Goal: Transaction & Acquisition: Book appointment/travel/reservation

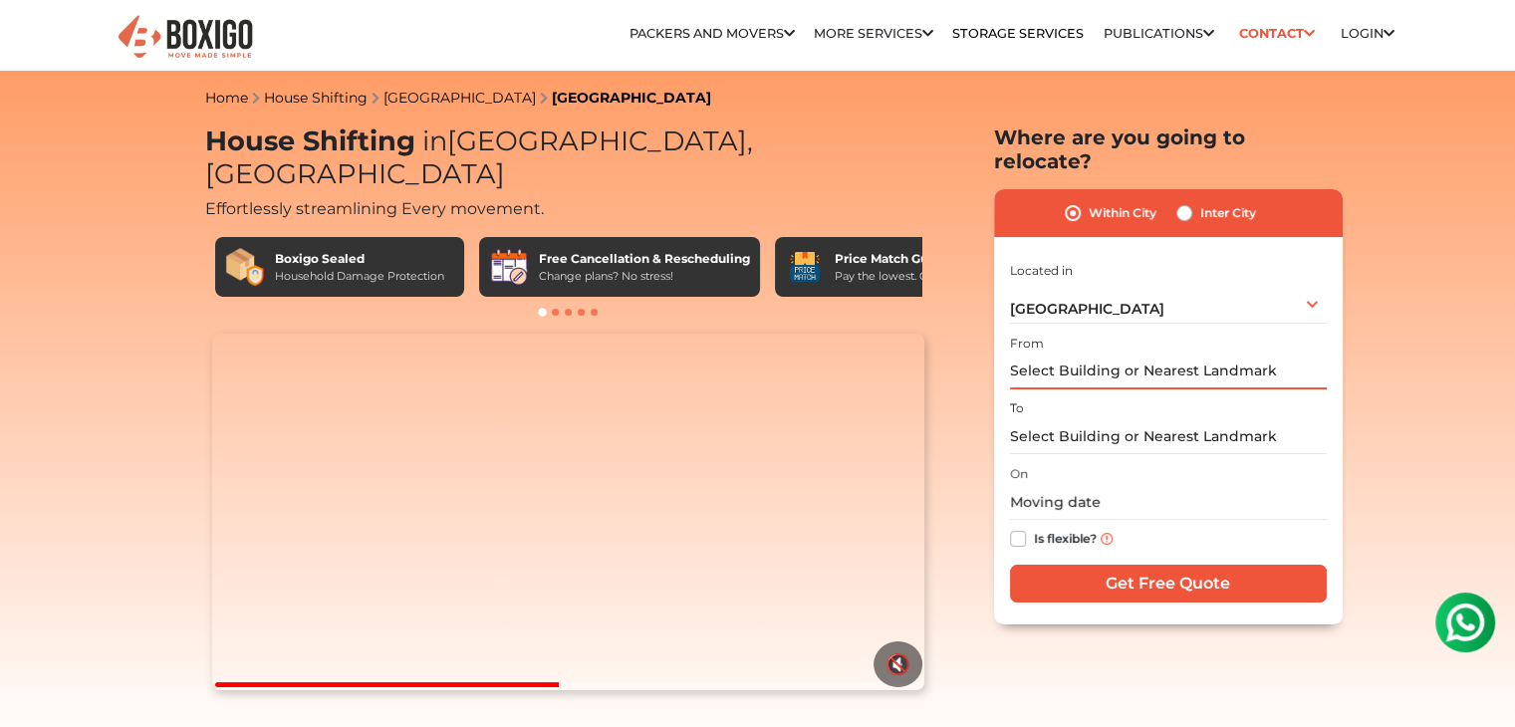
click at [1249, 355] on input "text" at bounding box center [1168, 372] width 317 height 35
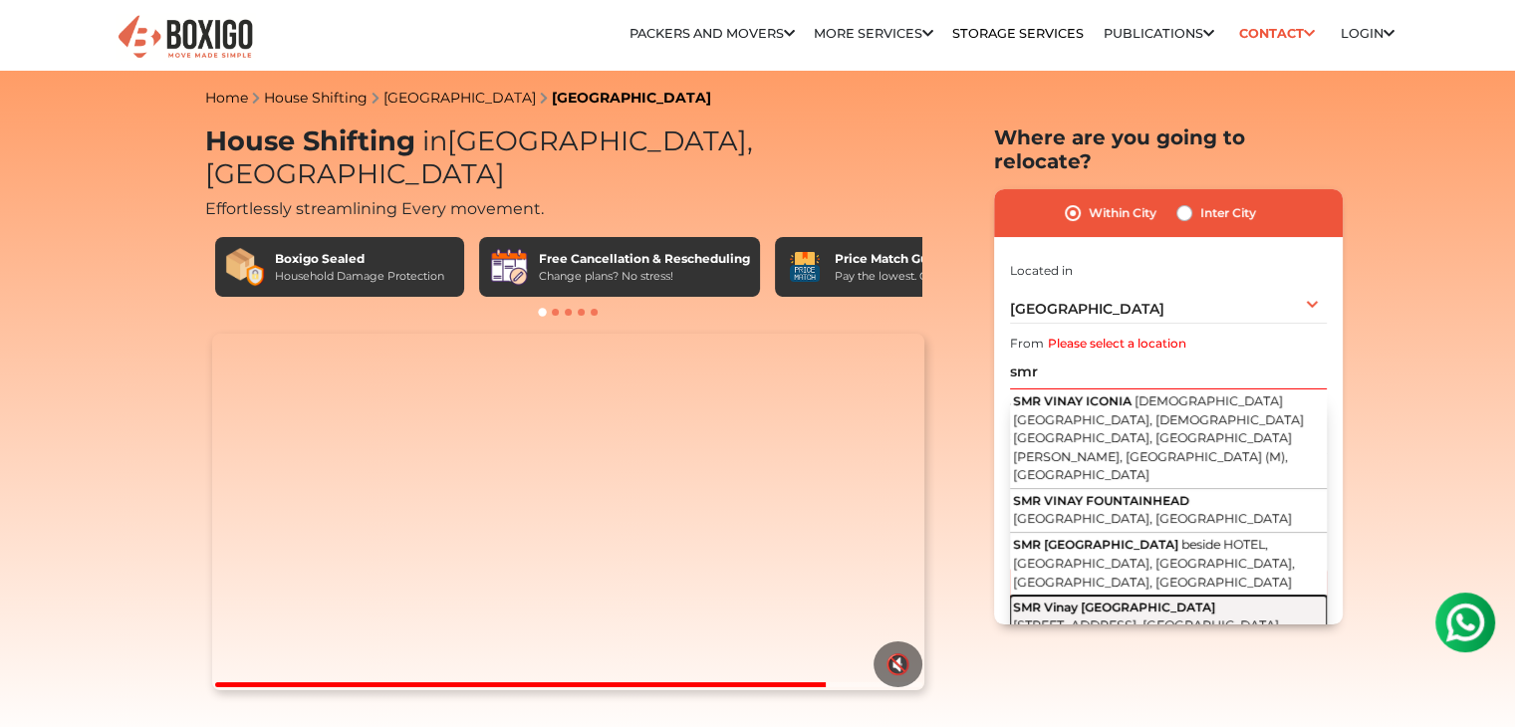
click at [1209, 596] on button "SMR Vinay [GEOGRAPHIC_DATA] [GEOGRAPHIC_DATA], [GEOGRAPHIC_DATA], [GEOGRAPHIC_D…" at bounding box center [1168, 618] width 317 height 44
type input "SMR [GEOGRAPHIC_DATA], [GEOGRAPHIC_DATA], [GEOGRAPHIC_DATA], [GEOGRAPHIC_DATA],…"
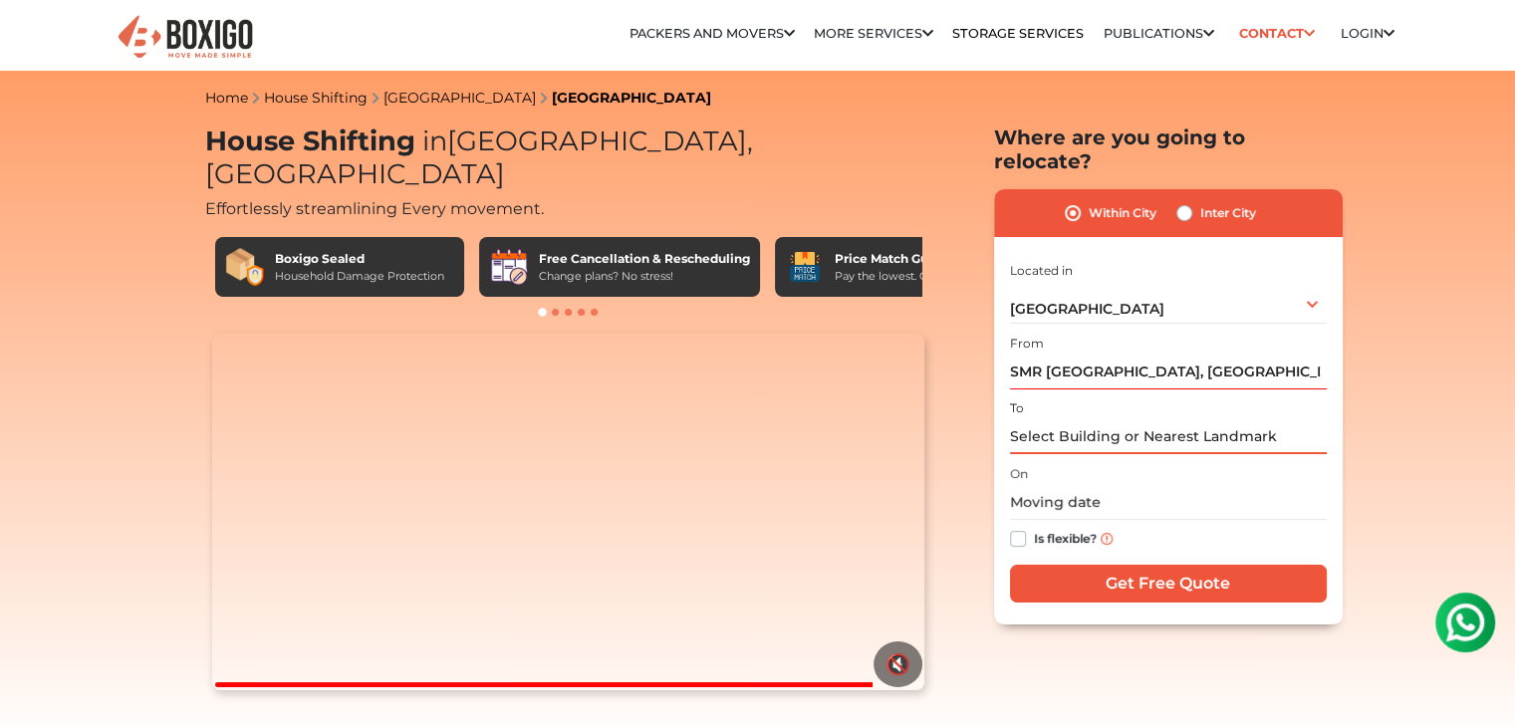
click at [1230, 419] on input "text" at bounding box center [1168, 436] width 317 height 35
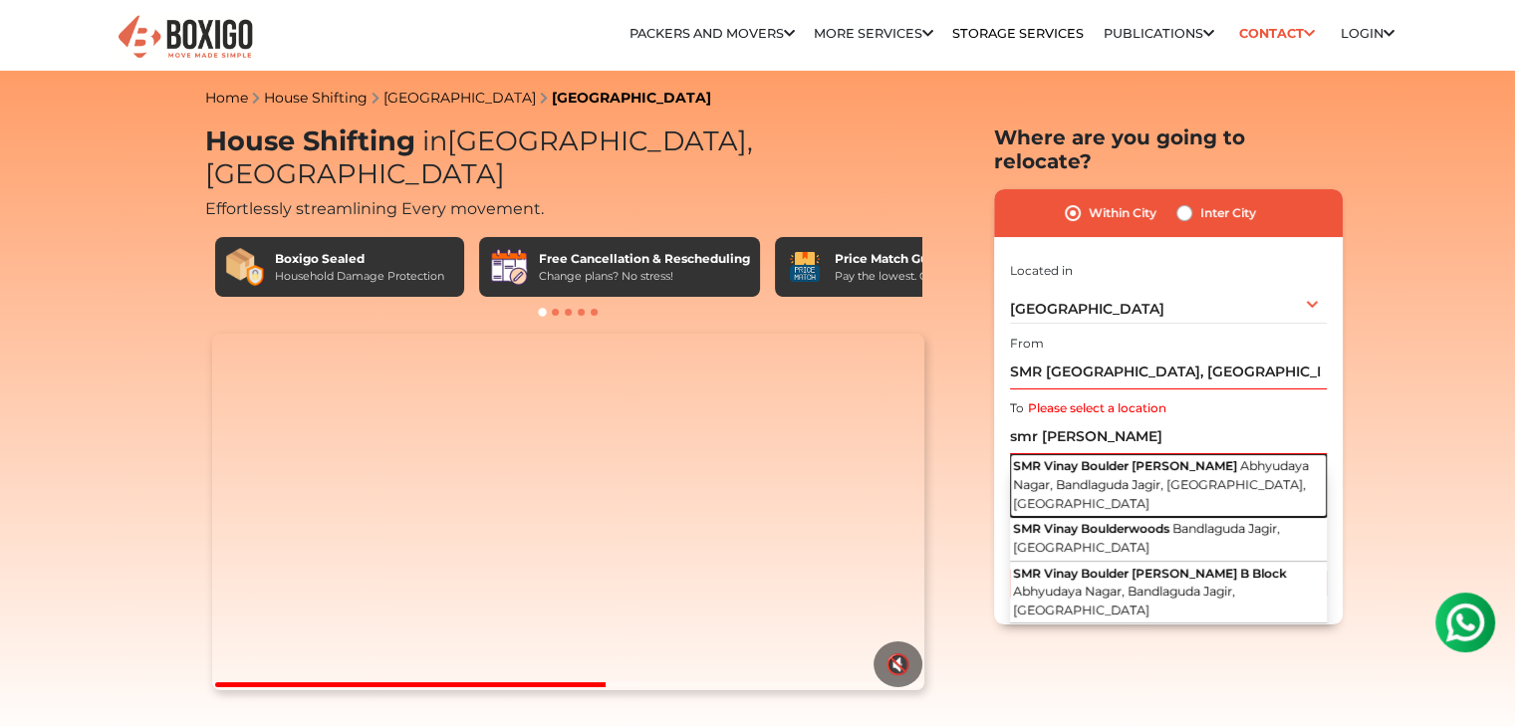
click at [1222, 458] on span "Abhyudaya Nagar, Bandlaguda Jagir, [GEOGRAPHIC_DATA], [GEOGRAPHIC_DATA]" at bounding box center [1161, 484] width 296 height 52
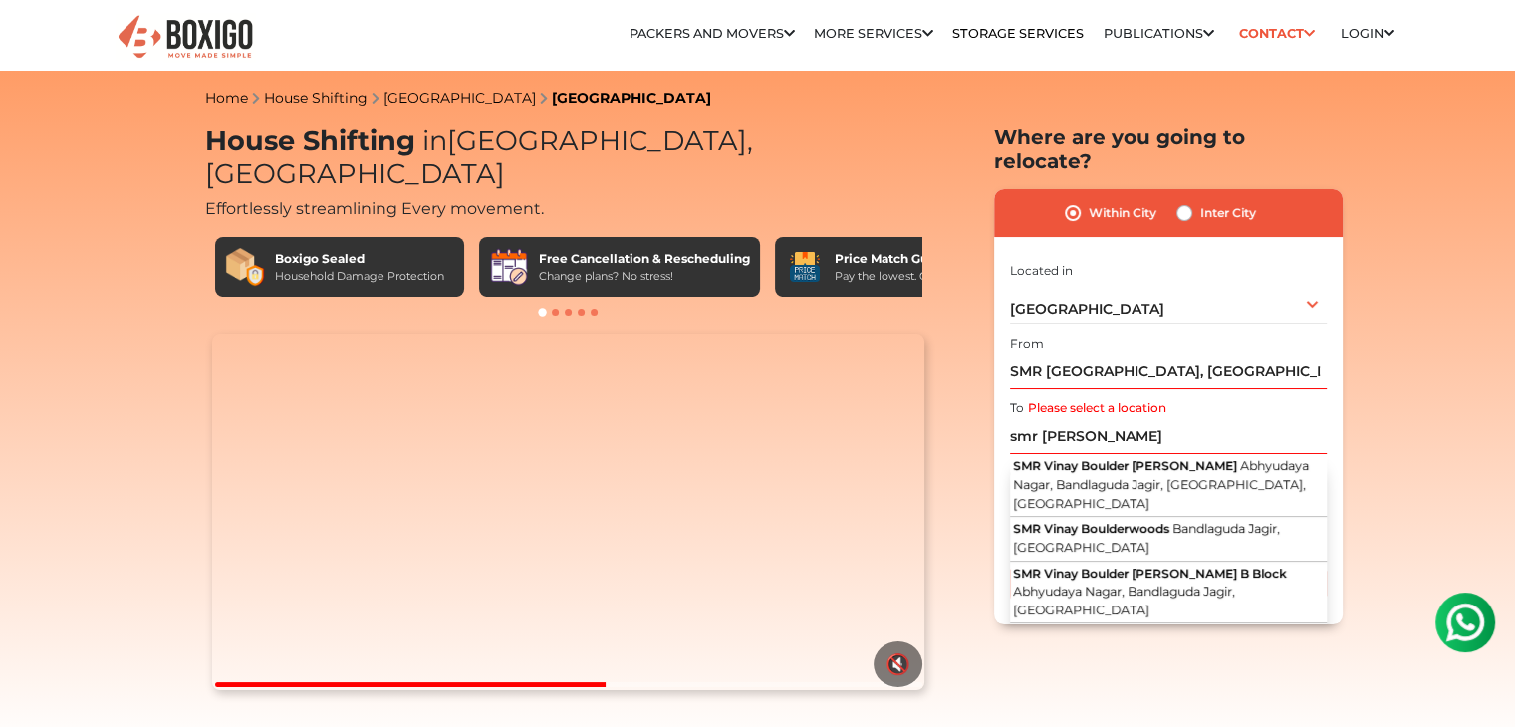
type input "SMR Vinay Boulder [PERSON_NAME], Abhyudaya Nagar, Bandlaguda Jagir, [GEOGRAPHIC…"
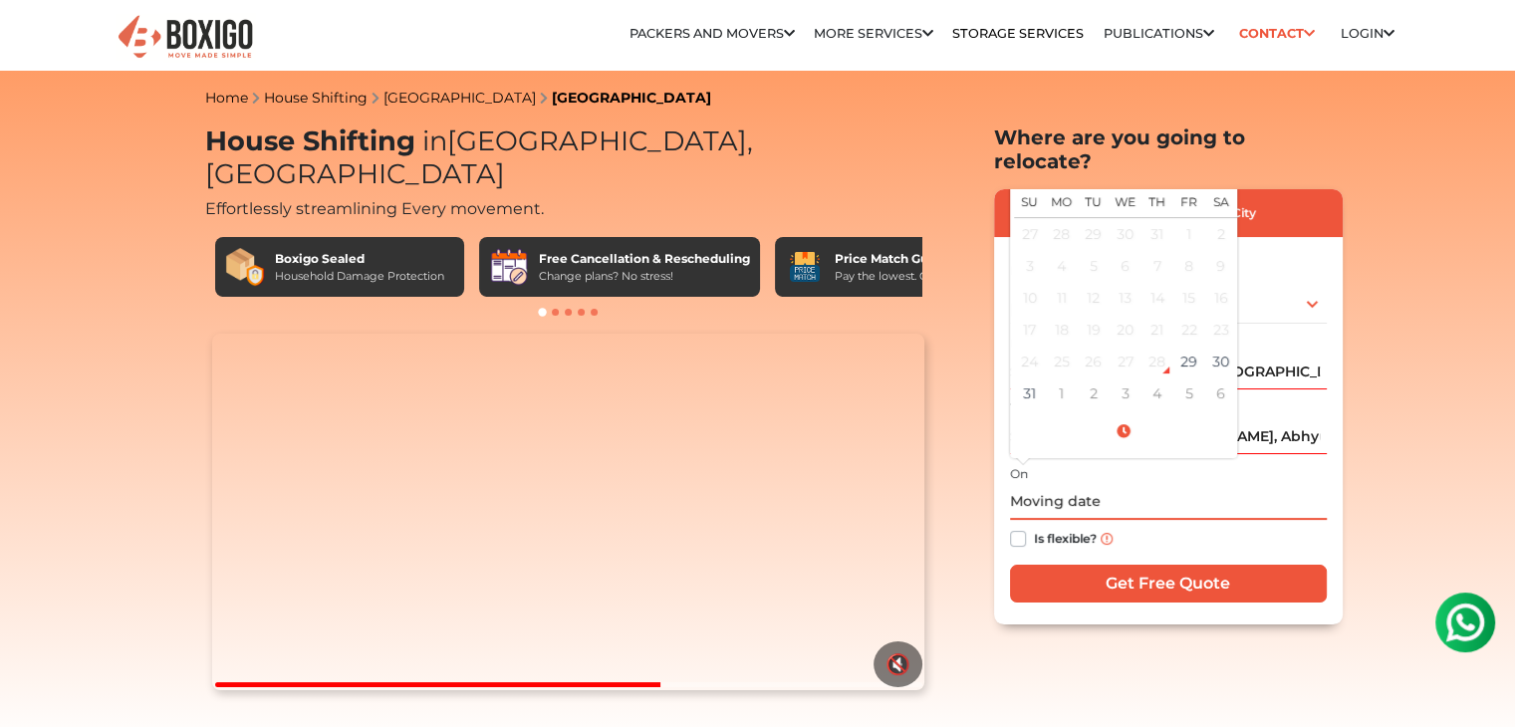
click at [1108, 485] on input "text" at bounding box center [1168, 502] width 317 height 35
click at [1031, 378] on td "31" at bounding box center [1030, 394] width 32 height 32
click at [1223, 346] on td "30" at bounding box center [1221, 362] width 32 height 32
type input "[DATE] 12:00 AM"
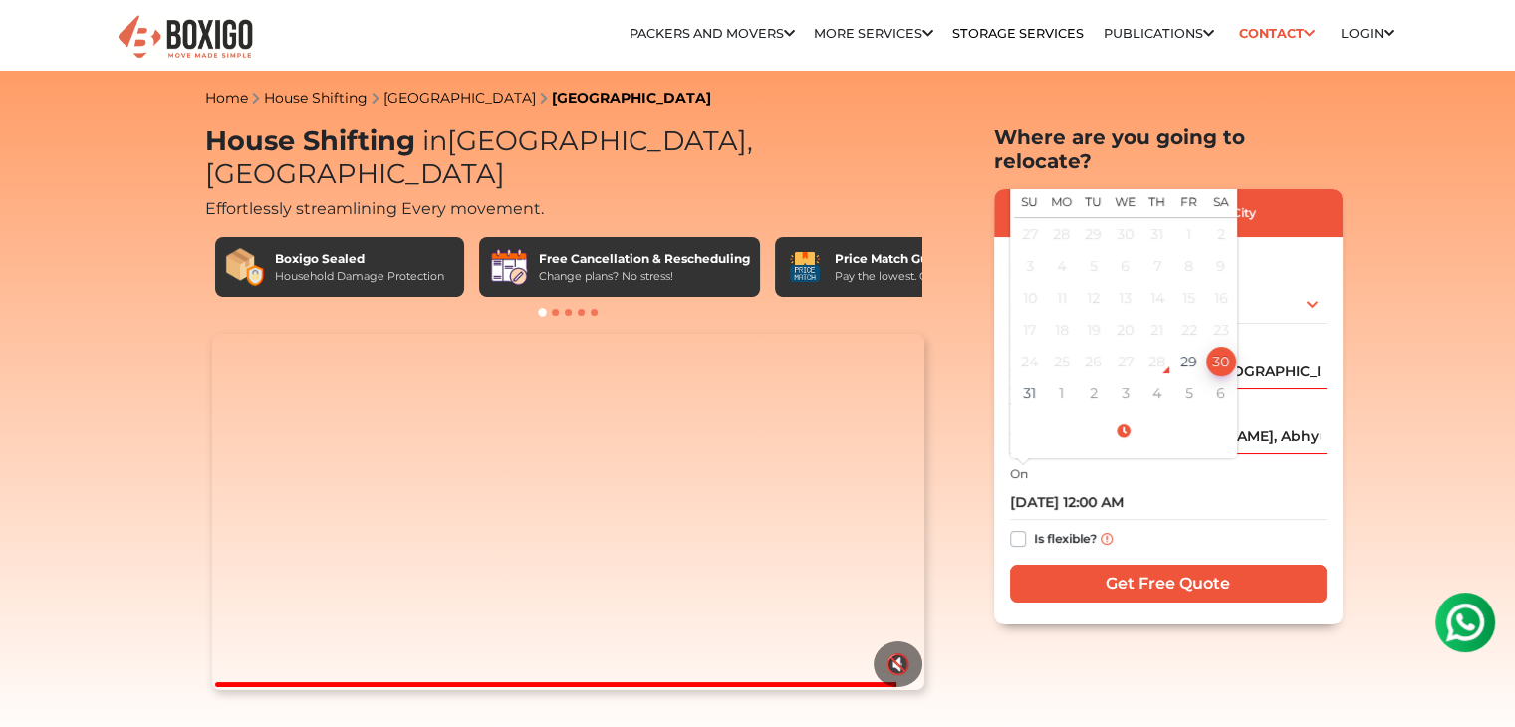
click at [1029, 520] on div "Is flexible?" at bounding box center [1168, 539] width 317 height 39
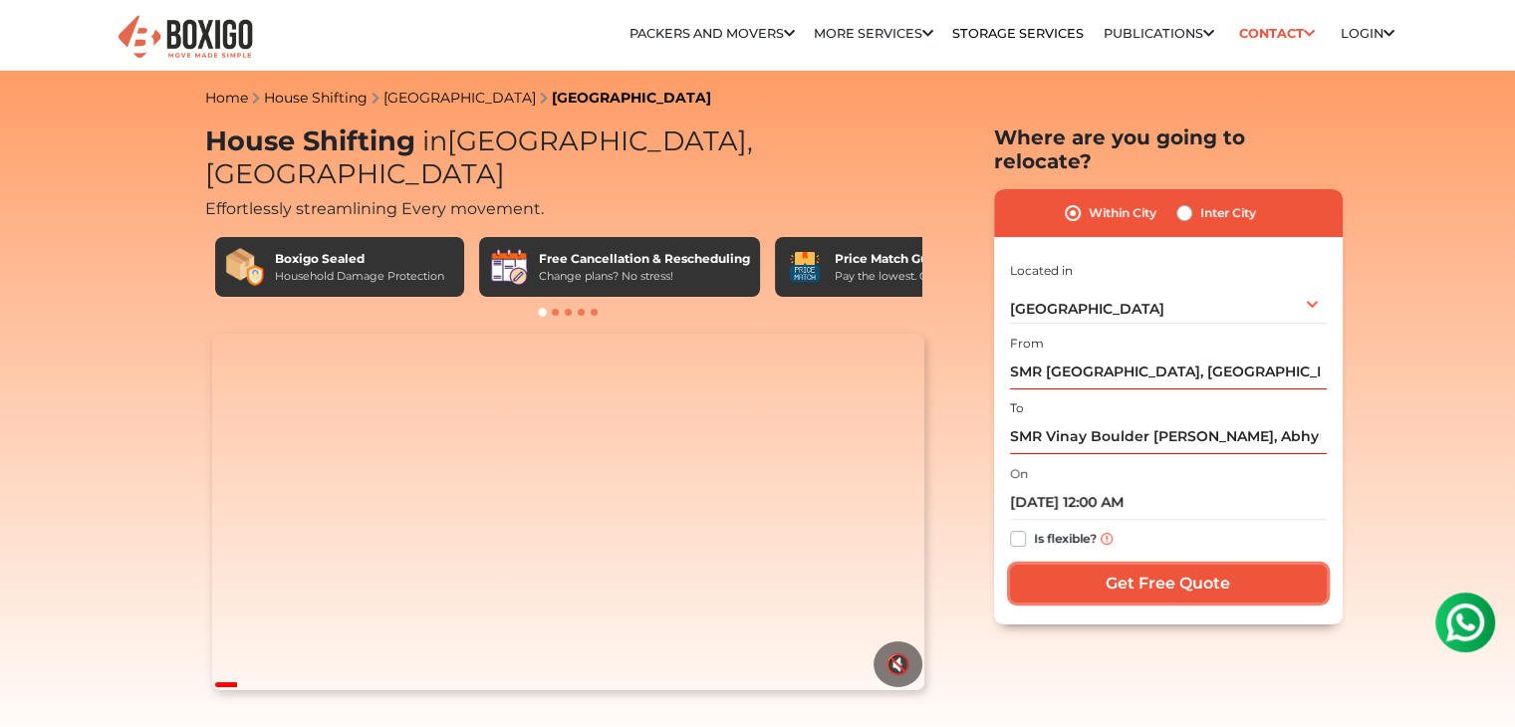
click at [1068, 565] on input "Get Free Quote" at bounding box center [1168, 584] width 317 height 38
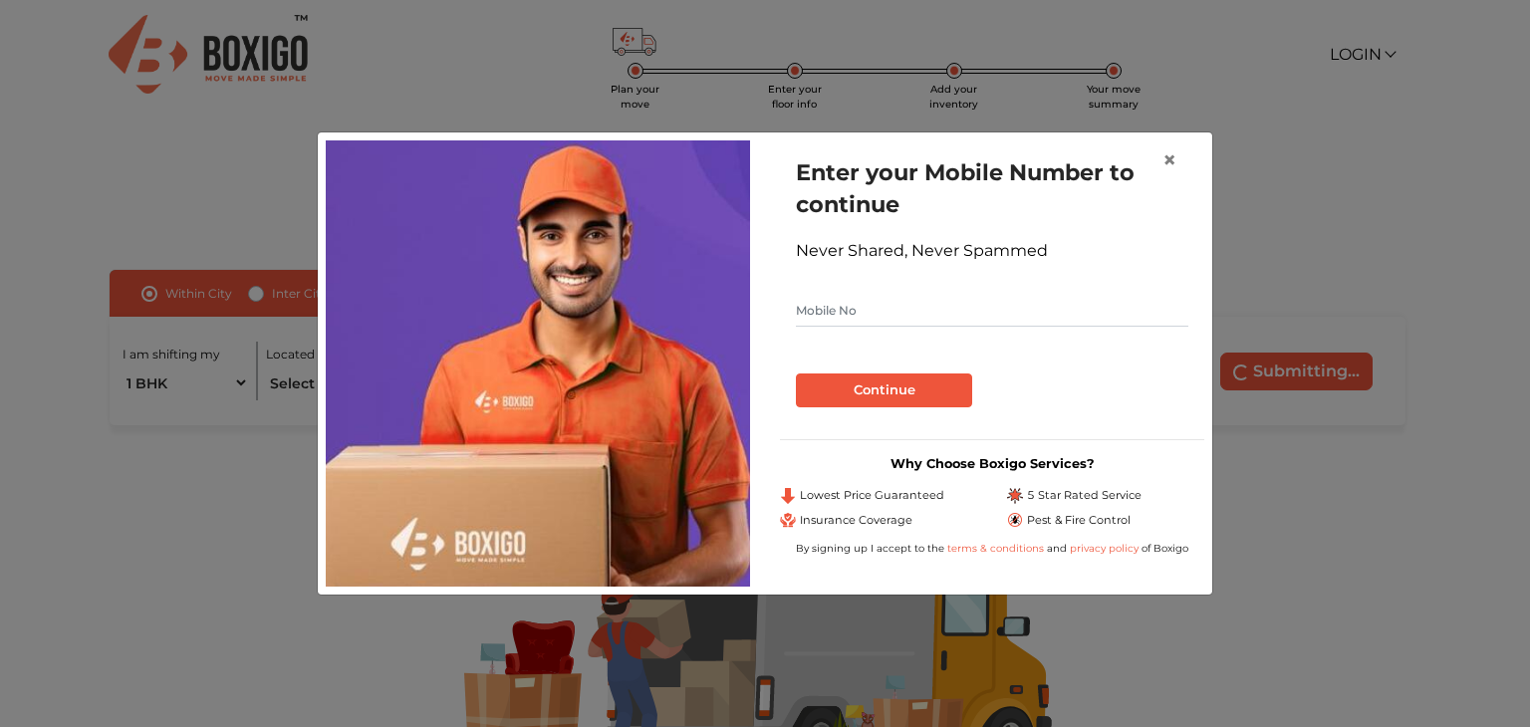
click at [1060, 317] on input "text" at bounding box center [992, 311] width 392 height 32
type input "8978880186"
click at [904, 390] on button "Continue" at bounding box center [884, 391] width 176 height 34
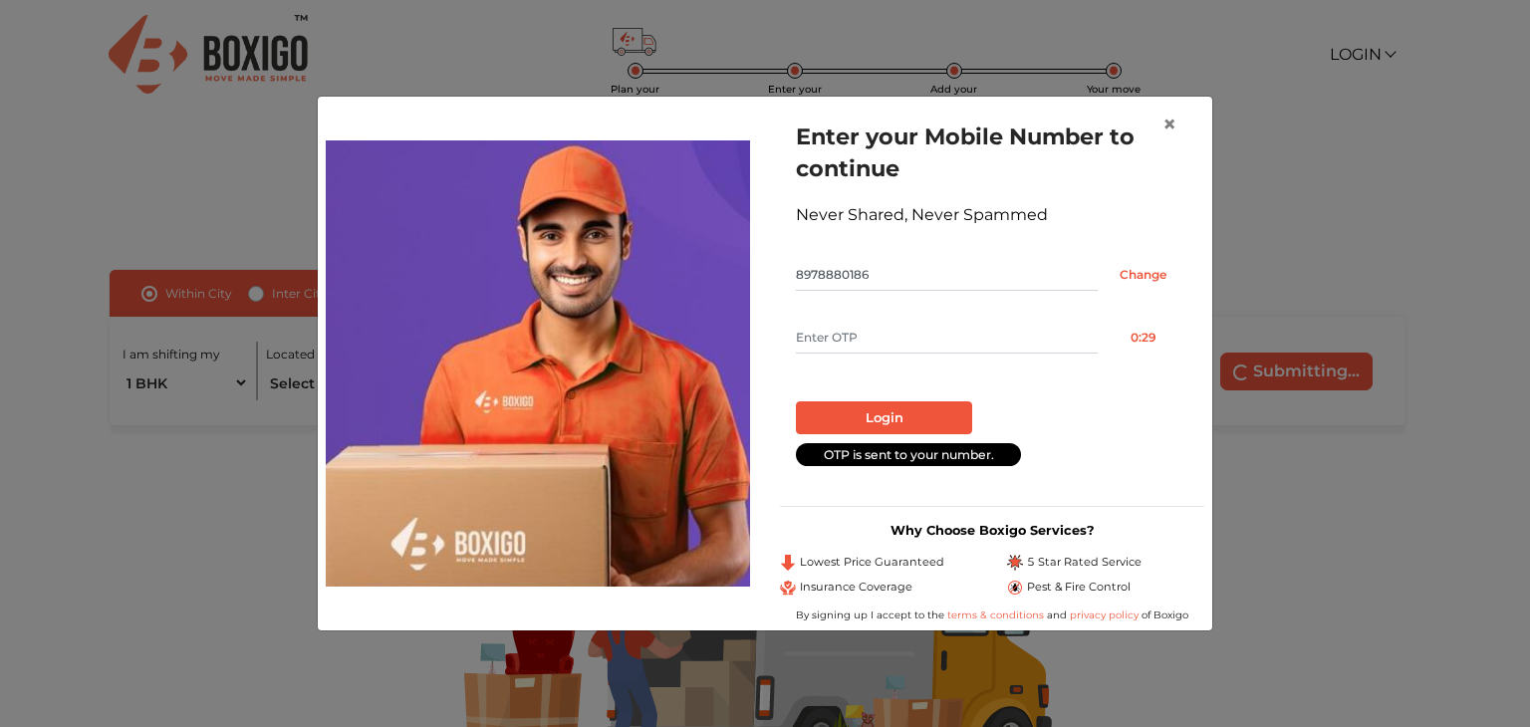
click at [919, 330] on input "text" at bounding box center [947, 338] width 302 height 32
type input "7900"
click at [924, 411] on button "Login" at bounding box center [884, 418] width 176 height 34
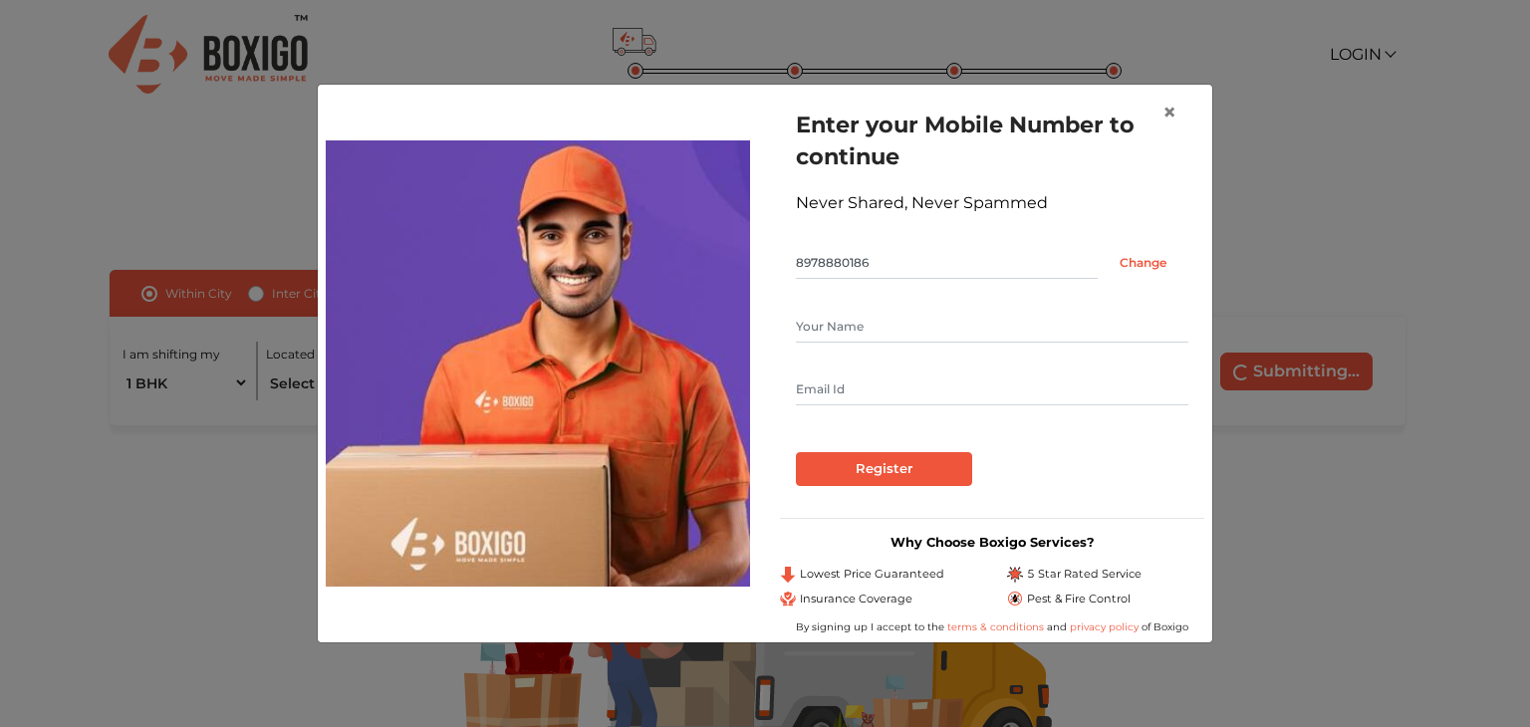
click at [963, 312] on input "text" at bounding box center [992, 327] width 392 height 32
type input "Sai Kumar"
type input "saik2007@gmail.com"
click at [952, 477] on input "Register" at bounding box center [884, 469] width 176 height 34
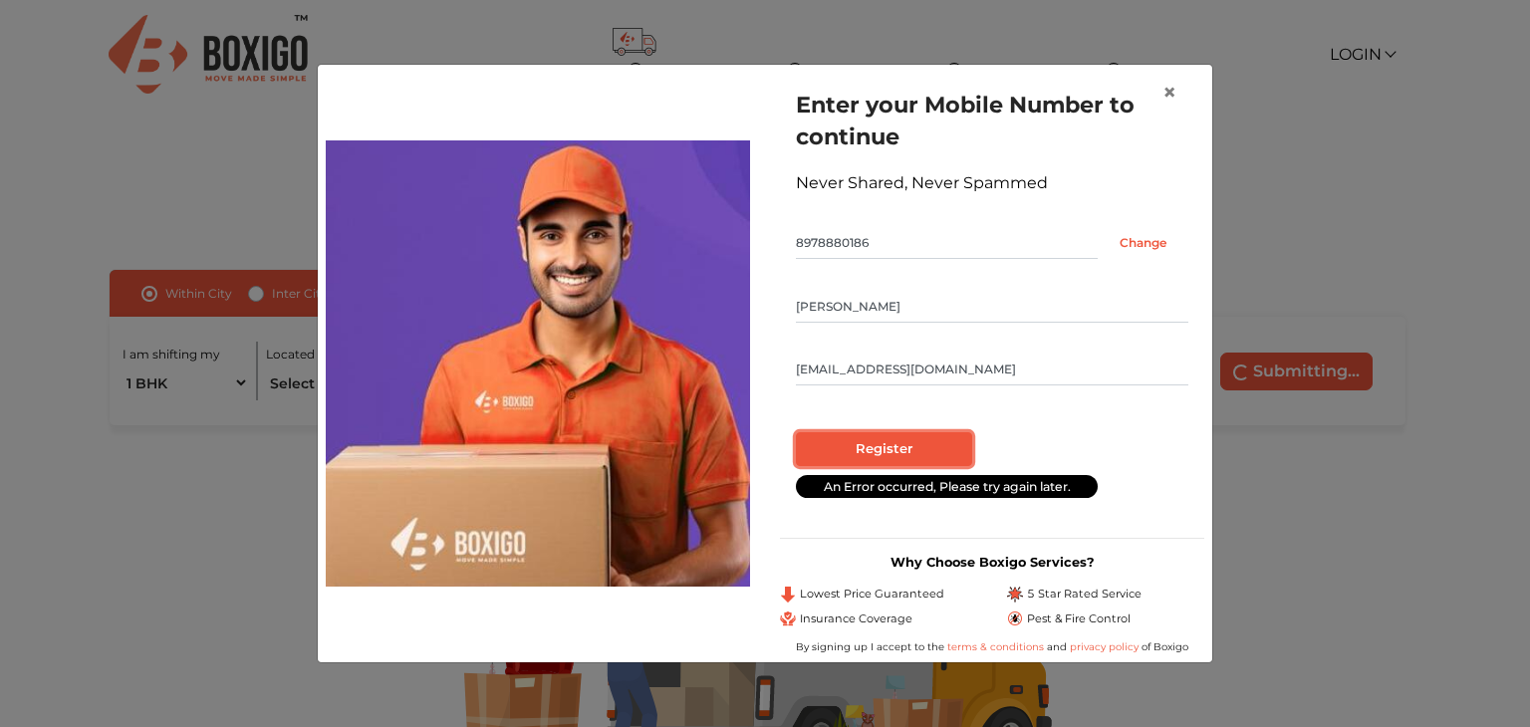
click at [929, 446] on input "Register" at bounding box center [884, 449] width 176 height 34
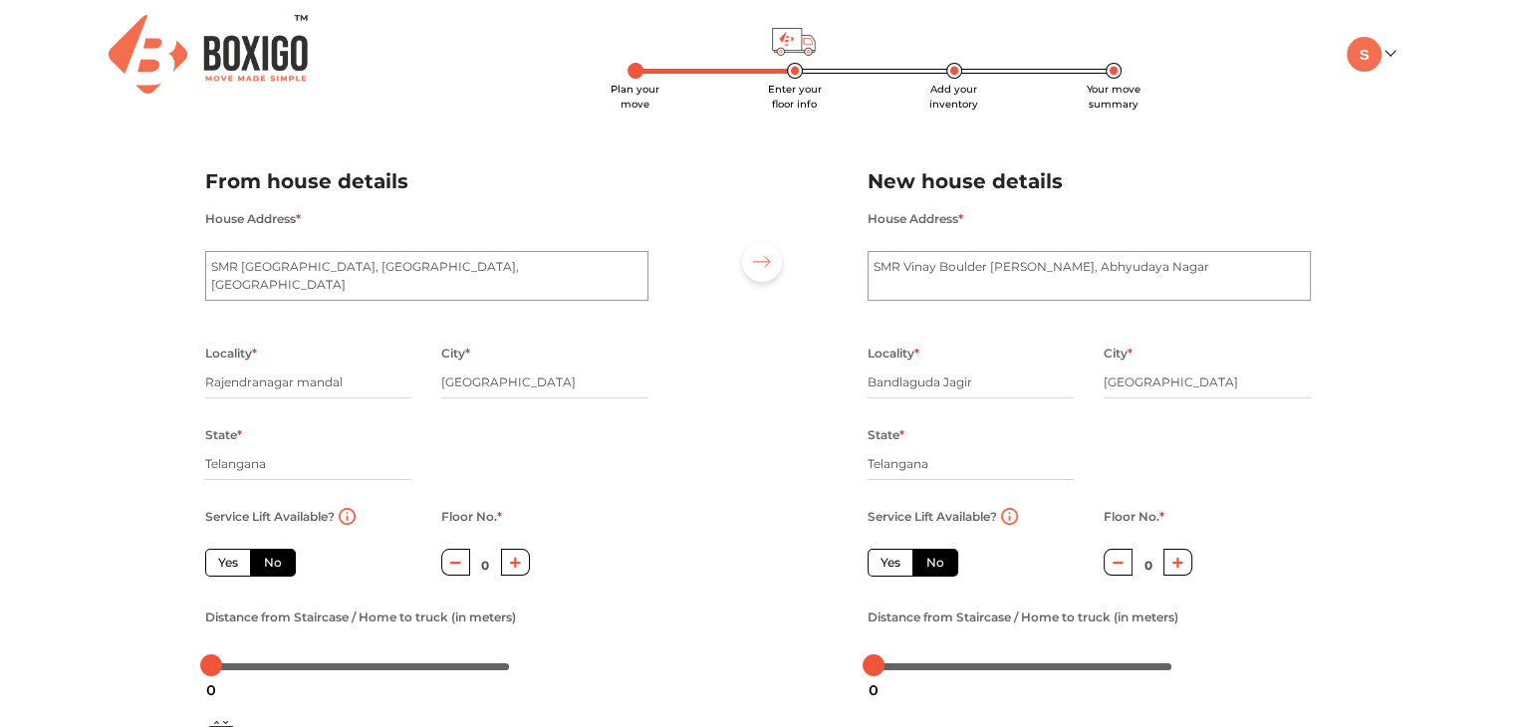
click at [219, 568] on label "Yes" at bounding box center [228, 563] width 46 height 28
click at [219, 567] on input "Yes" at bounding box center [224, 560] width 13 height 13
radio input "true"
click at [888, 565] on label "Yes" at bounding box center [891, 563] width 46 height 28
click at [888, 565] on input "Yes" at bounding box center [887, 560] width 13 height 13
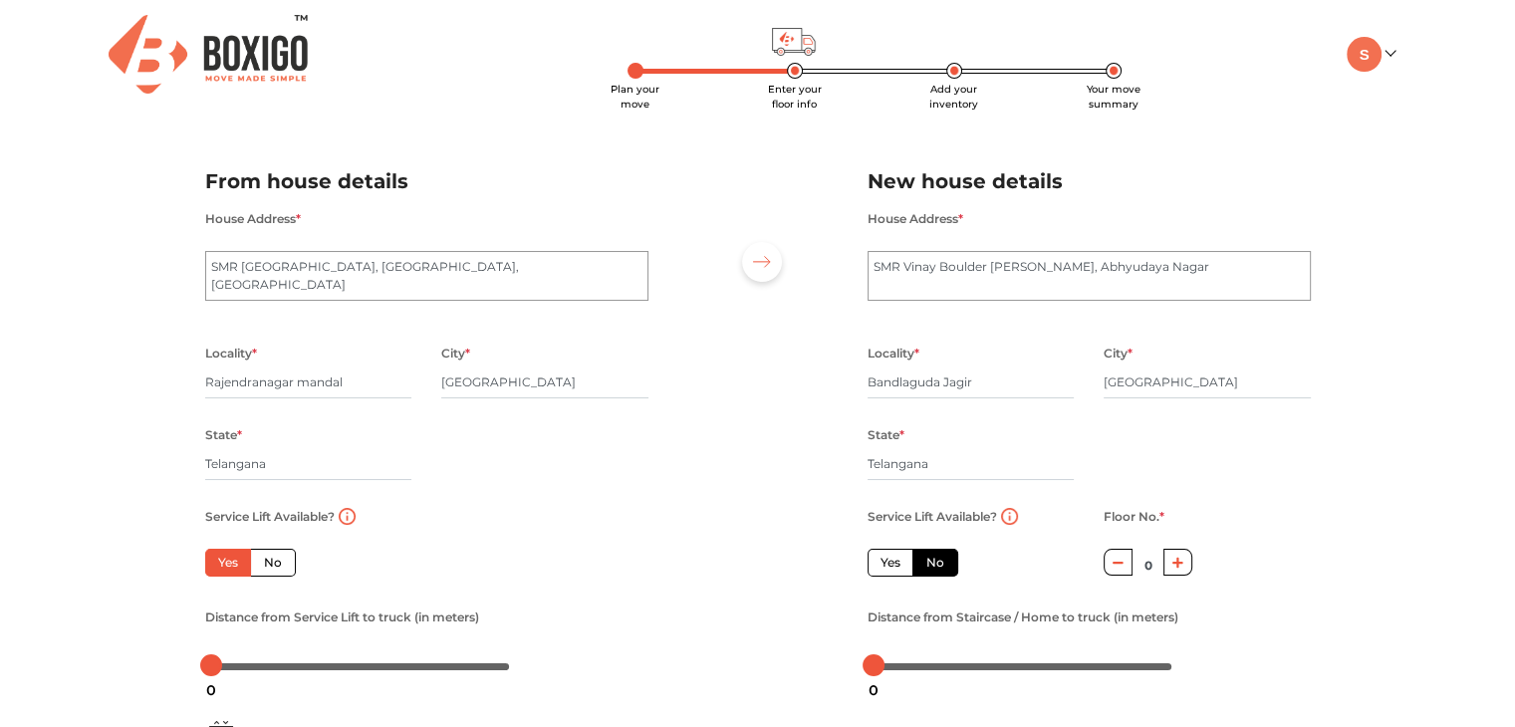
radio input "false"
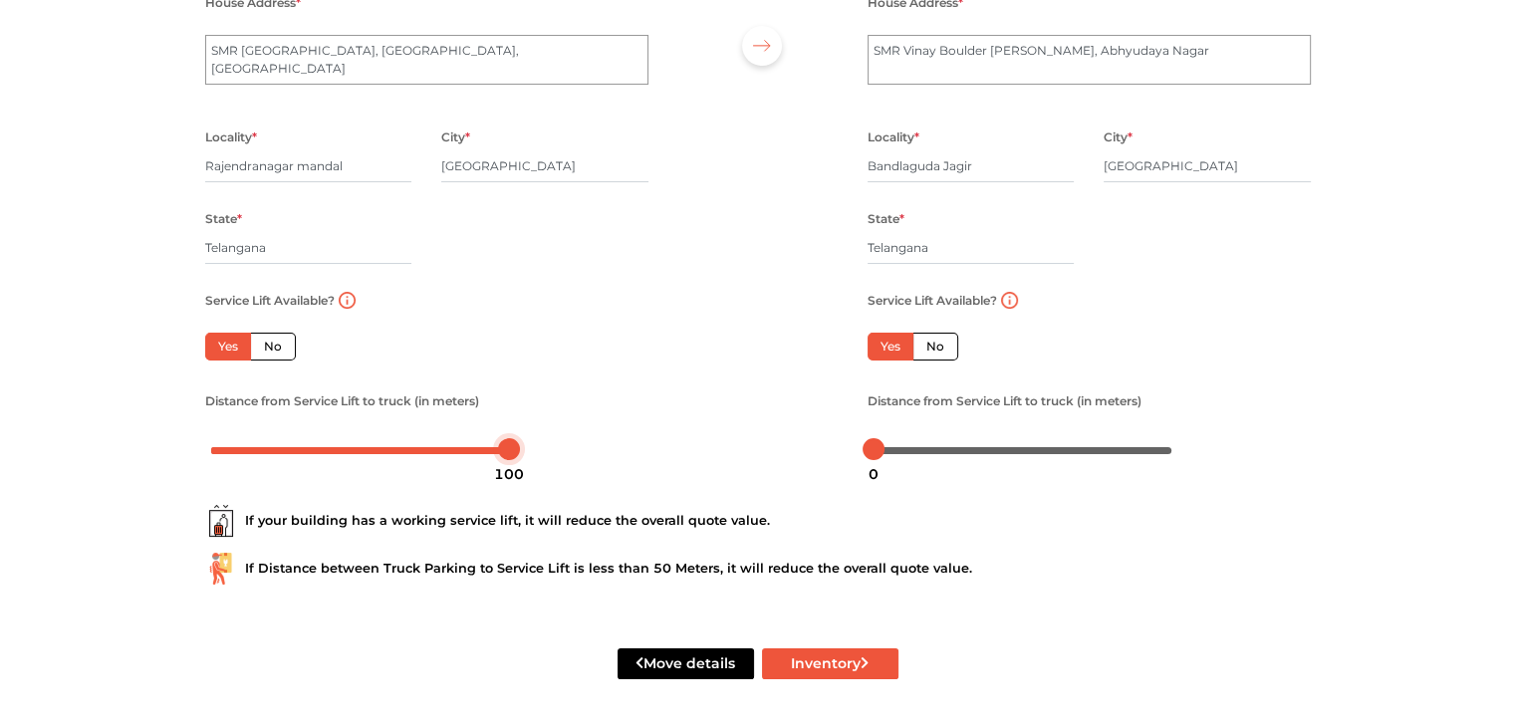
drag, startPoint x: 214, startPoint y: 451, endPoint x: 519, endPoint y: 495, distance: 307.9
click at [519, 495] on form "From house details House Address * SMR Vinay Harmony County, Kismatpur Road, Ab…" at bounding box center [758, 326] width 1106 height 803
drag, startPoint x: 881, startPoint y: 450, endPoint x: 1322, endPoint y: 551, distance: 452.6
click at [1311, 551] on form "From house details House Address * SMR Vinay Harmony County, Kismatpur Road, Ab…" at bounding box center [758, 326] width 1106 height 803
drag, startPoint x: 510, startPoint y: 450, endPoint x: 300, endPoint y: 453, distance: 210.2
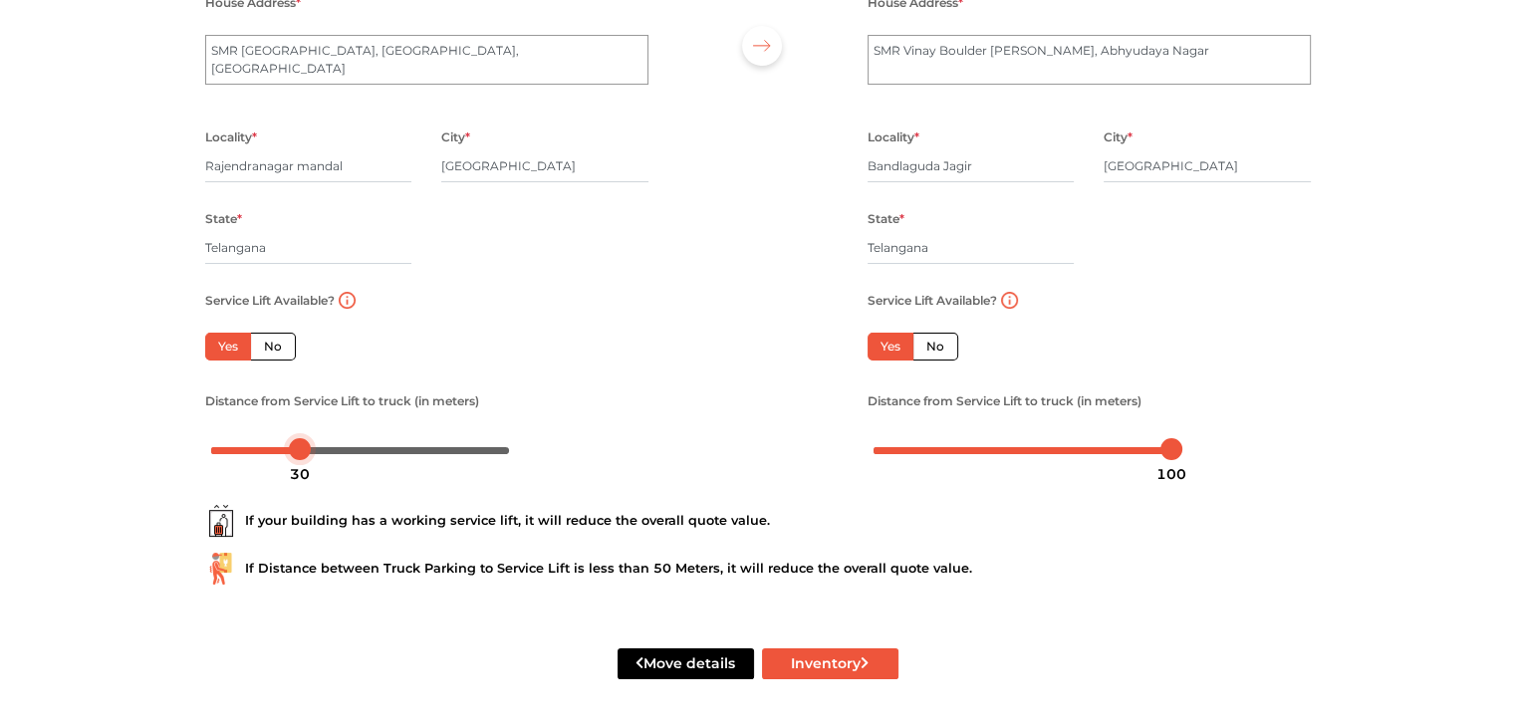
click at [300, 453] on body "Plan your move Enter your floor info Add your inventory Your move summary My Mo…" at bounding box center [757, 147] width 1515 height 727
click at [837, 668] on button "Inventory" at bounding box center [830, 663] width 136 height 31
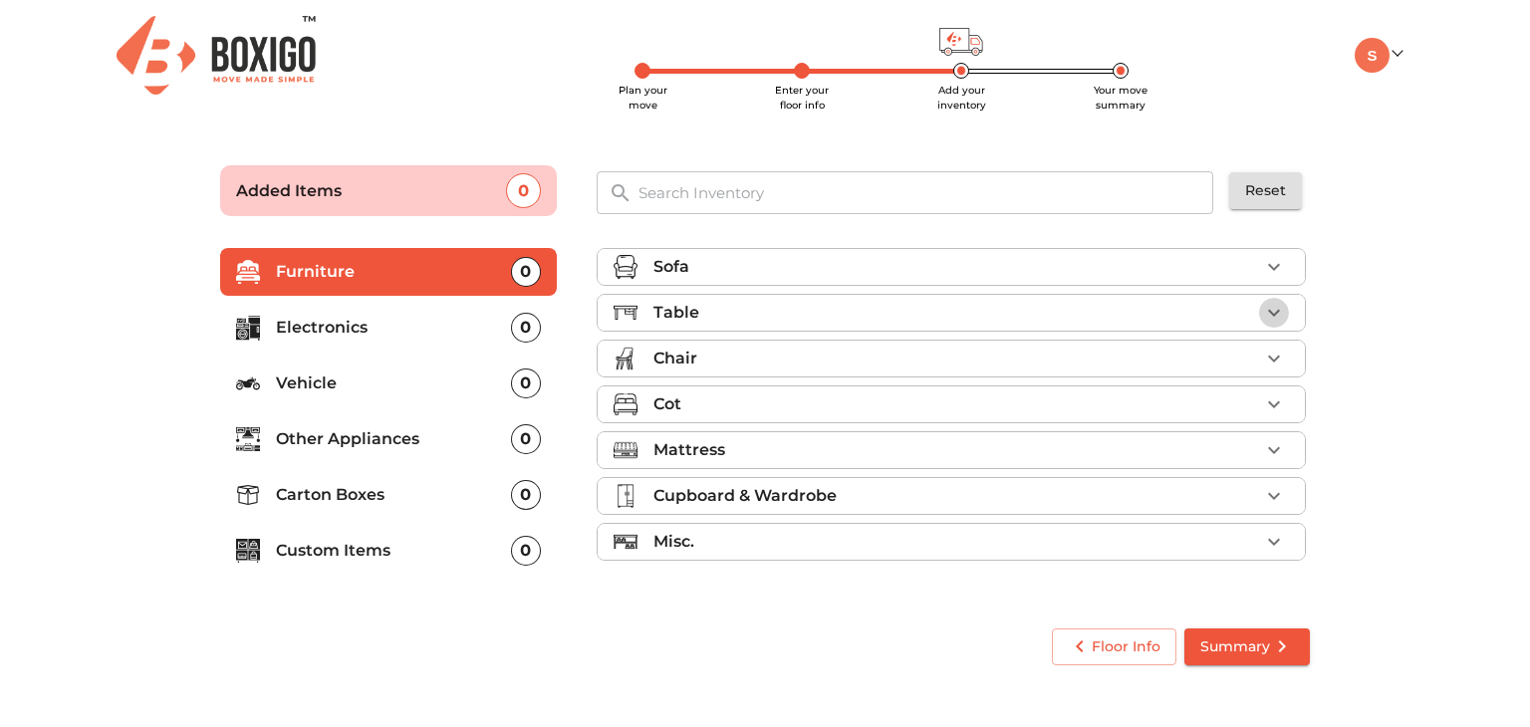
click at [1280, 309] on icon "button" at bounding box center [1274, 313] width 24 height 24
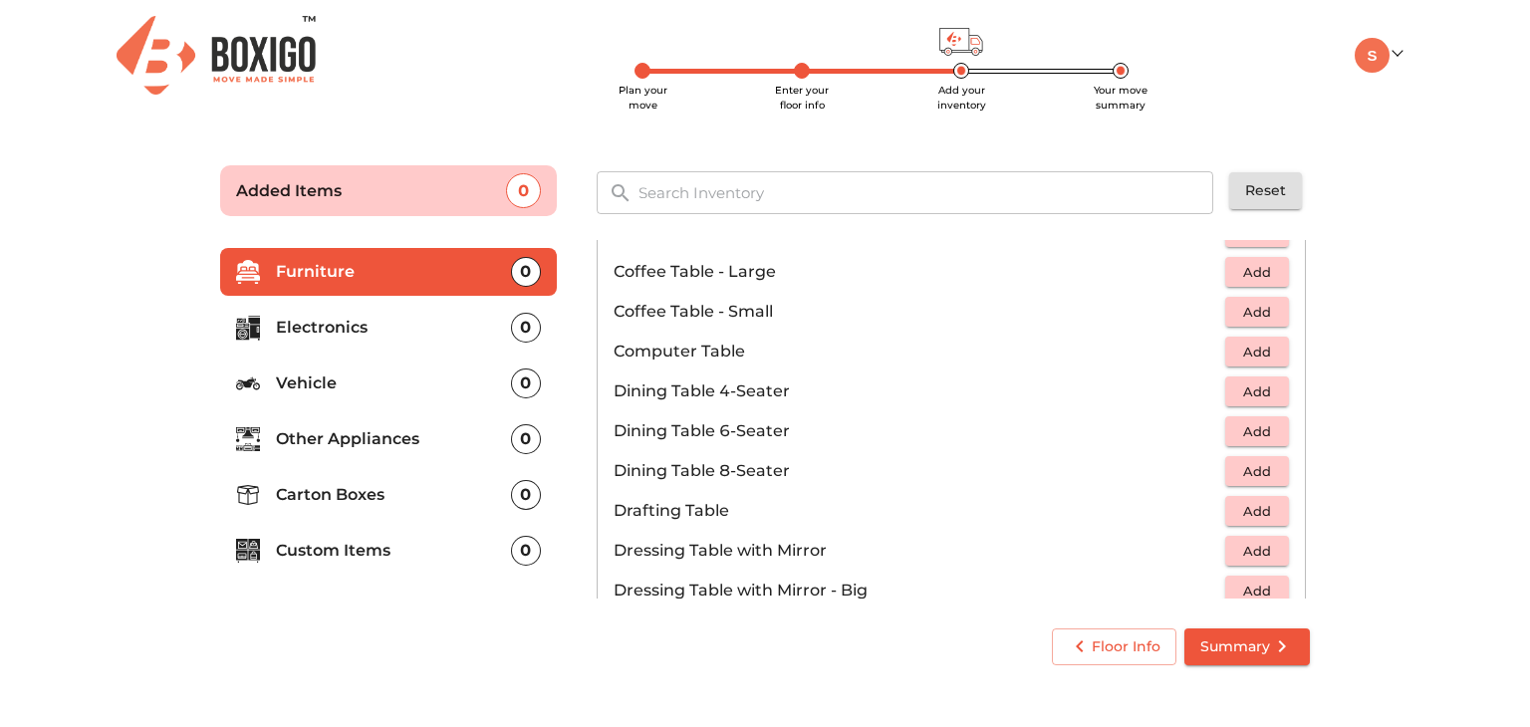
scroll to position [289, 0]
click at [1252, 435] on span "Add" at bounding box center [1257, 429] width 44 height 23
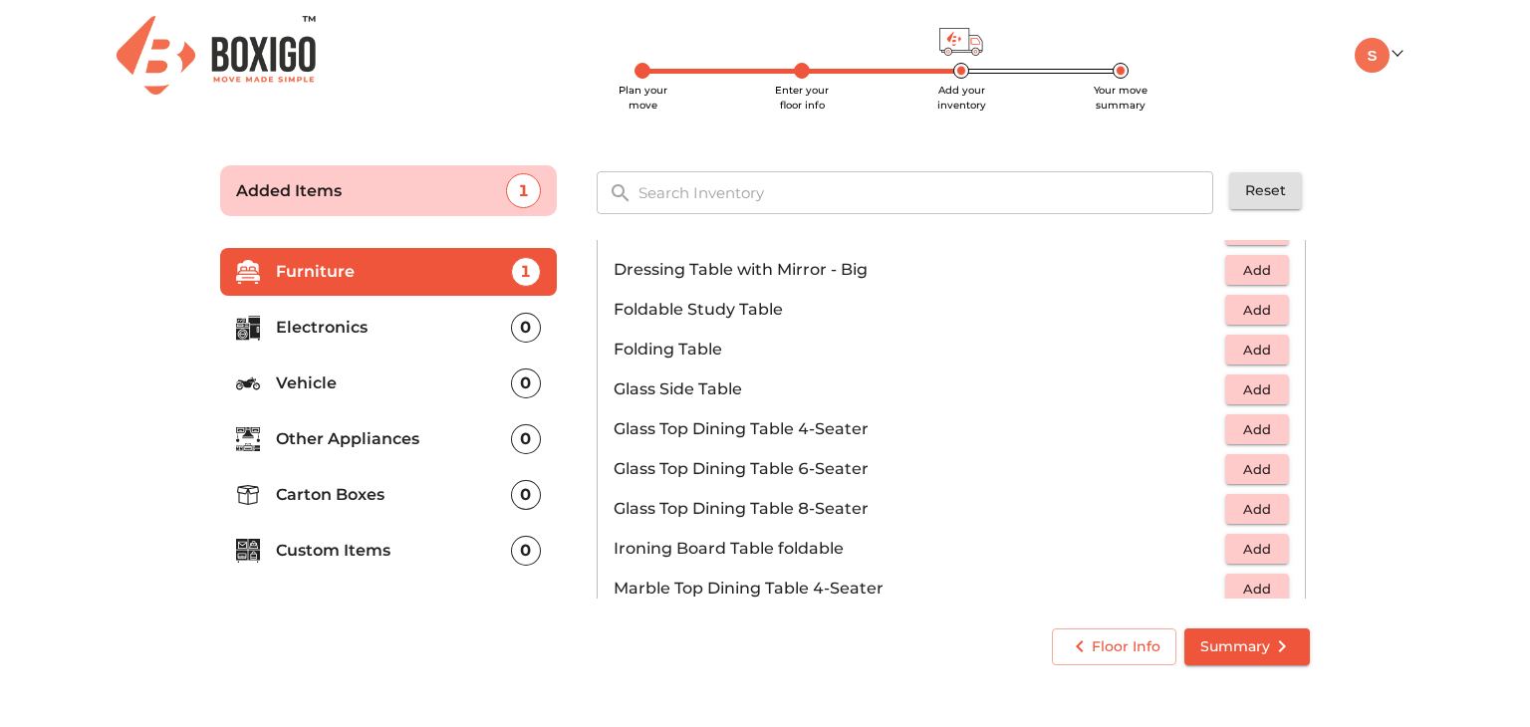
scroll to position [609, 0]
click at [1258, 534] on button "Add" at bounding box center [1257, 548] width 64 height 31
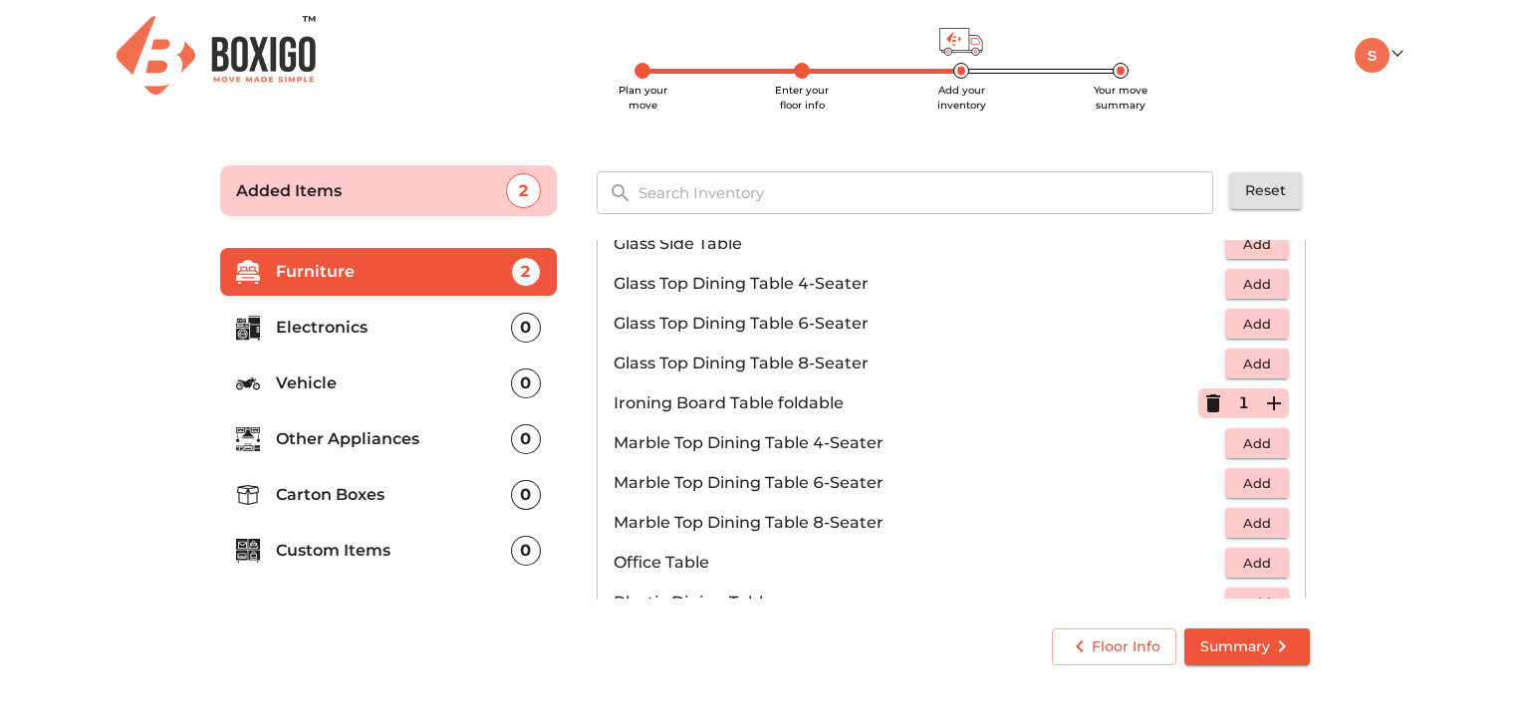
scroll to position [756, 0]
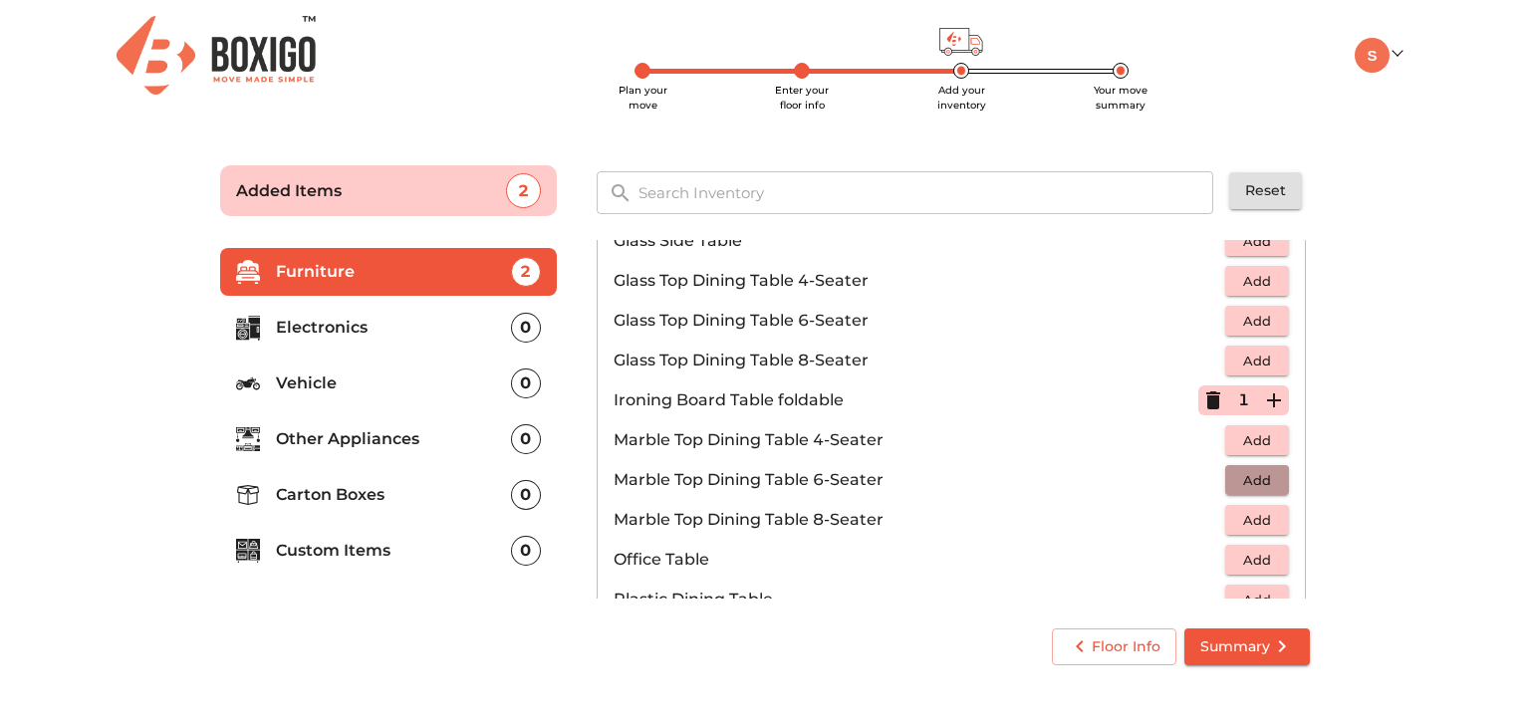
click at [1255, 478] on span "Add" at bounding box center [1257, 480] width 44 height 23
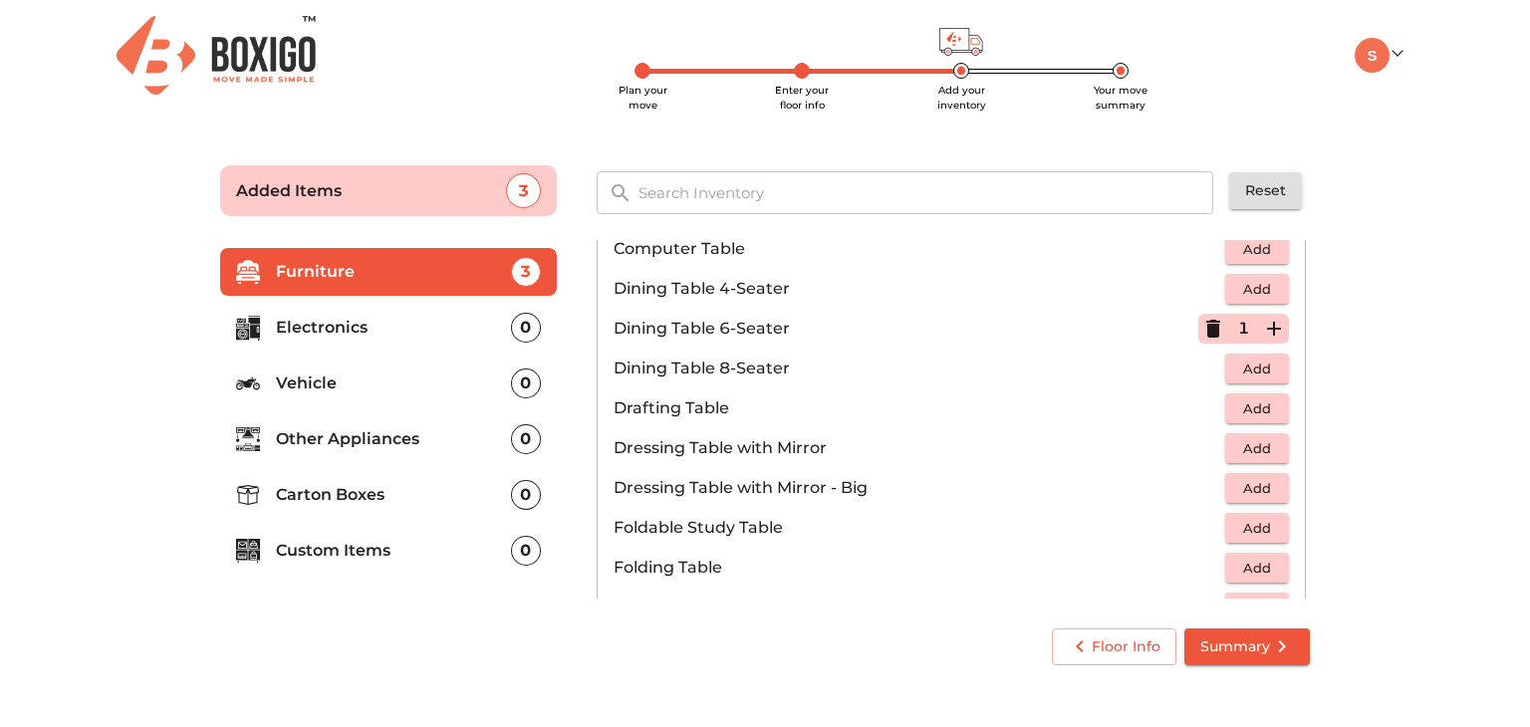
scroll to position [388, 0]
click at [1207, 335] on icon "button" at bounding box center [1213, 330] width 14 height 18
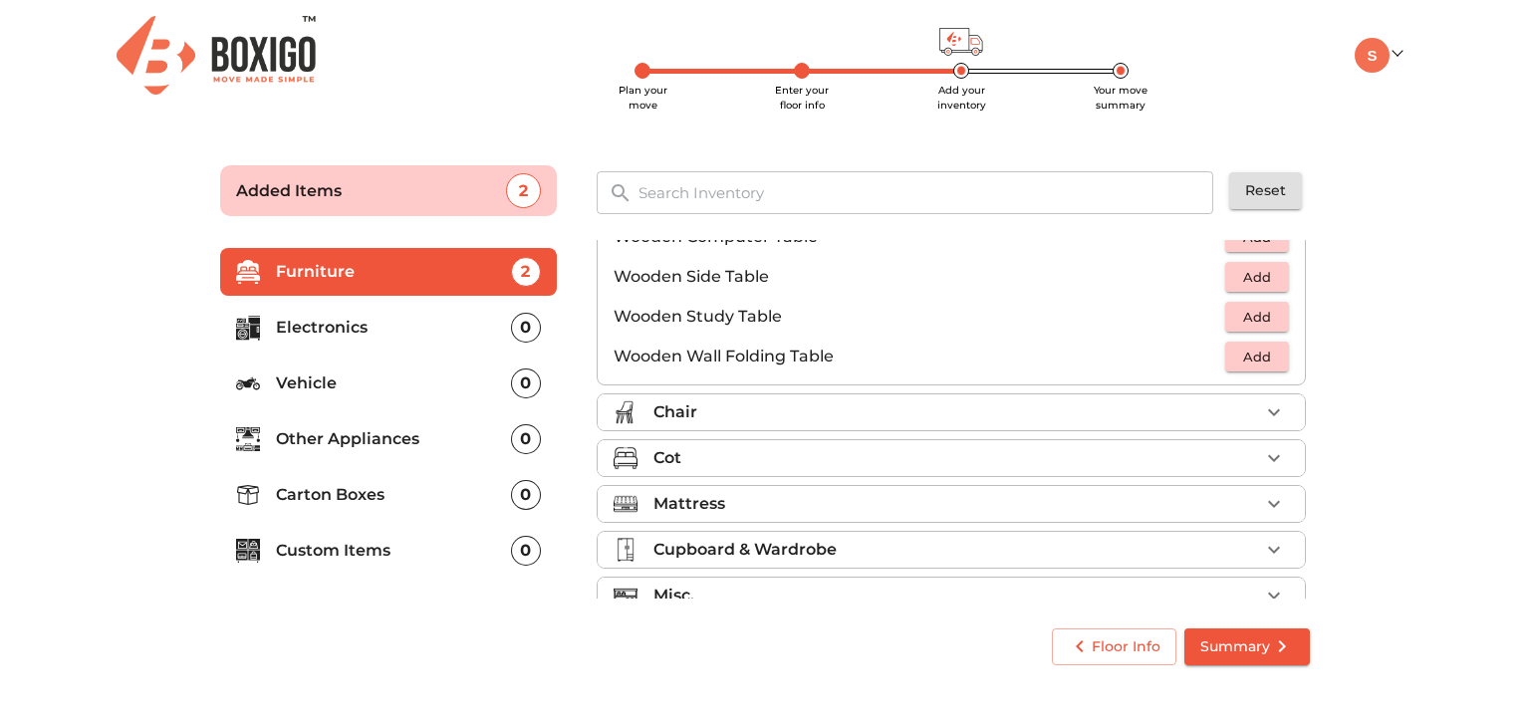
scroll to position [1359, 0]
click at [1269, 410] on icon "button" at bounding box center [1274, 411] width 24 height 24
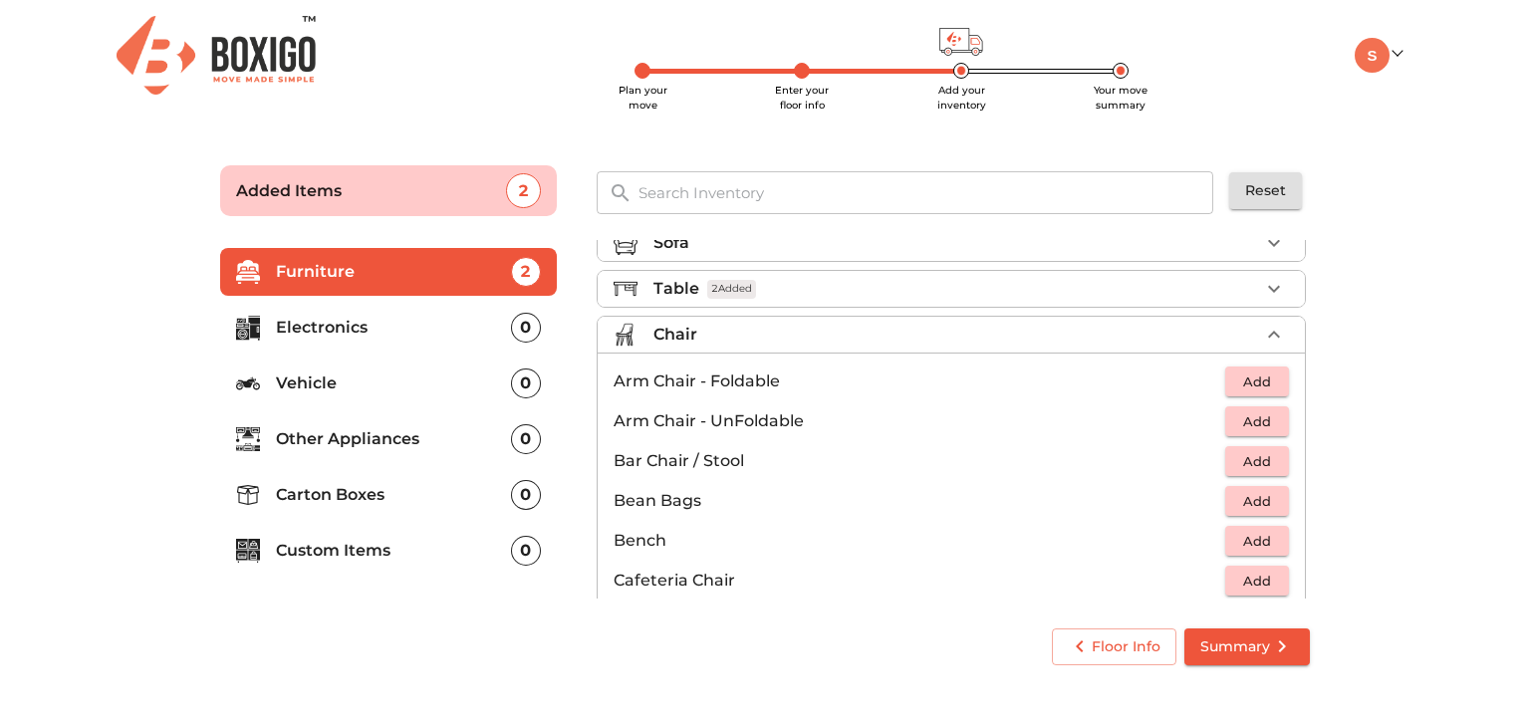
scroll to position [0, 0]
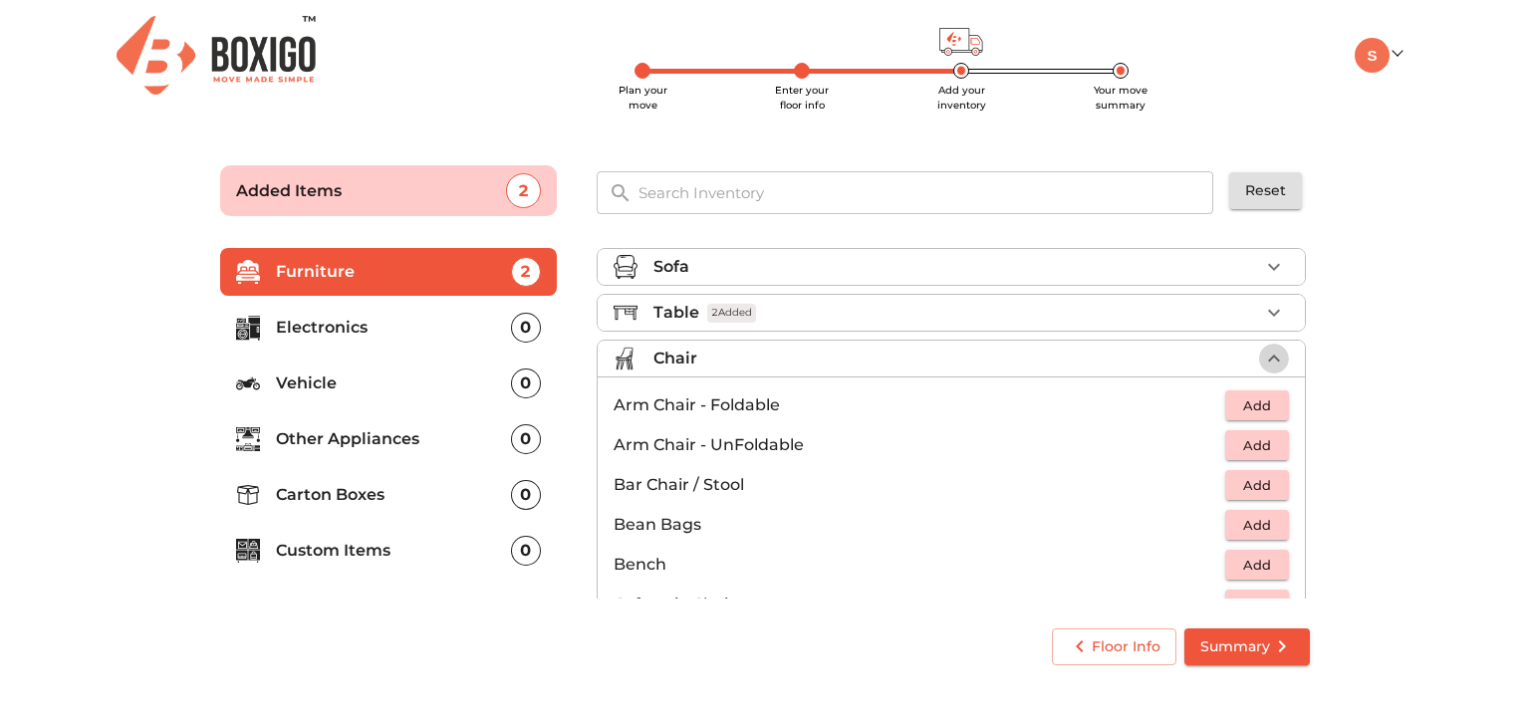
click at [1271, 357] on icon "button" at bounding box center [1274, 359] width 24 height 24
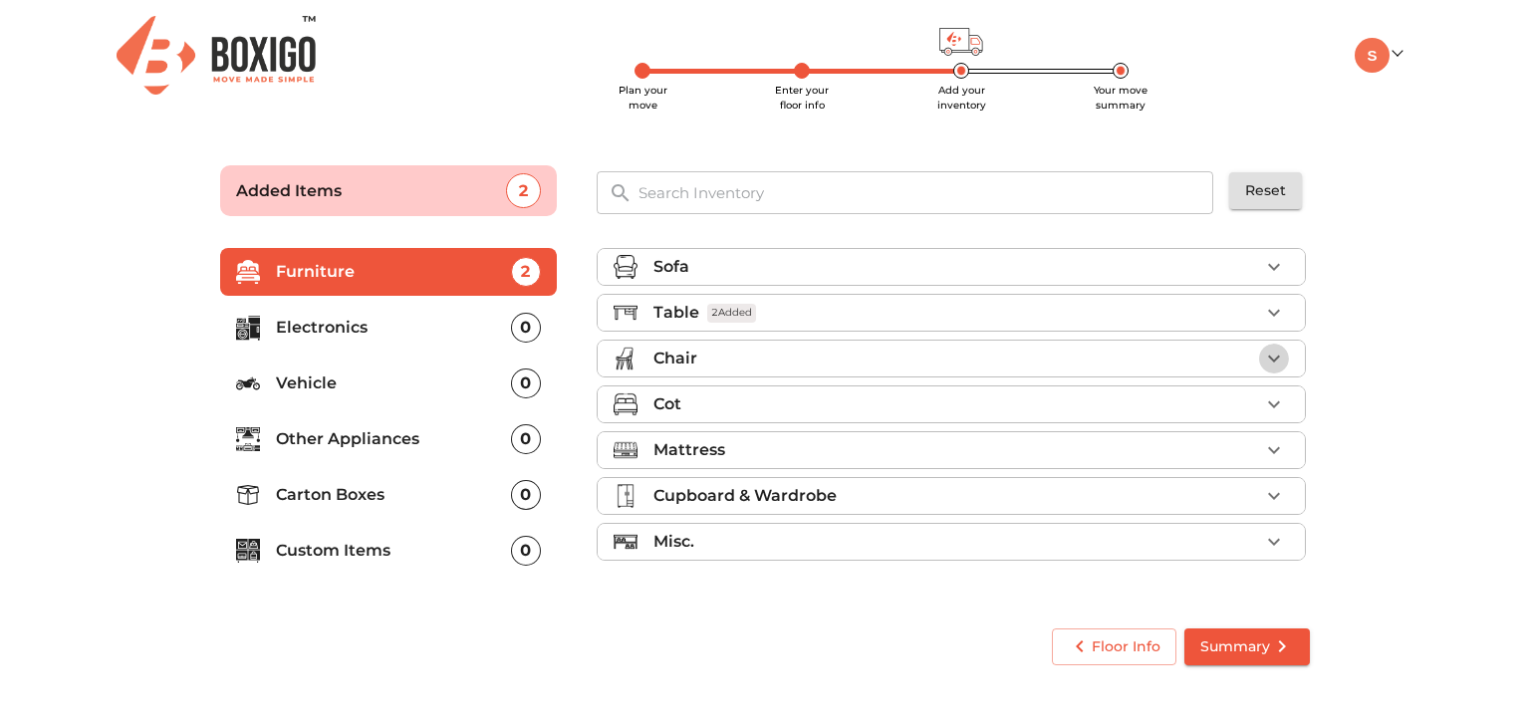
click at [1271, 357] on icon "button" at bounding box center [1274, 359] width 12 height 7
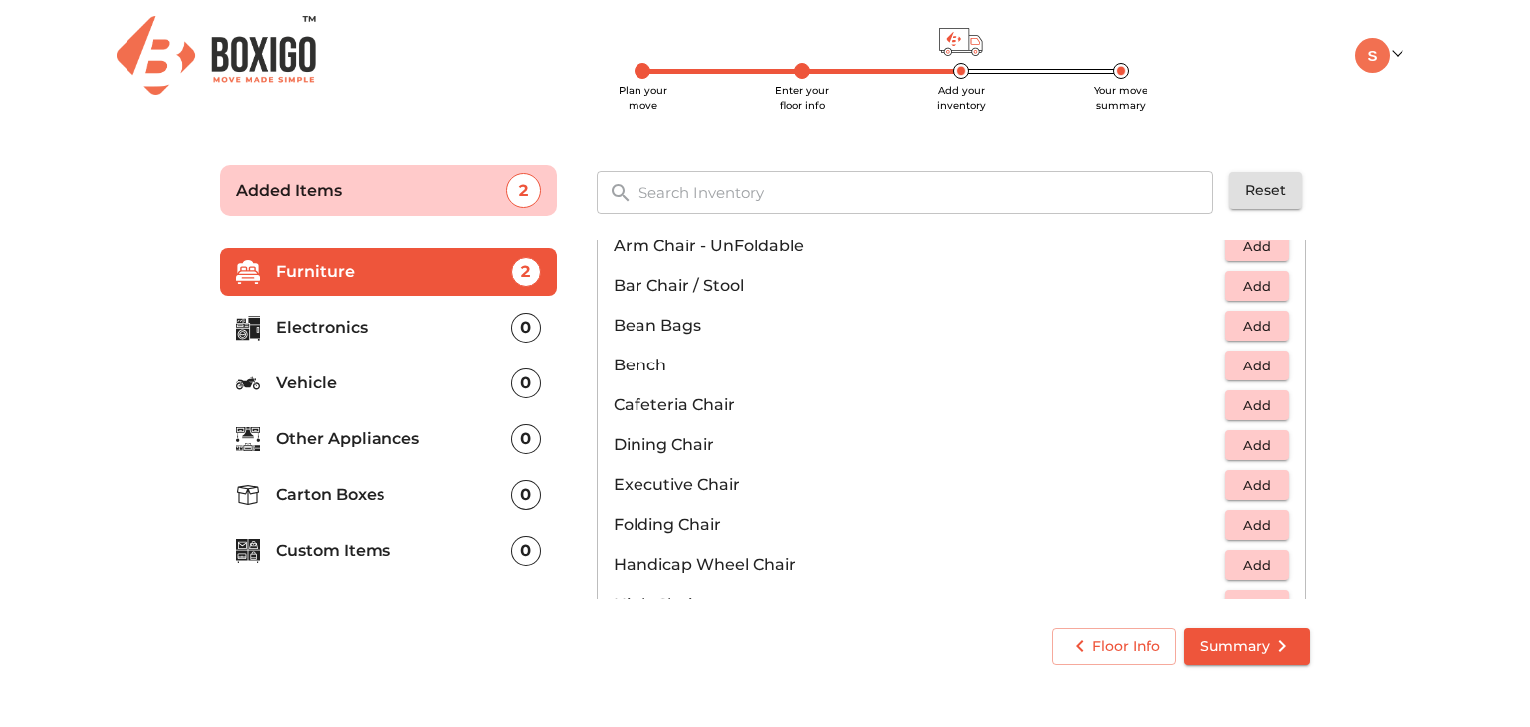
scroll to position [203, 0]
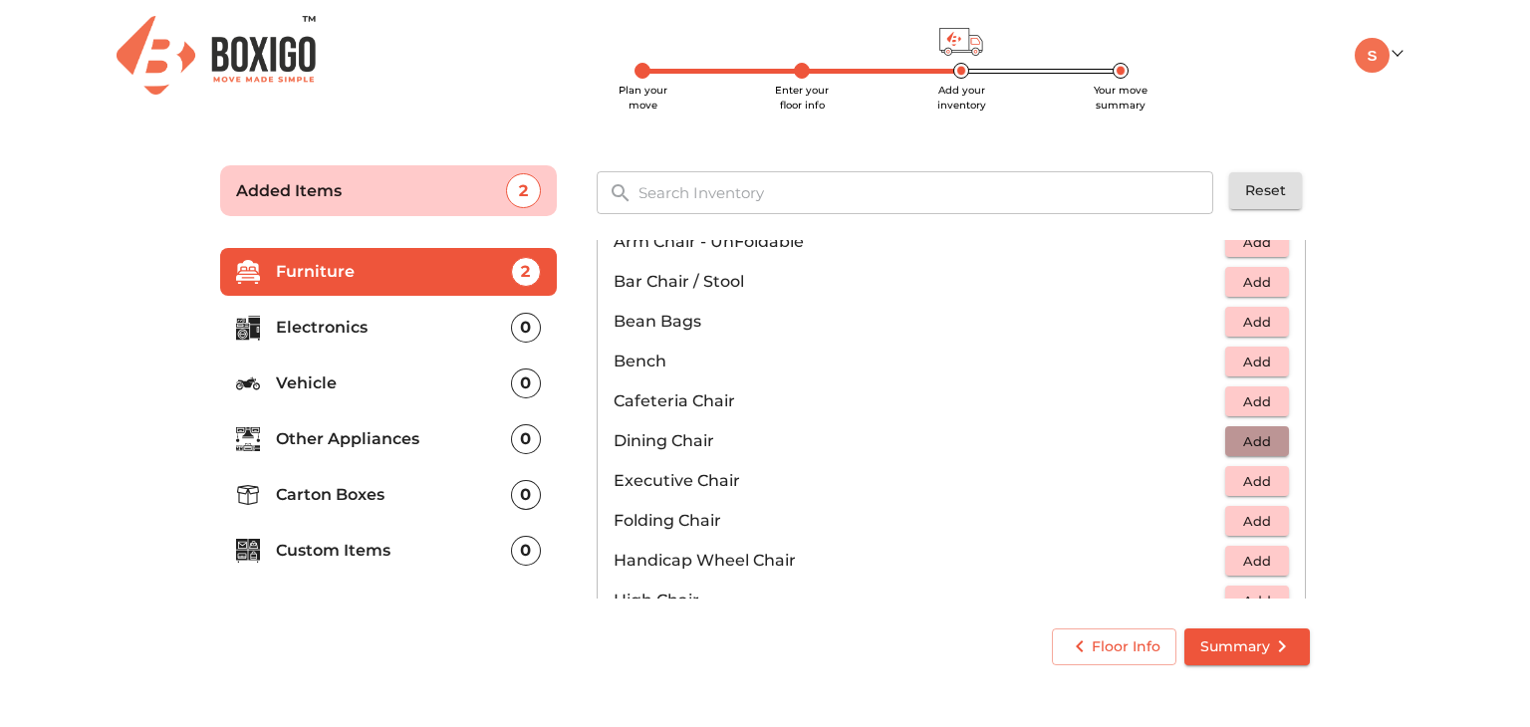
click at [1257, 440] on span "Add" at bounding box center [1257, 441] width 44 height 23
click at [1267, 440] on icon "button" at bounding box center [1274, 441] width 14 height 14
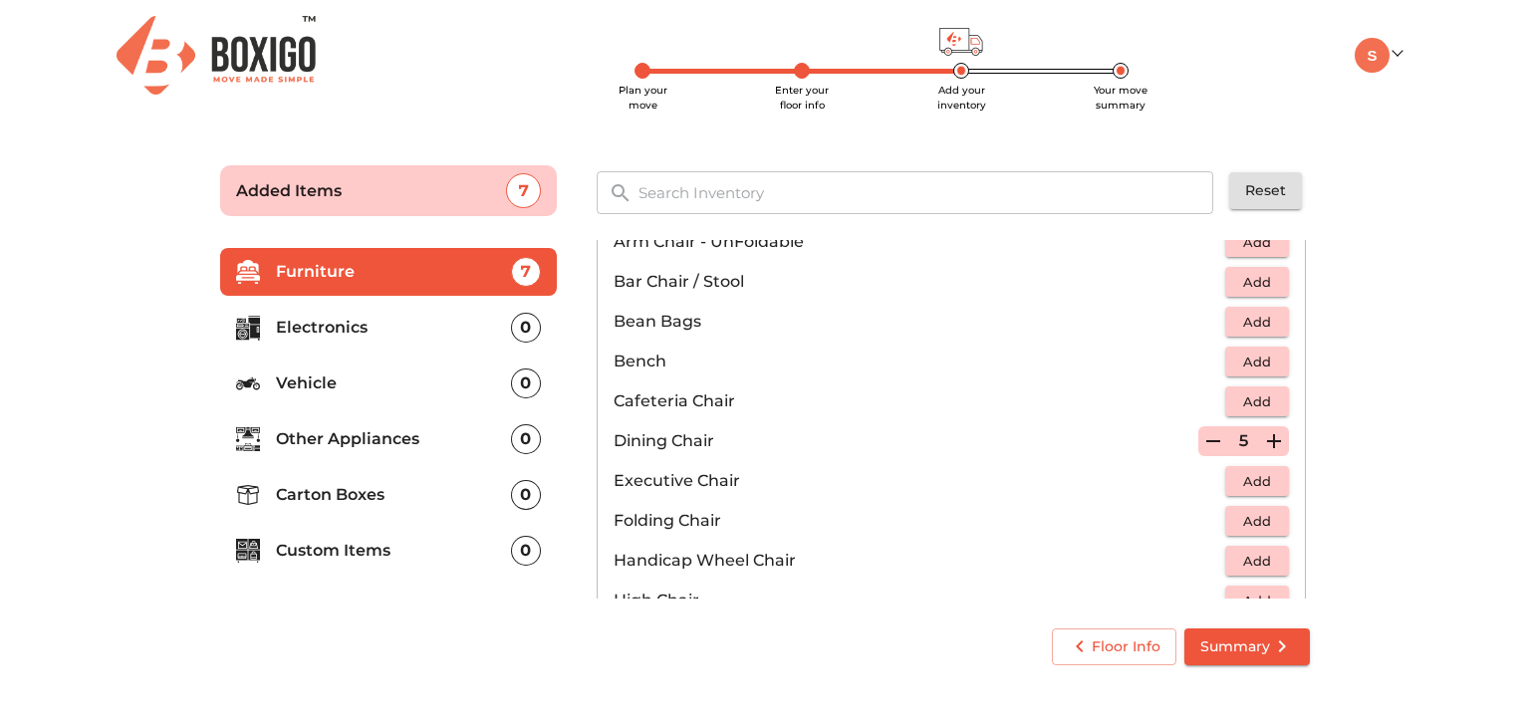
click at [1267, 440] on icon "button" at bounding box center [1274, 441] width 14 height 14
click at [1208, 442] on icon "button" at bounding box center [1213, 441] width 24 height 24
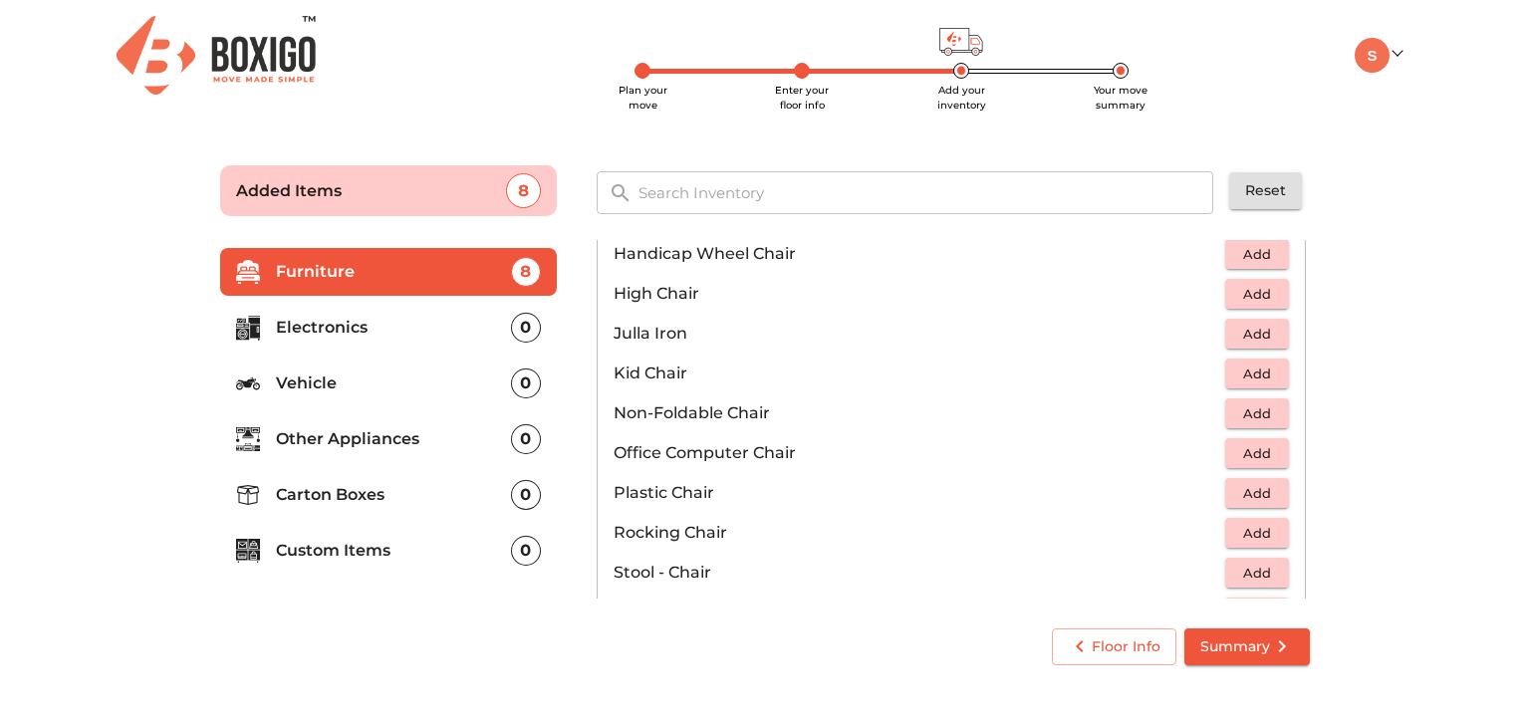
scroll to position [509, 0]
click at [1262, 491] on span "Add" at bounding box center [1257, 494] width 44 height 23
click at [1267, 491] on icon "button" at bounding box center [1274, 494] width 14 height 14
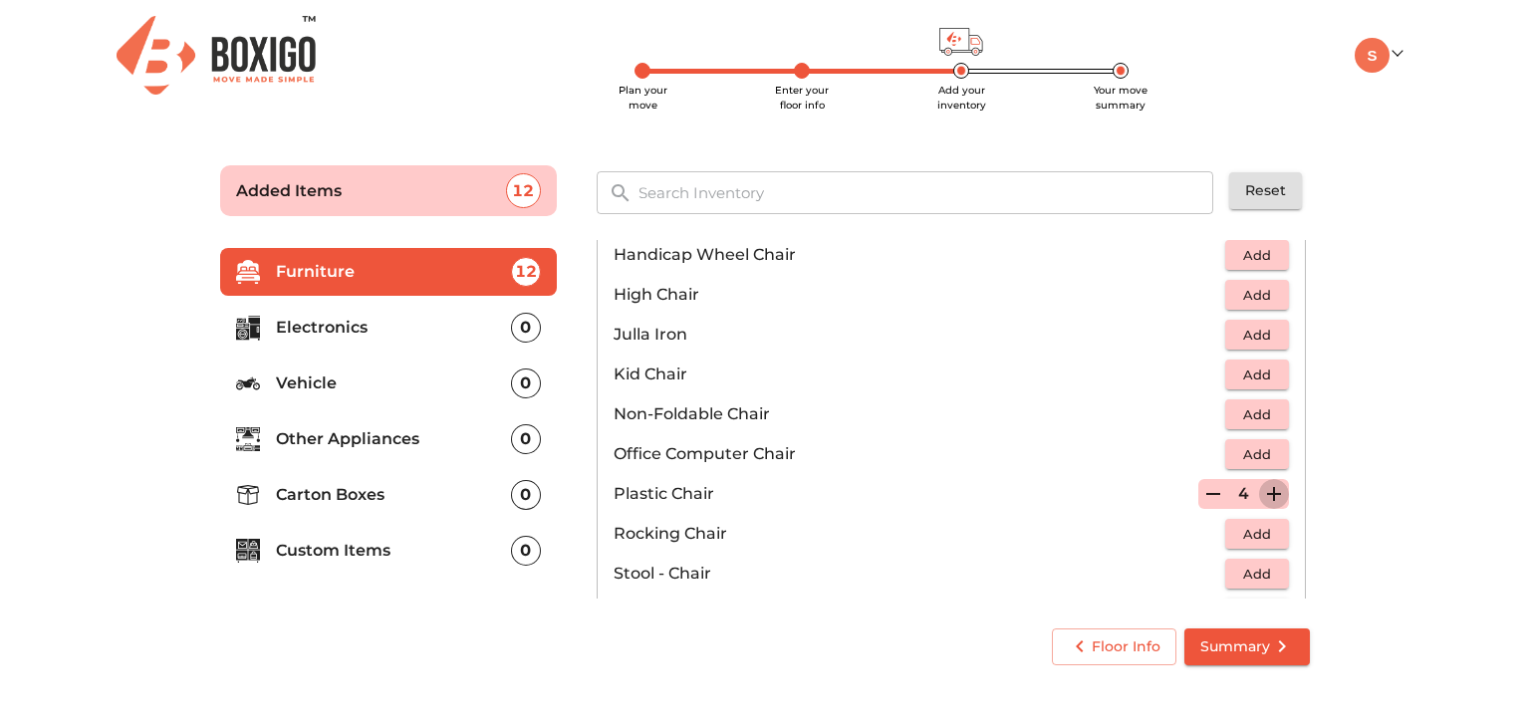
click at [1267, 491] on icon "button" at bounding box center [1274, 494] width 14 height 14
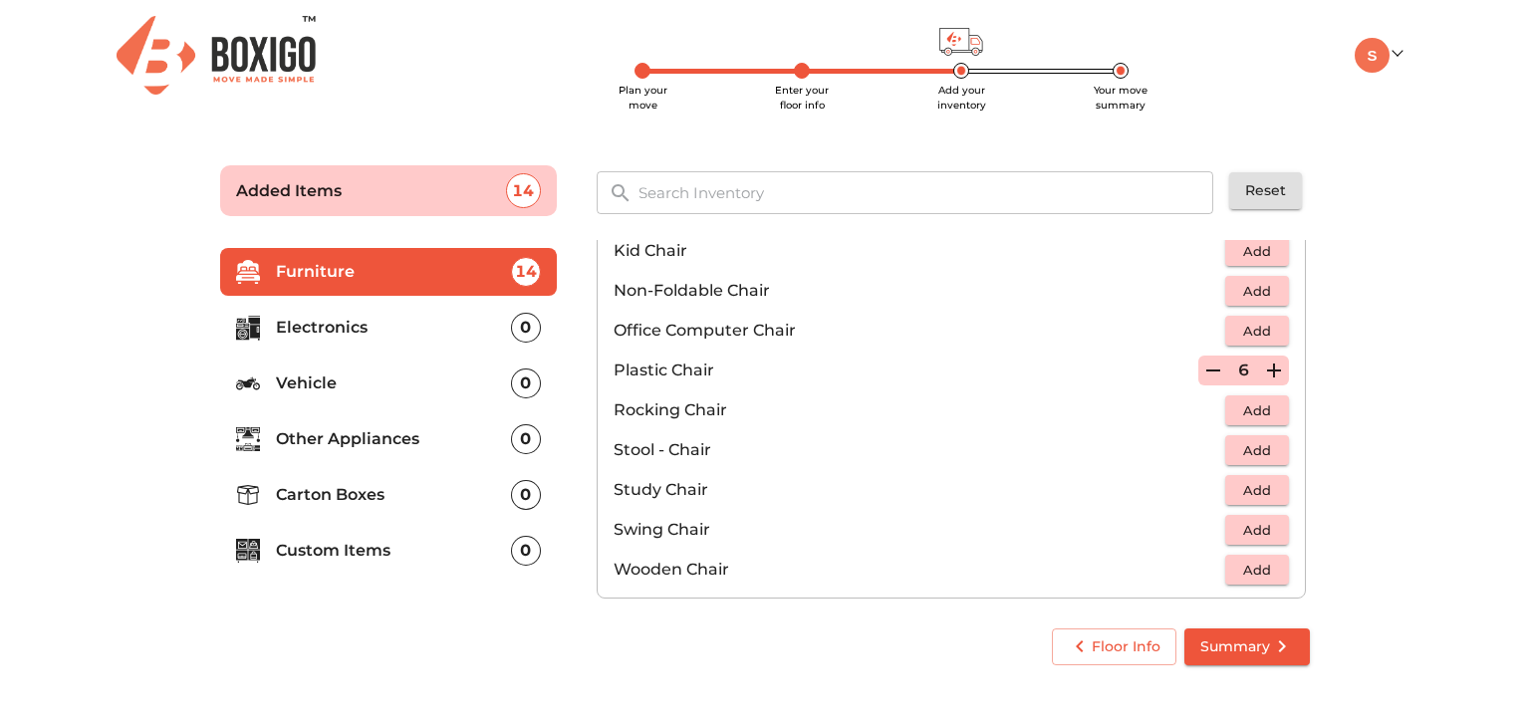
scroll to position [633, 0]
click at [1261, 453] on span "Add" at bounding box center [1257, 450] width 44 height 23
click at [1267, 451] on icon "button" at bounding box center [1274, 450] width 14 height 14
click at [1206, 449] on icon "button" at bounding box center [1213, 450] width 14 height 2
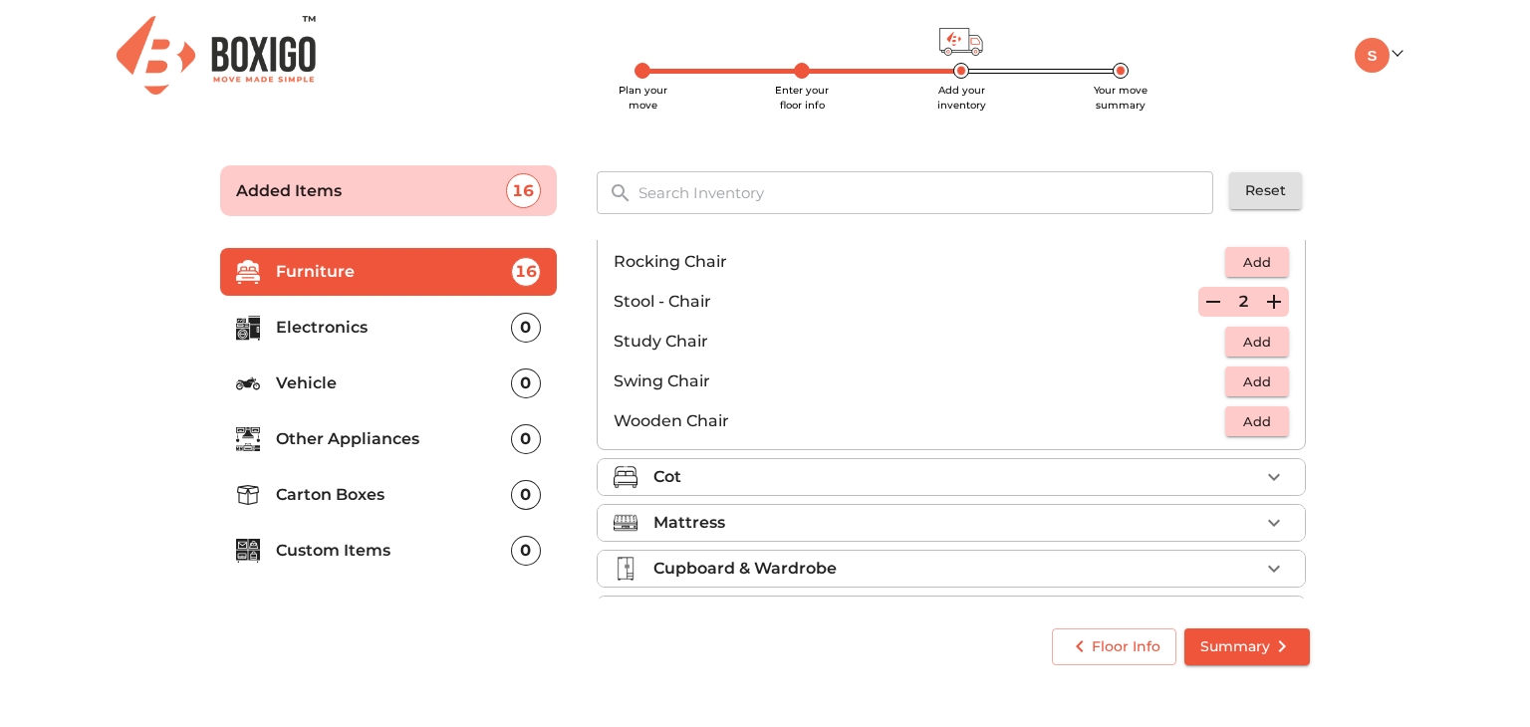
scroll to position [792, 0]
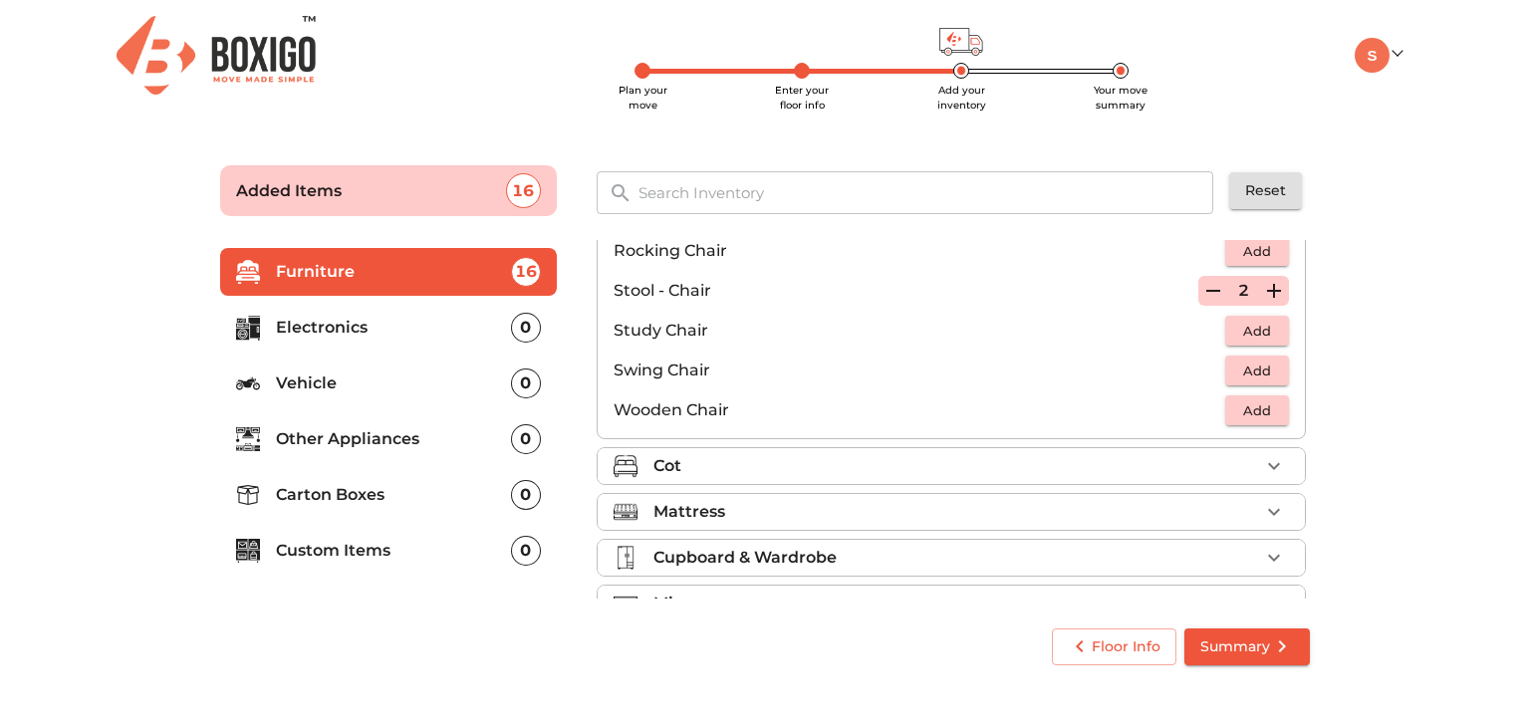
click at [1262, 459] on icon "button" at bounding box center [1274, 466] width 24 height 24
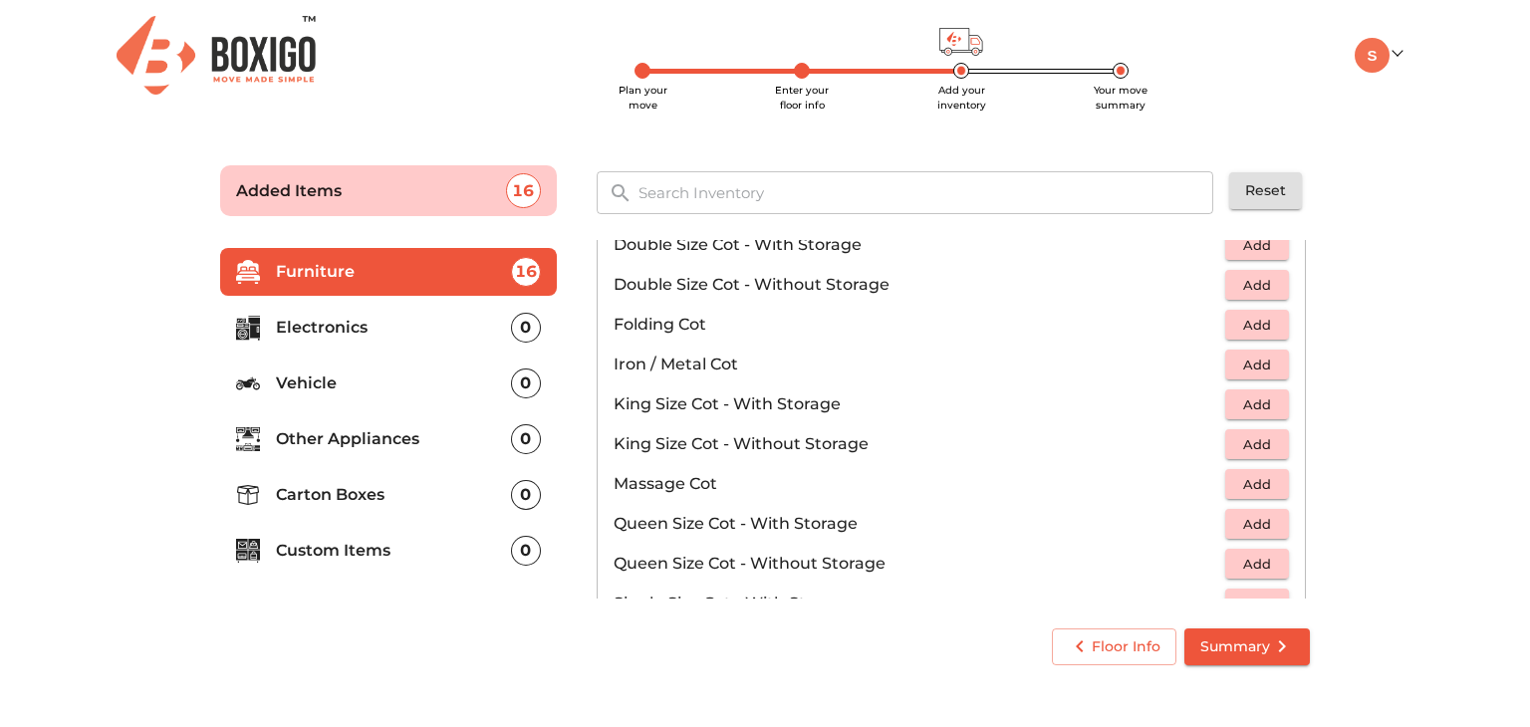
scroll to position [408, 0]
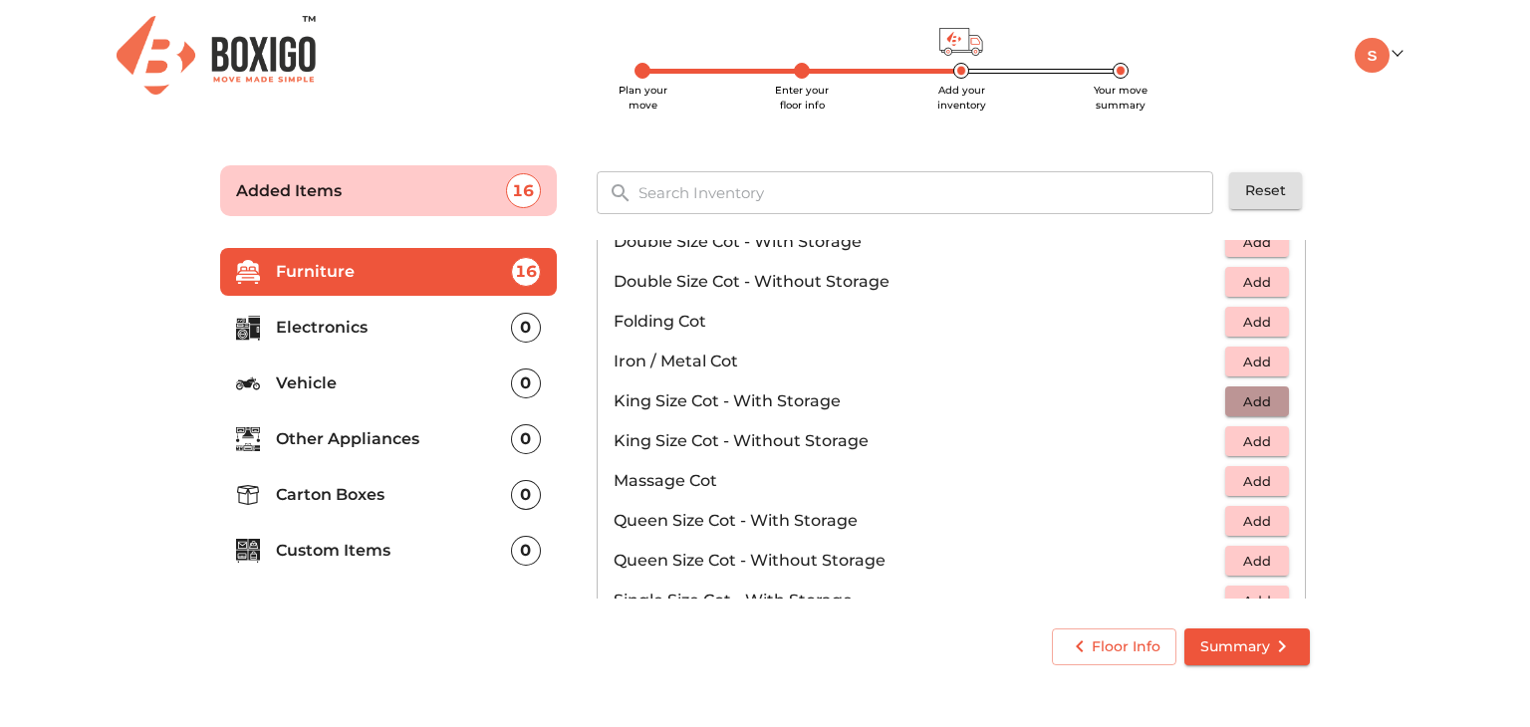
click at [1257, 402] on span "Add" at bounding box center [1257, 401] width 44 height 23
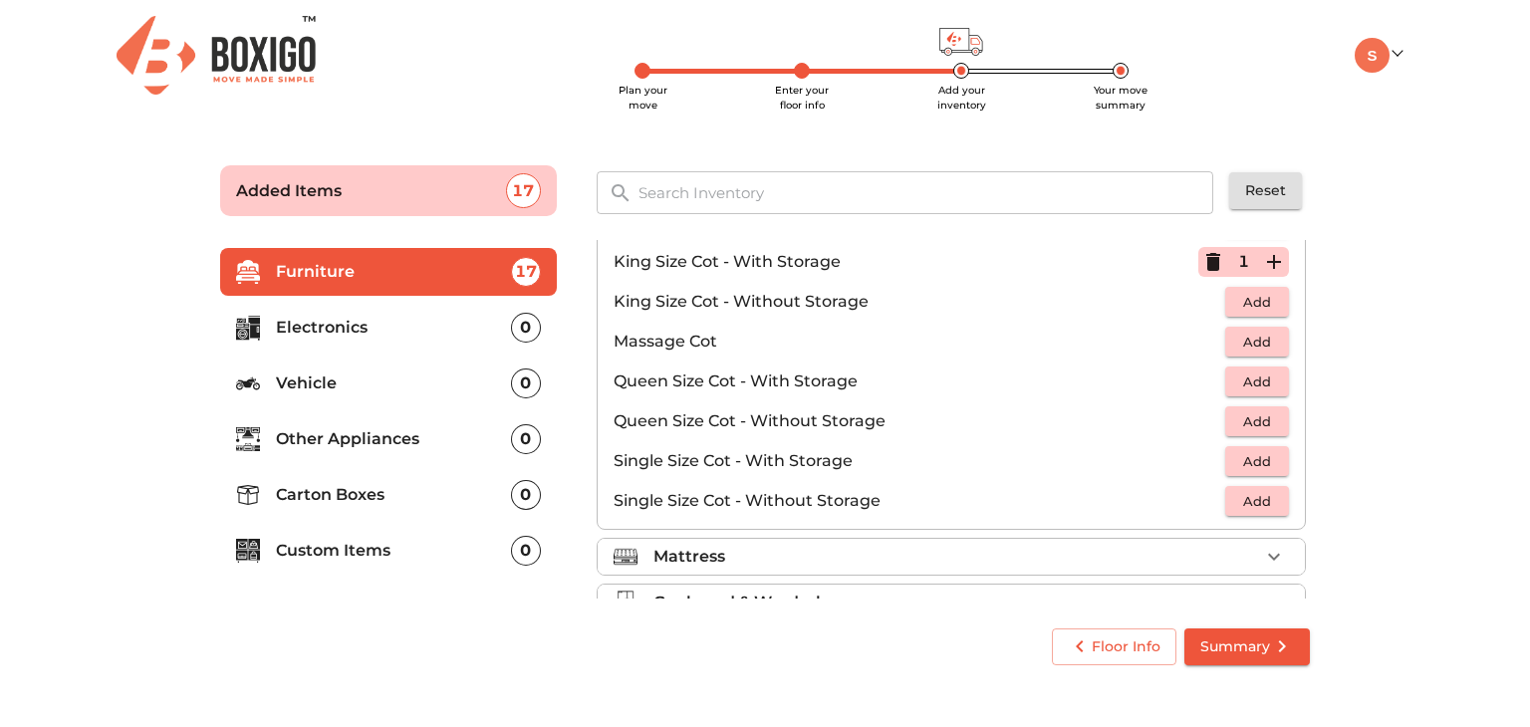
scroll to position [550, 0]
click at [1239, 544] on div "Mattress" at bounding box center [956, 555] width 606 height 24
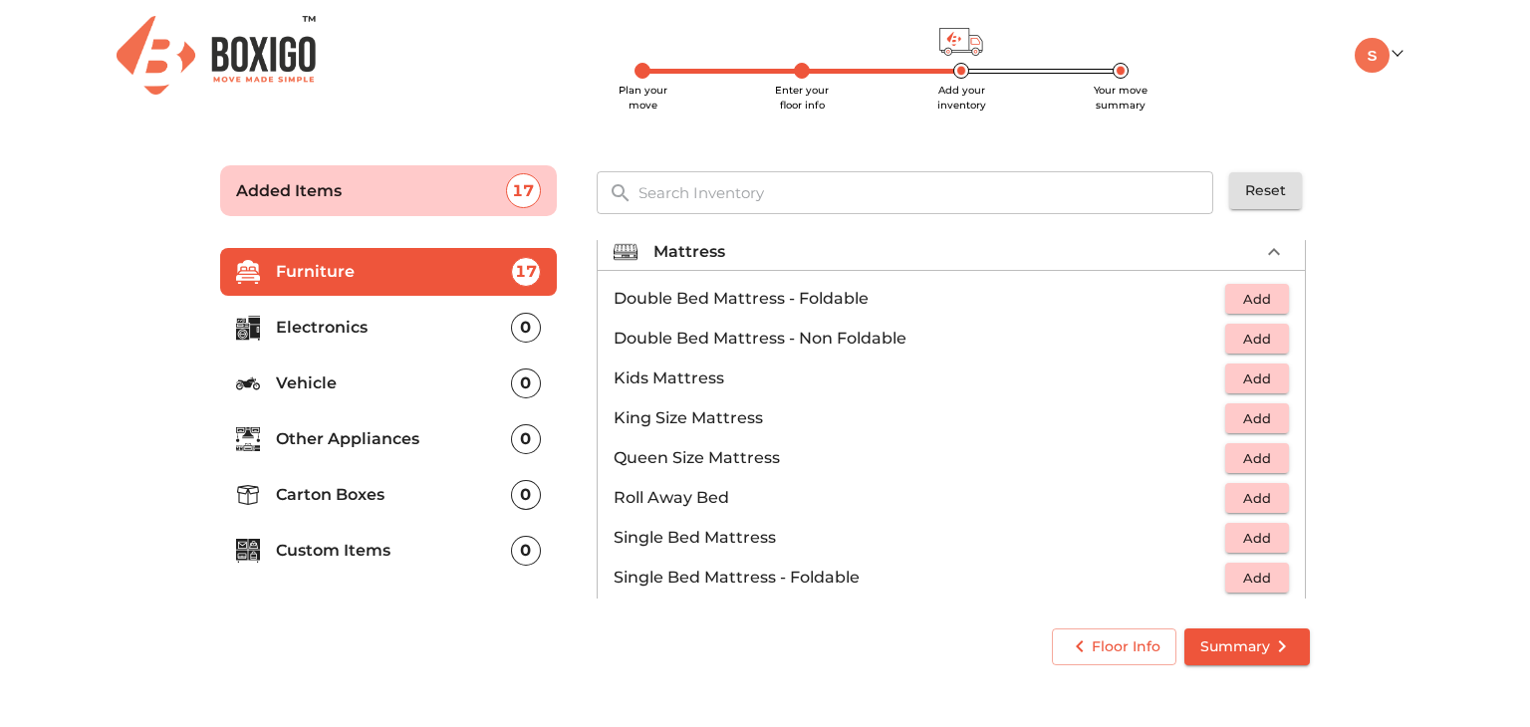
scroll to position [199, 0]
click at [1254, 415] on span "Add" at bounding box center [1257, 417] width 44 height 23
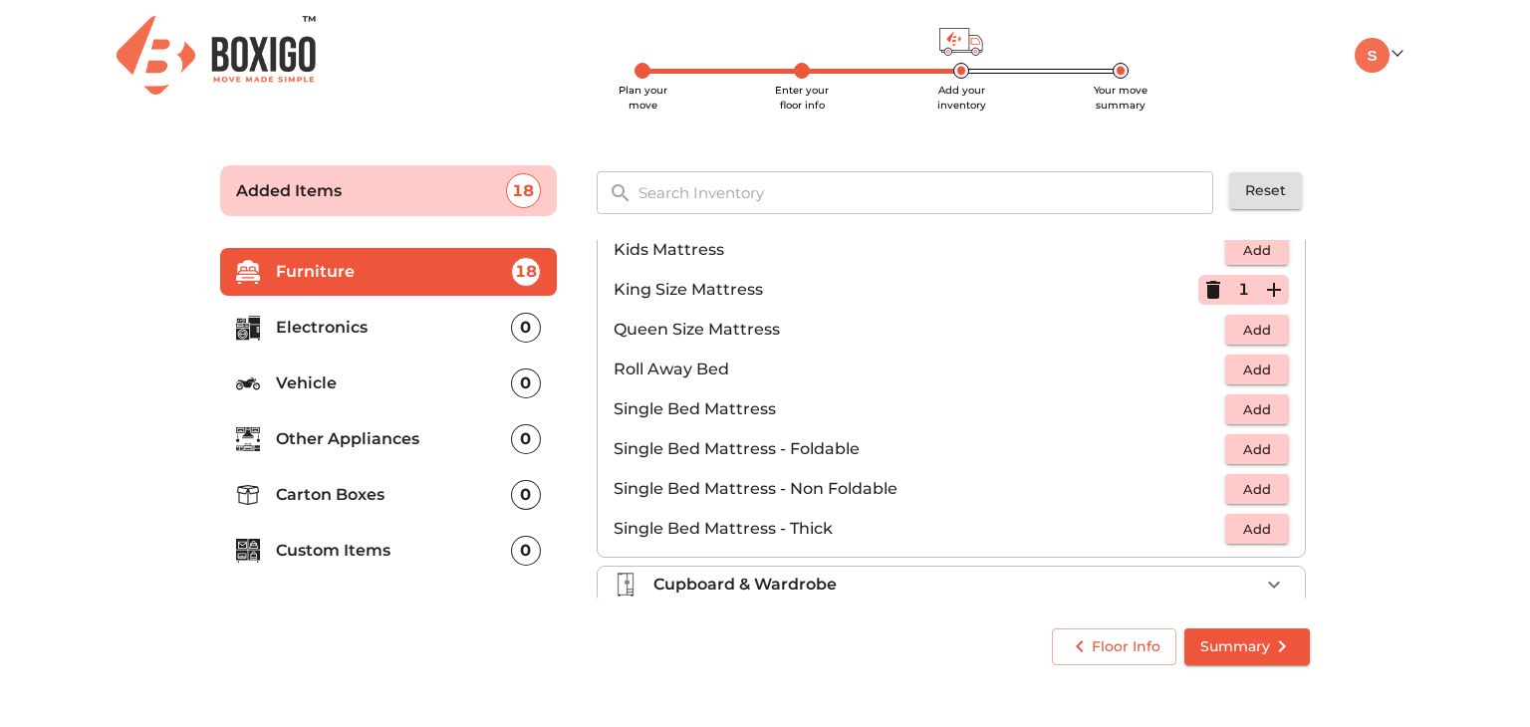
scroll to position [390, 0]
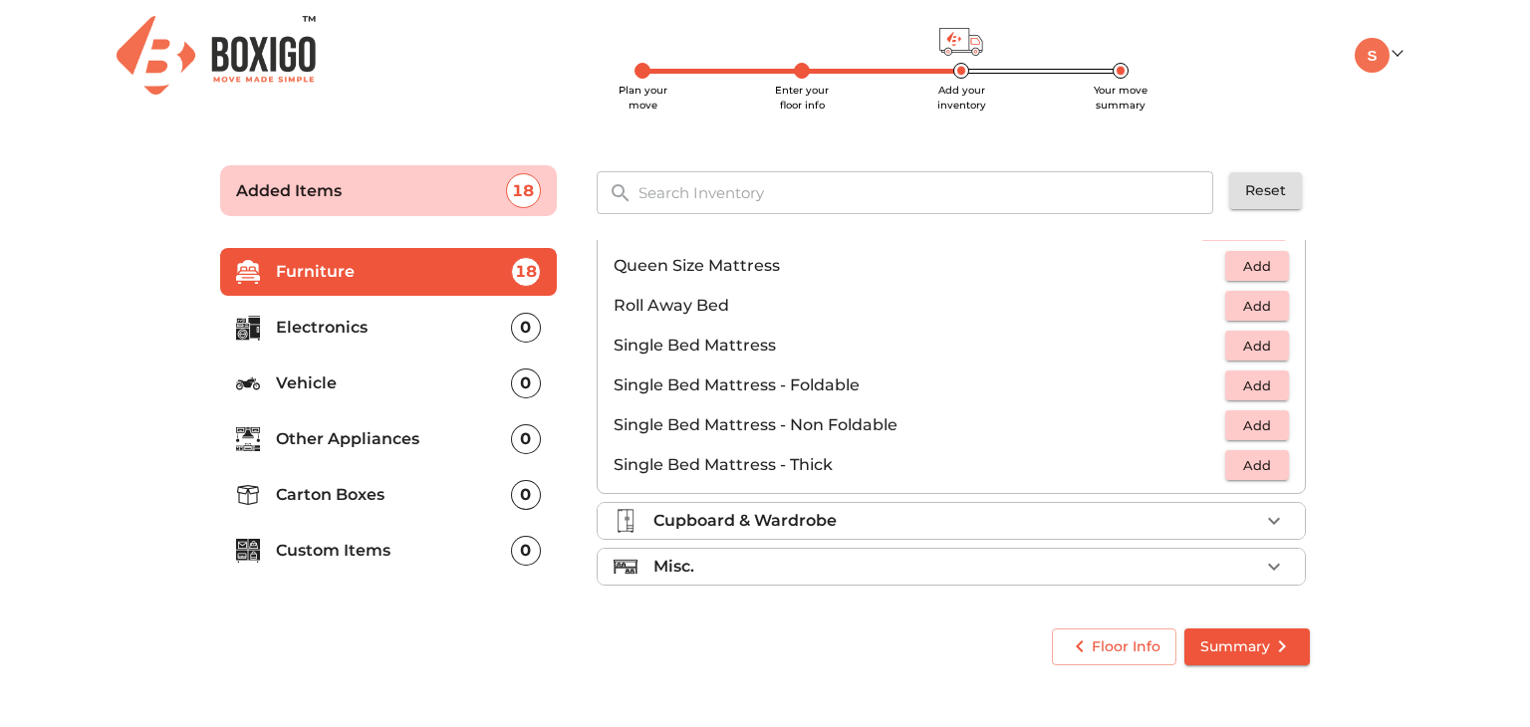
click at [1223, 515] on div "Cupboard & Wardrobe" at bounding box center [956, 521] width 606 height 24
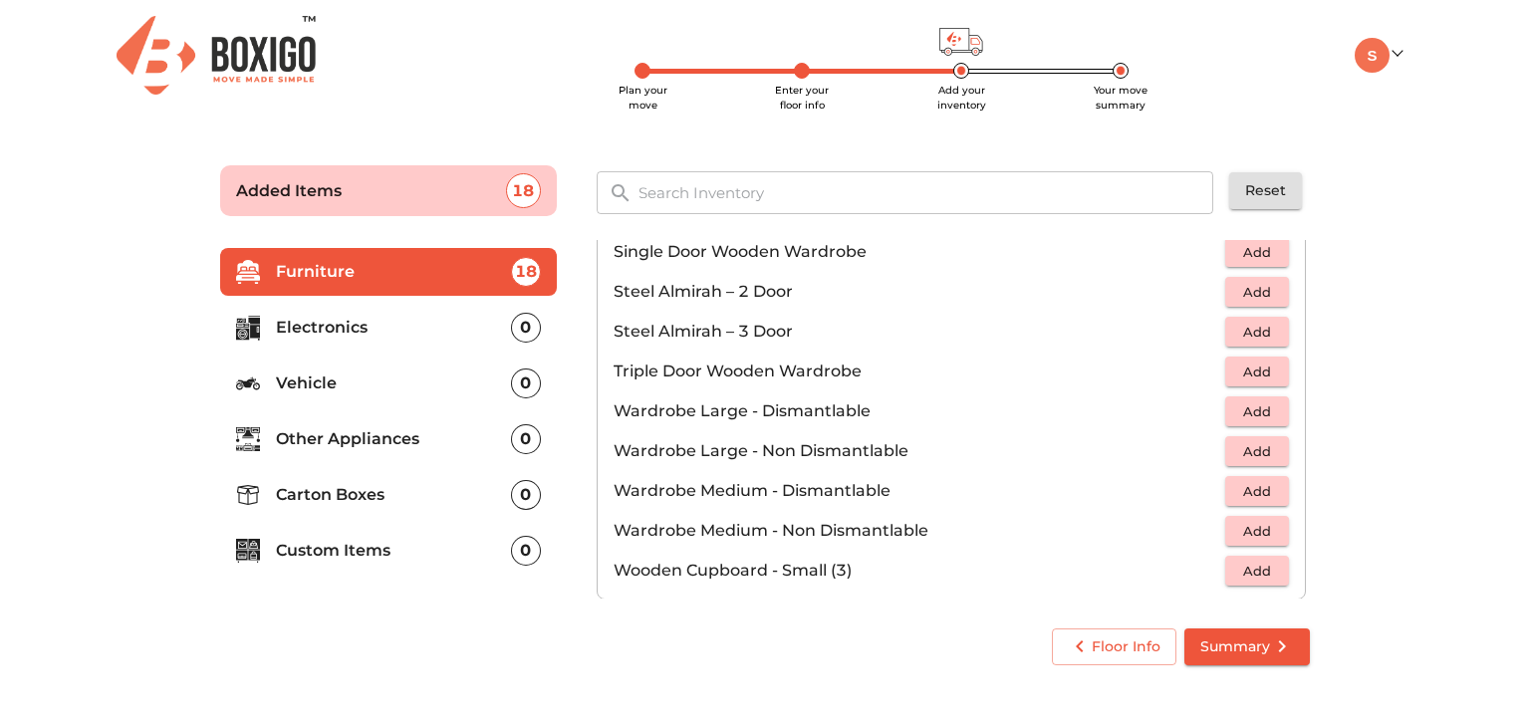
scroll to position [669, 0]
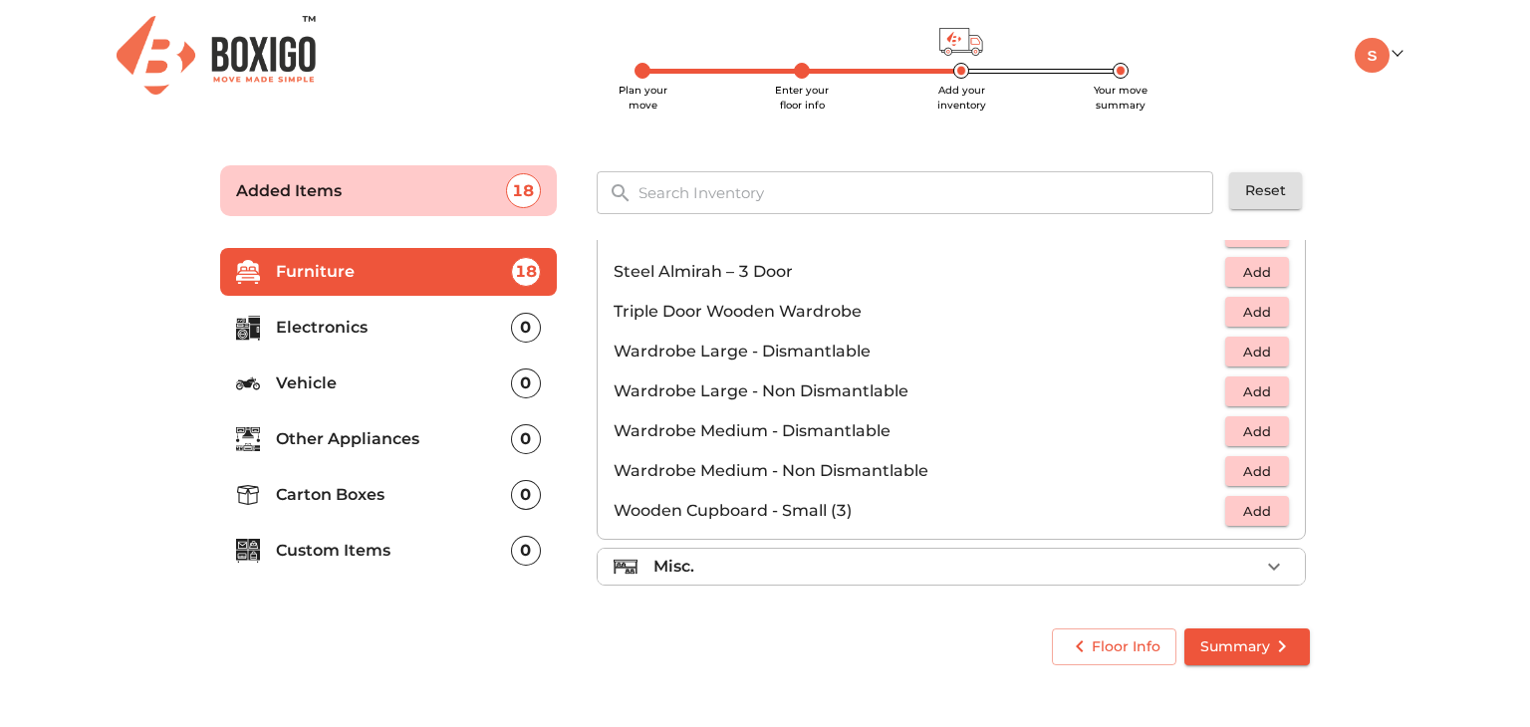
click at [1243, 572] on div "Misc." at bounding box center [956, 567] width 606 height 24
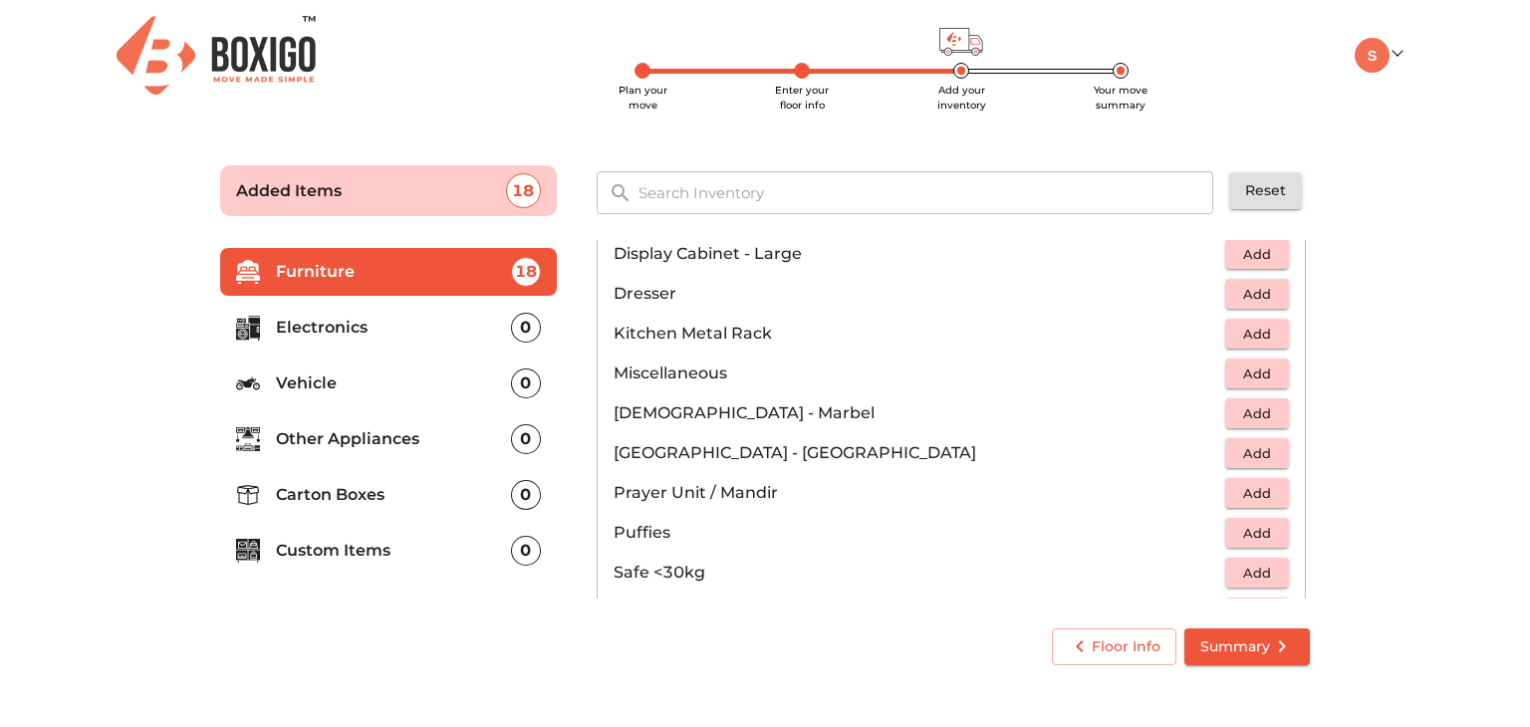
scroll to position [0, 0]
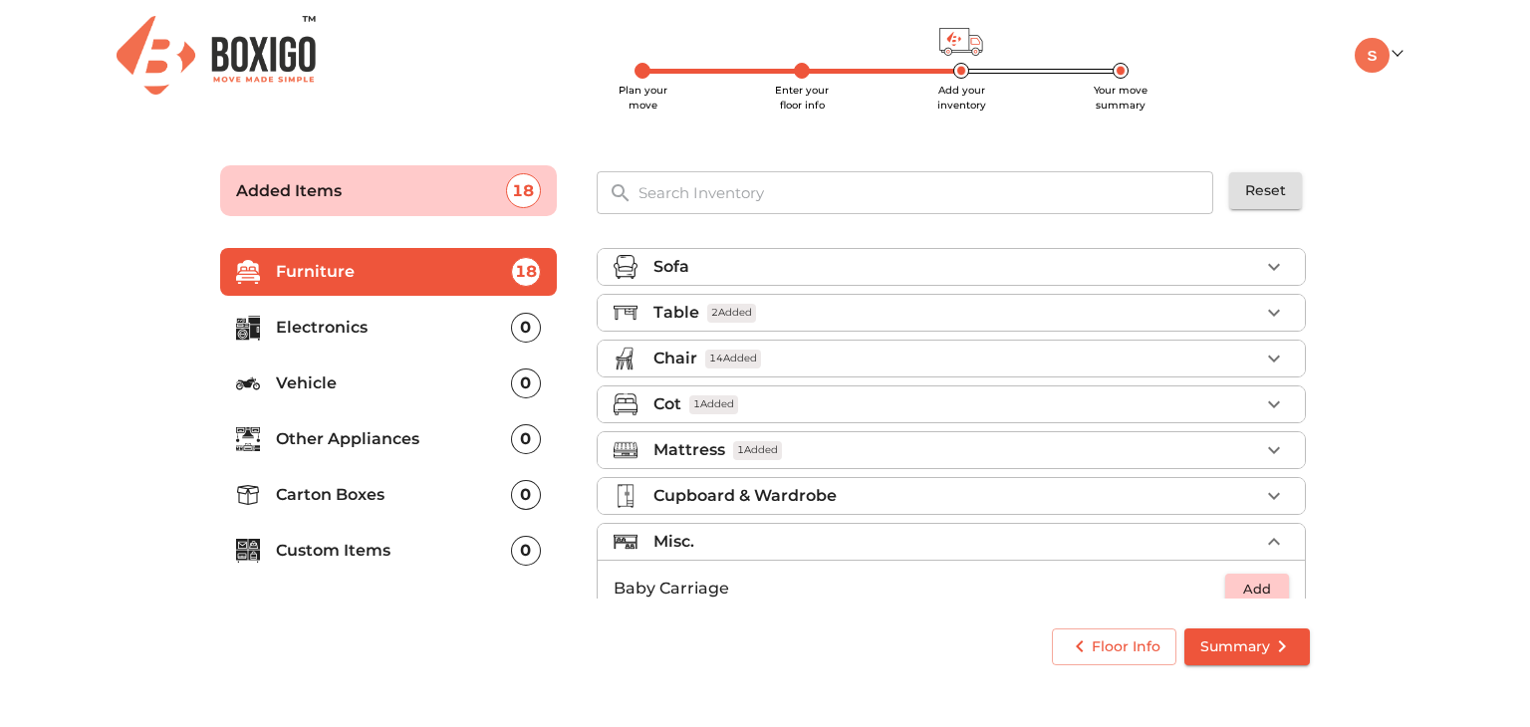
click at [1243, 267] on div "Sofa" at bounding box center [956, 267] width 606 height 24
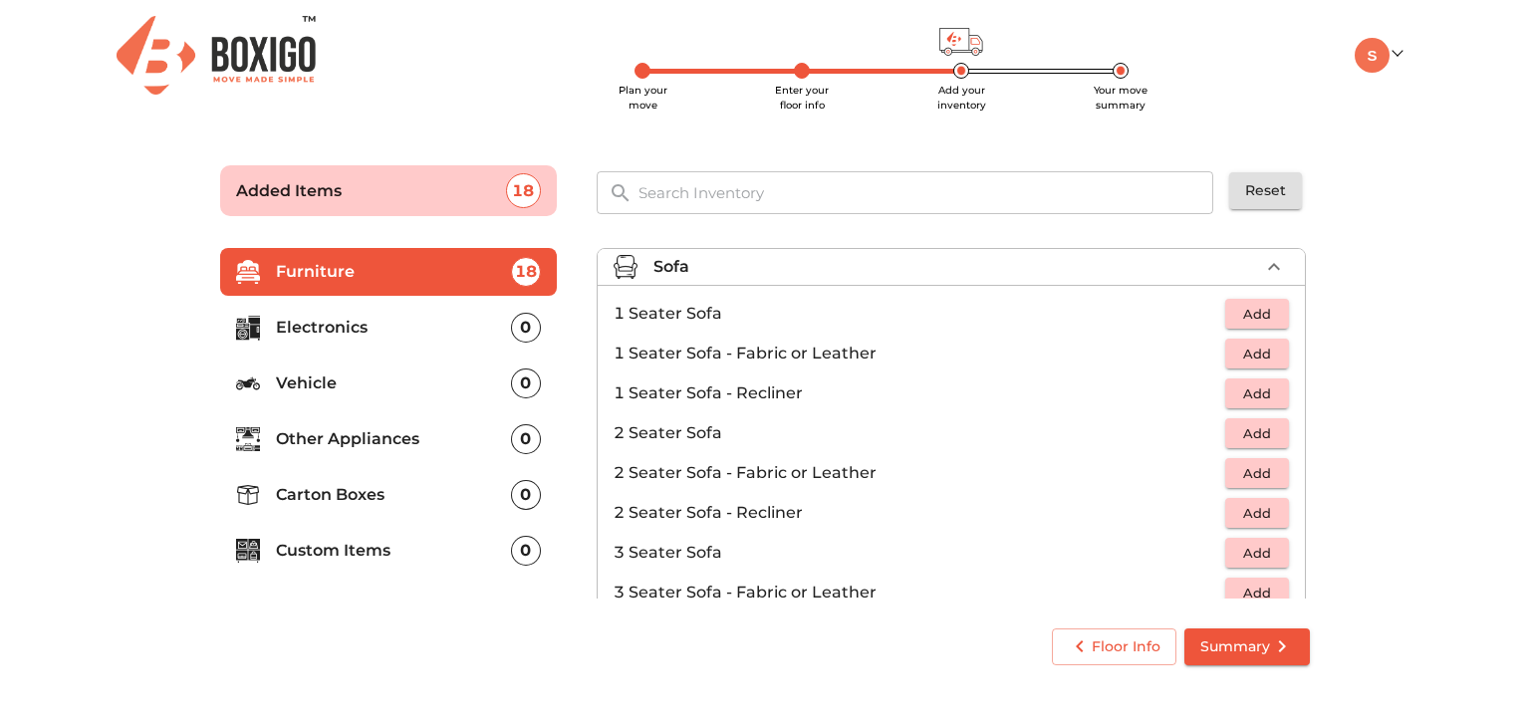
click at [1243, 267] on div "Sofa" at bounding box center [956, 267] width 606 height 24
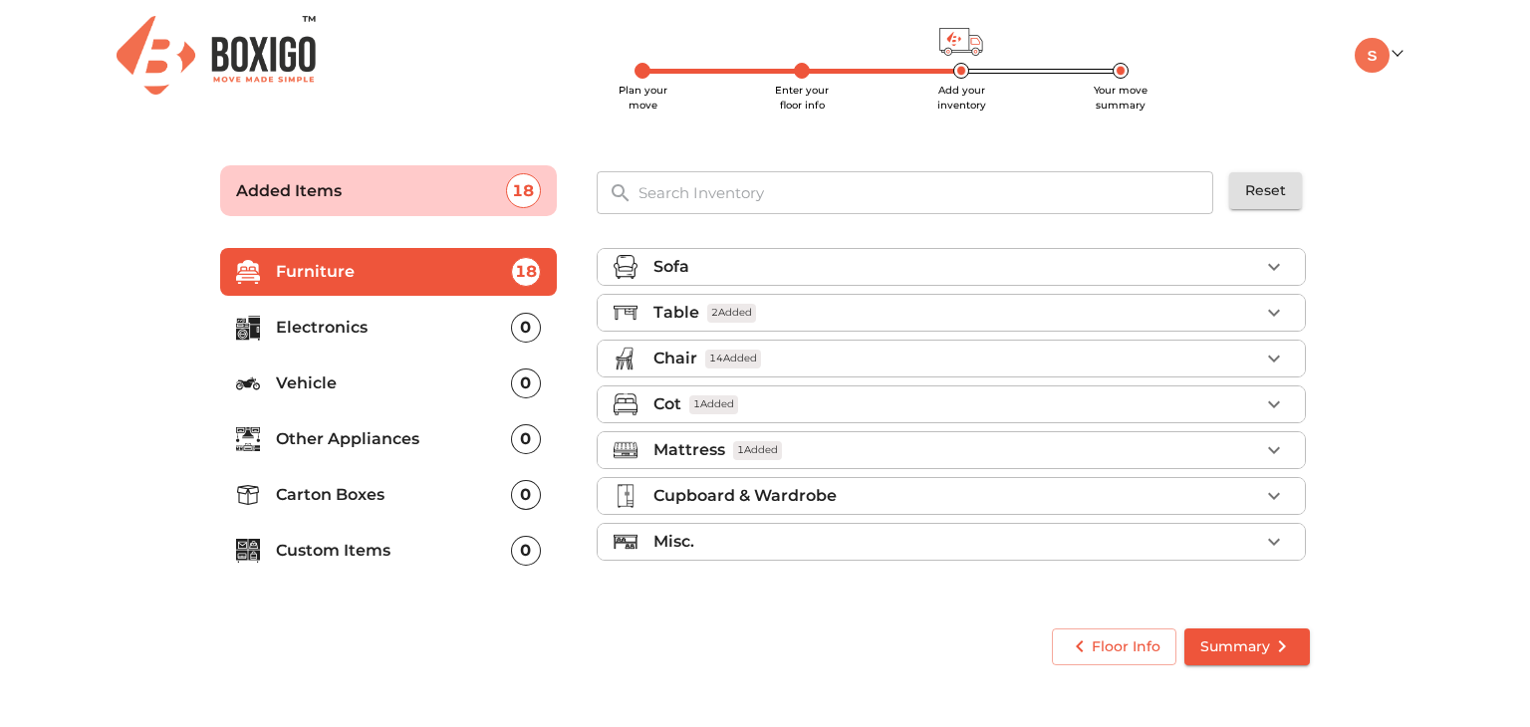
click at [1243, 267] on div "Sofa" at bounding box center [956, 267] width 606 height 24
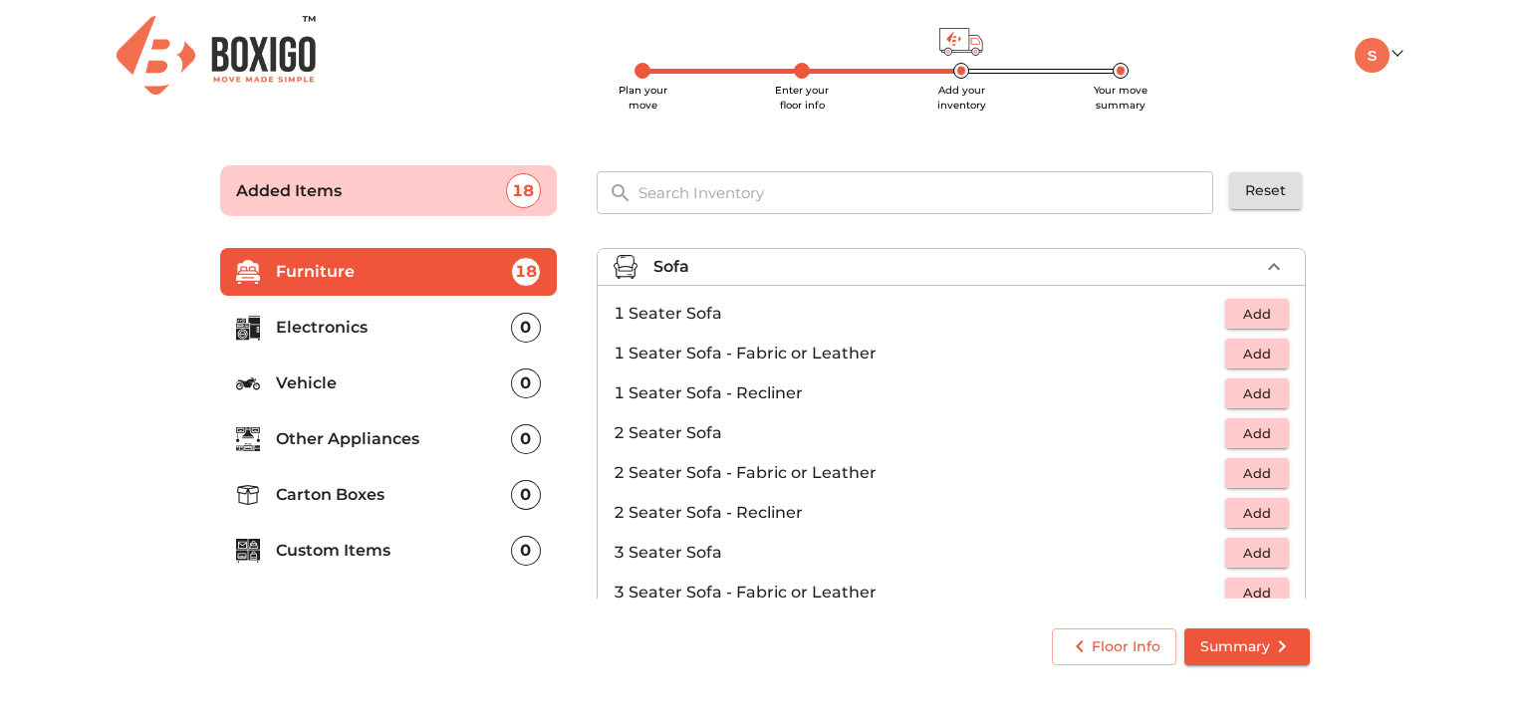
click at [1243, 267] on div "Sofa" at bounding box center [956, 267] width 606 height 24
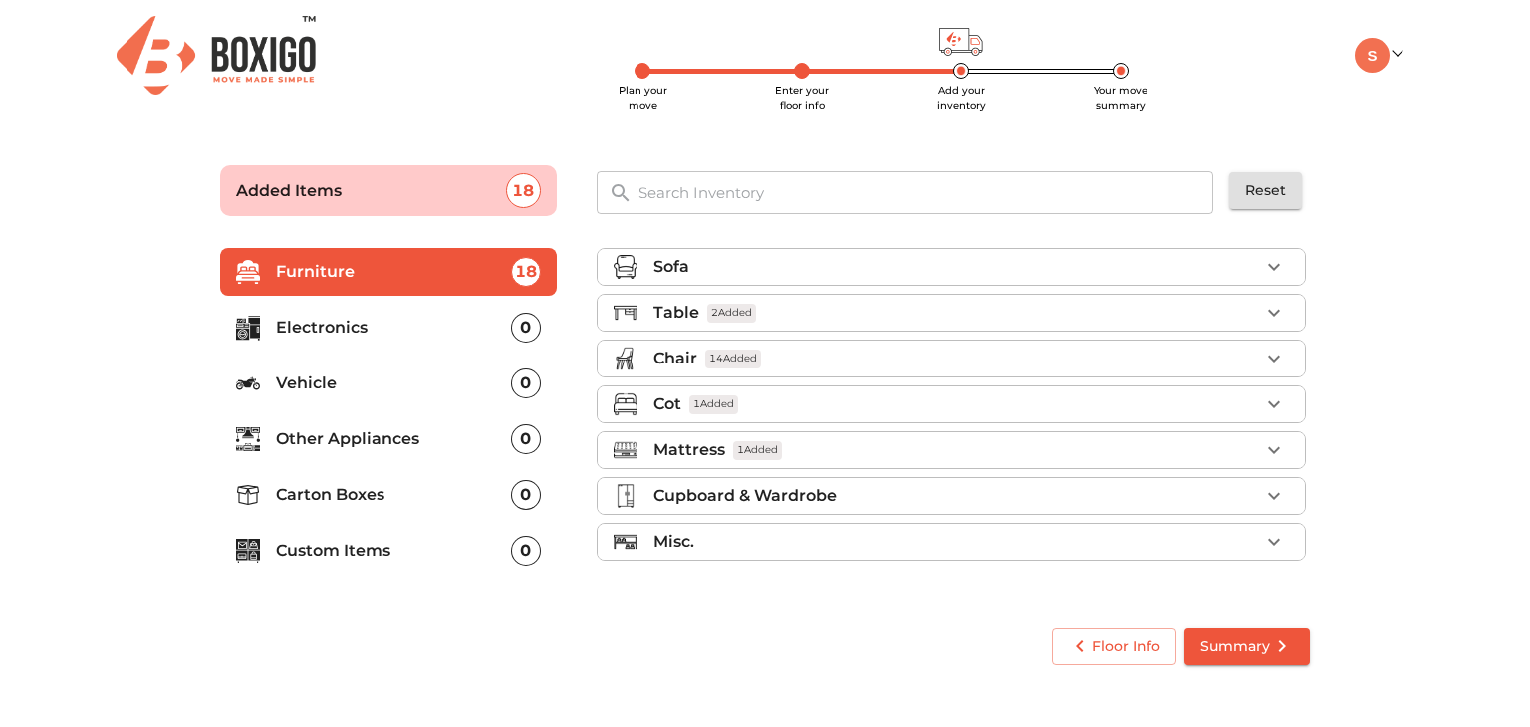
click at [1250, 325] on li "Table 2 Added" at bounding box center [951, 313] width 707 height 36
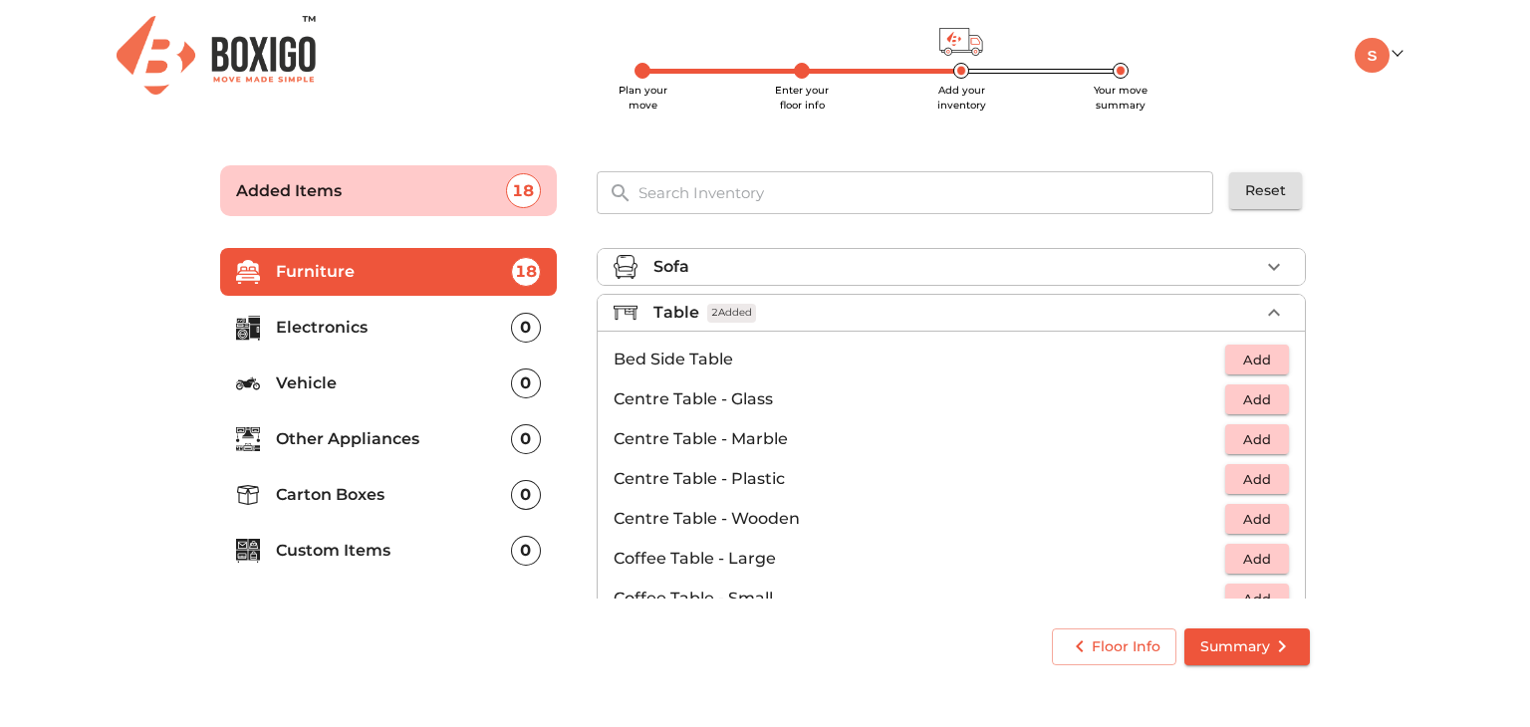
click at [1250, 325] on li "Table 2 Added" at bounding box center [951, 313] width 707 height 36
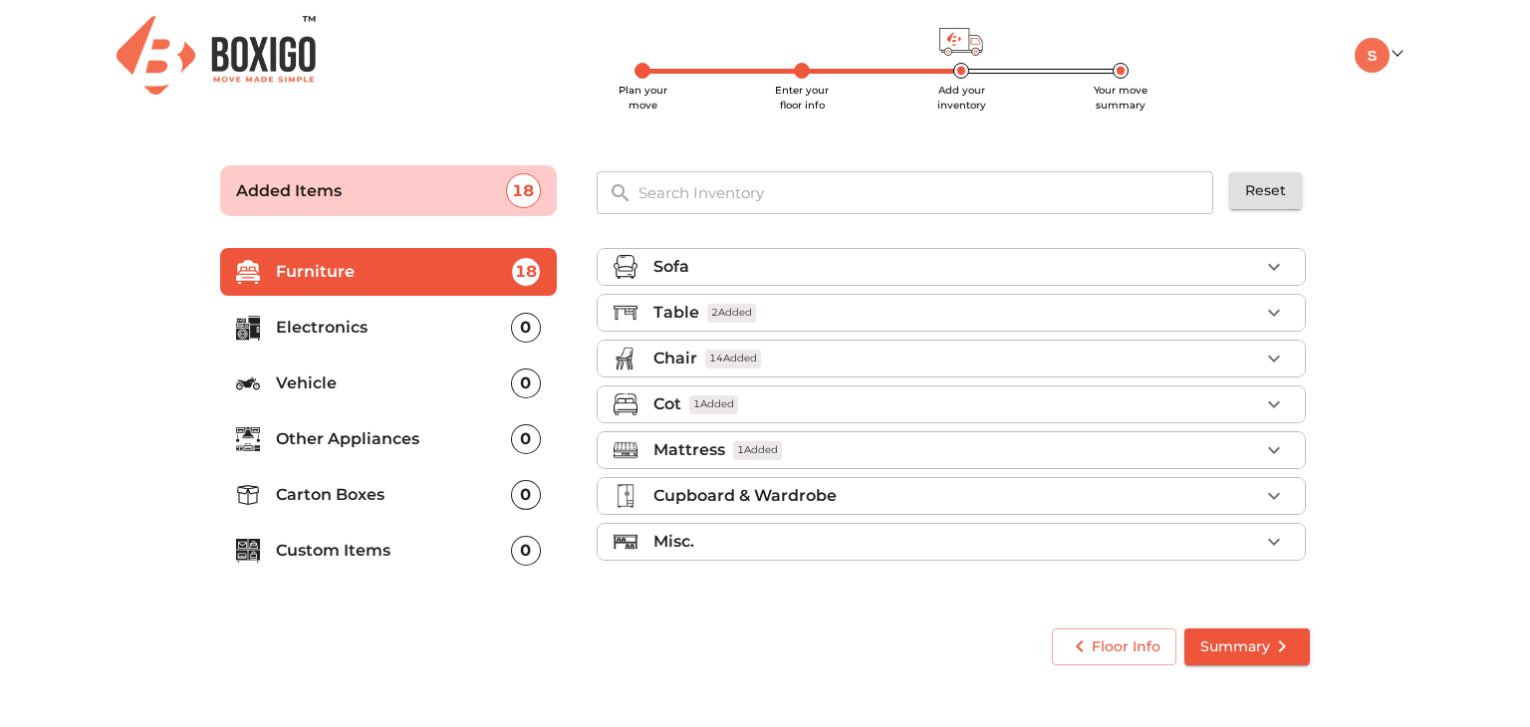
click at [441, 327] on p "Electronics" at bounding box center [393, 328] width 235 height 24
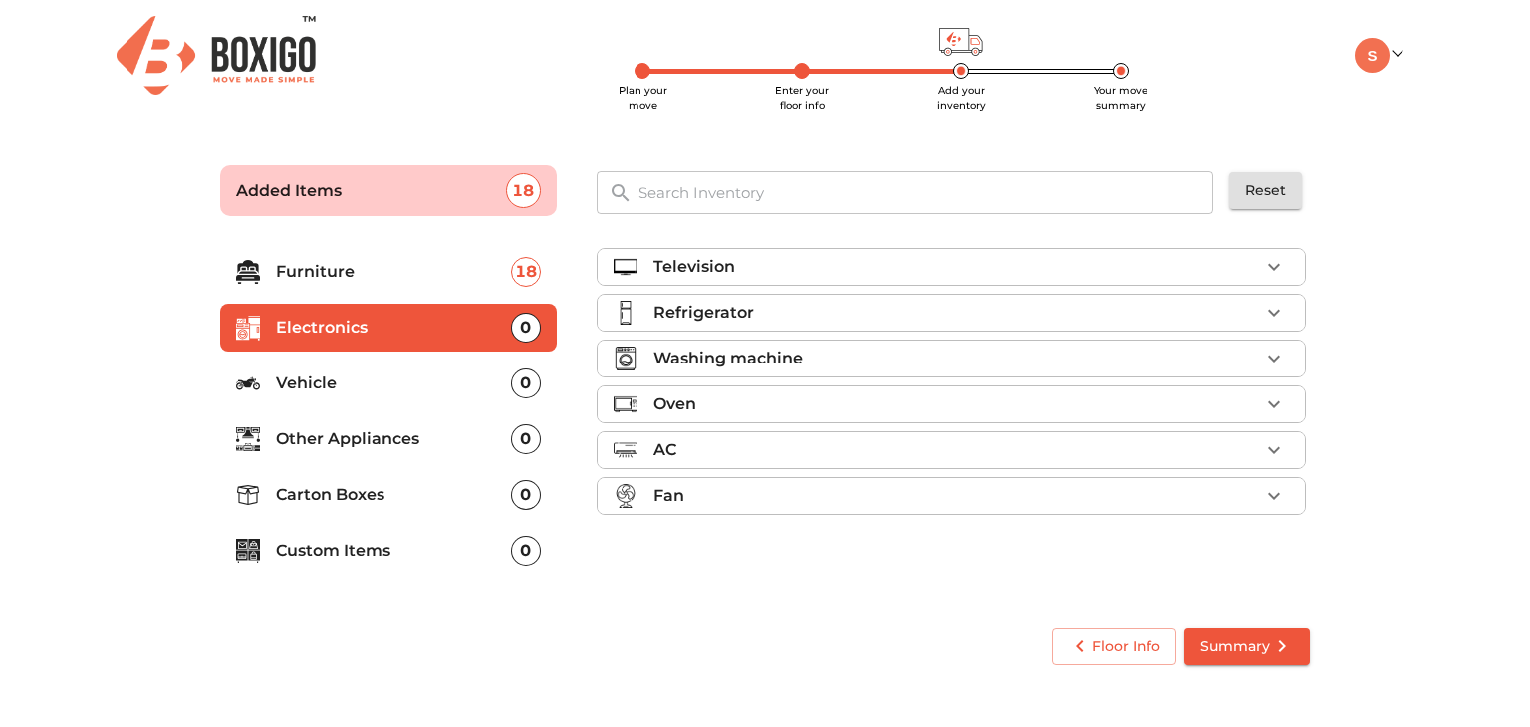
click at [1074, 268] on div "Television" at bounding box center [956, 267] width 606 height 24
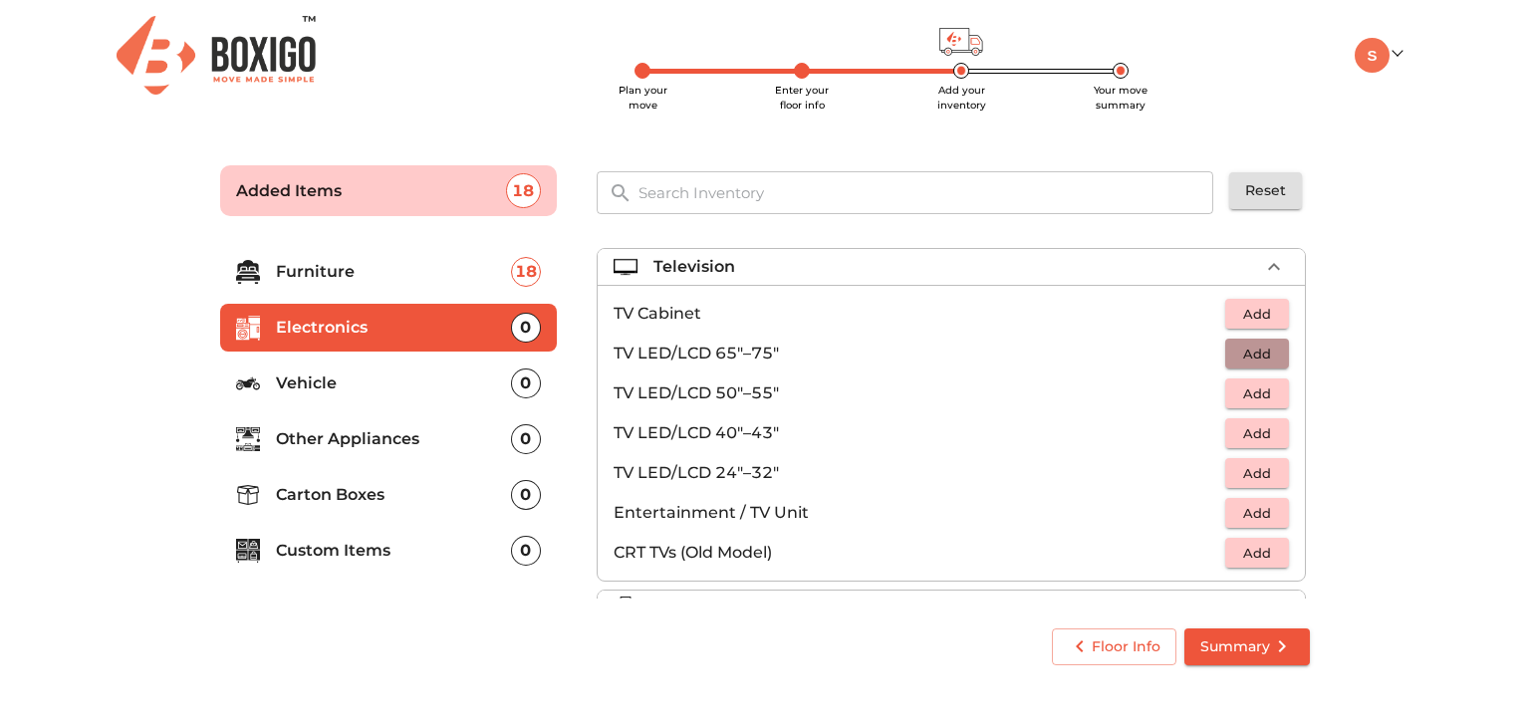
click at [1235, 352] on span "Add" at bounding box center [1257, 354] width 44 height 23
click at [1259, 422] on span "Add" at bounding box center [1257, 433] width 44 height 23
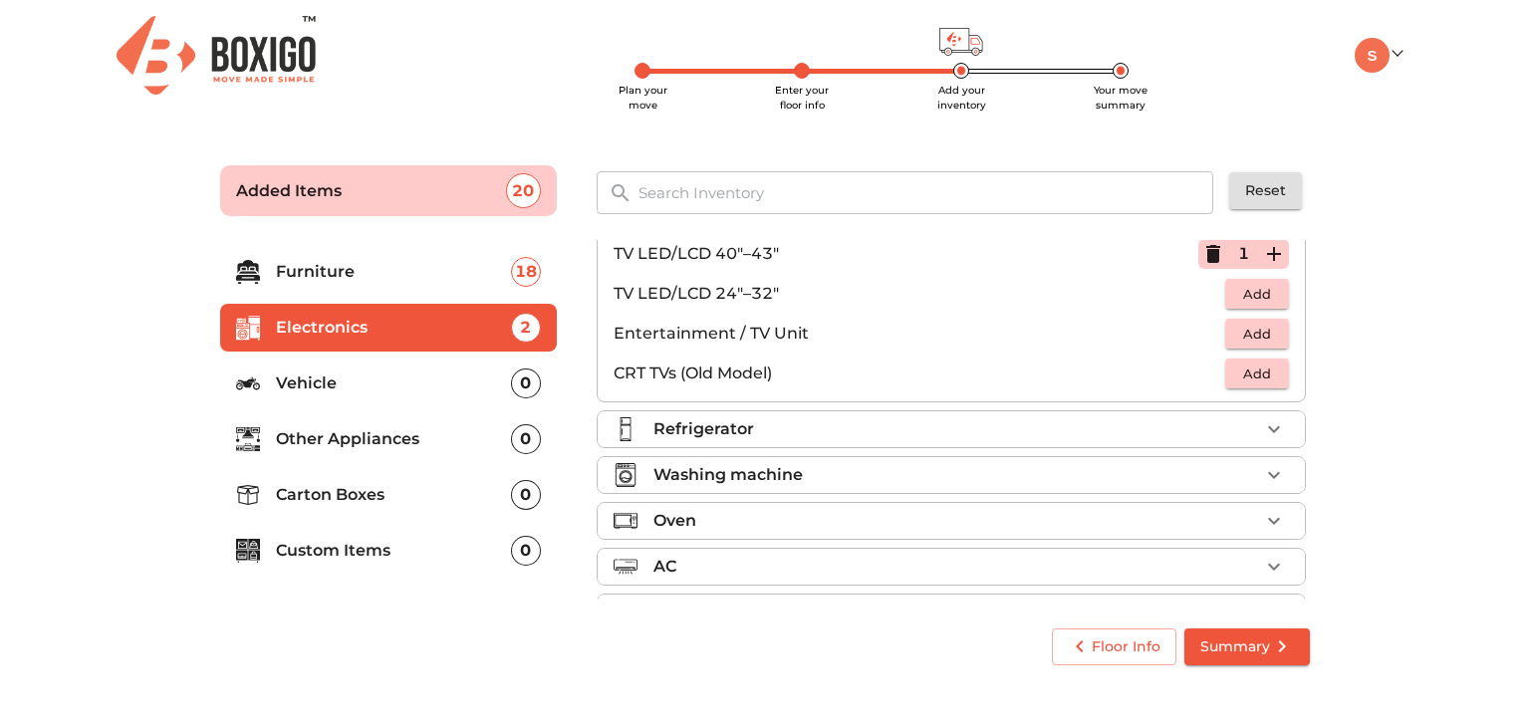
scroll to position [179, 0]
click at [1267, 414] on button "button" at bounding box center [1274, 429] width 30 height 30
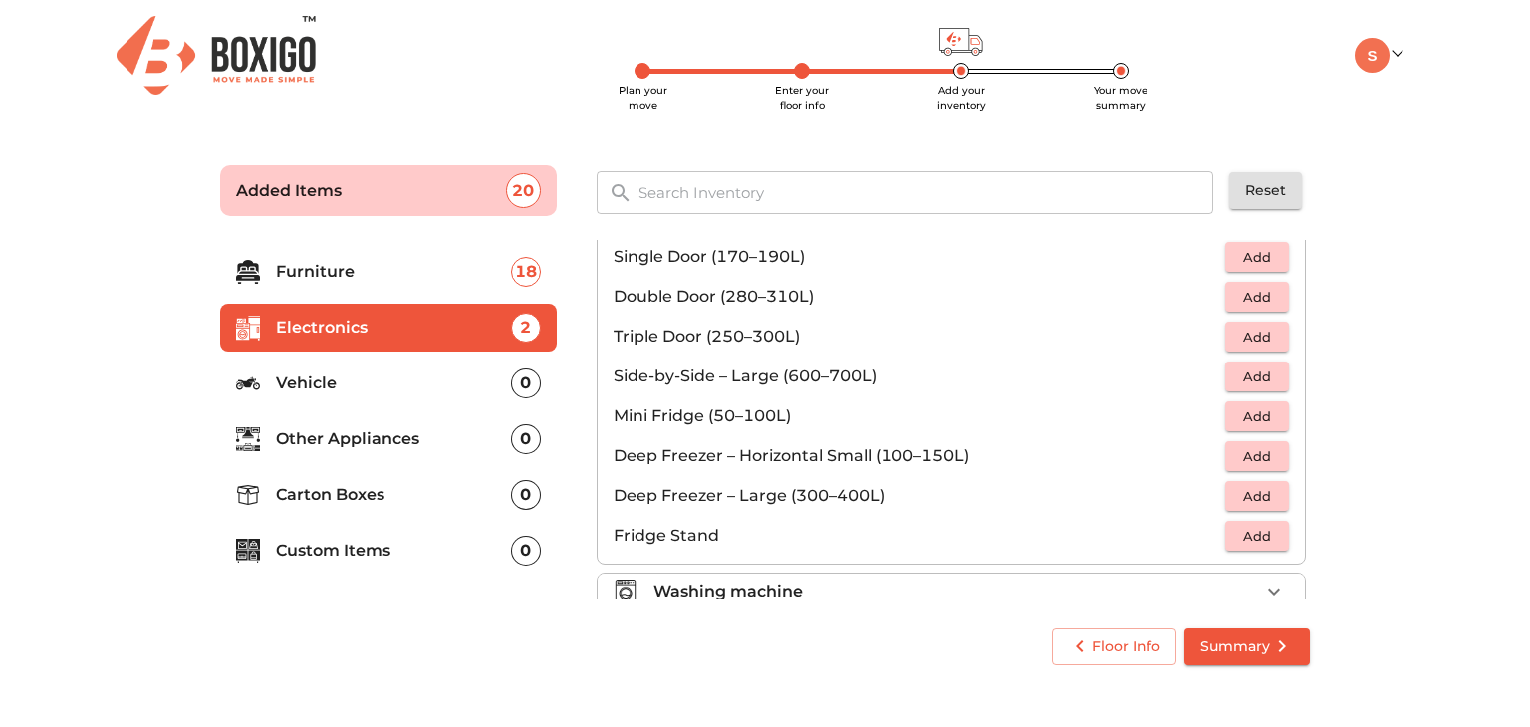
scroll to position [104, 0]
click at [1235, 495] on span "Add" at bounding box center [1257, 495] width 44 height 23
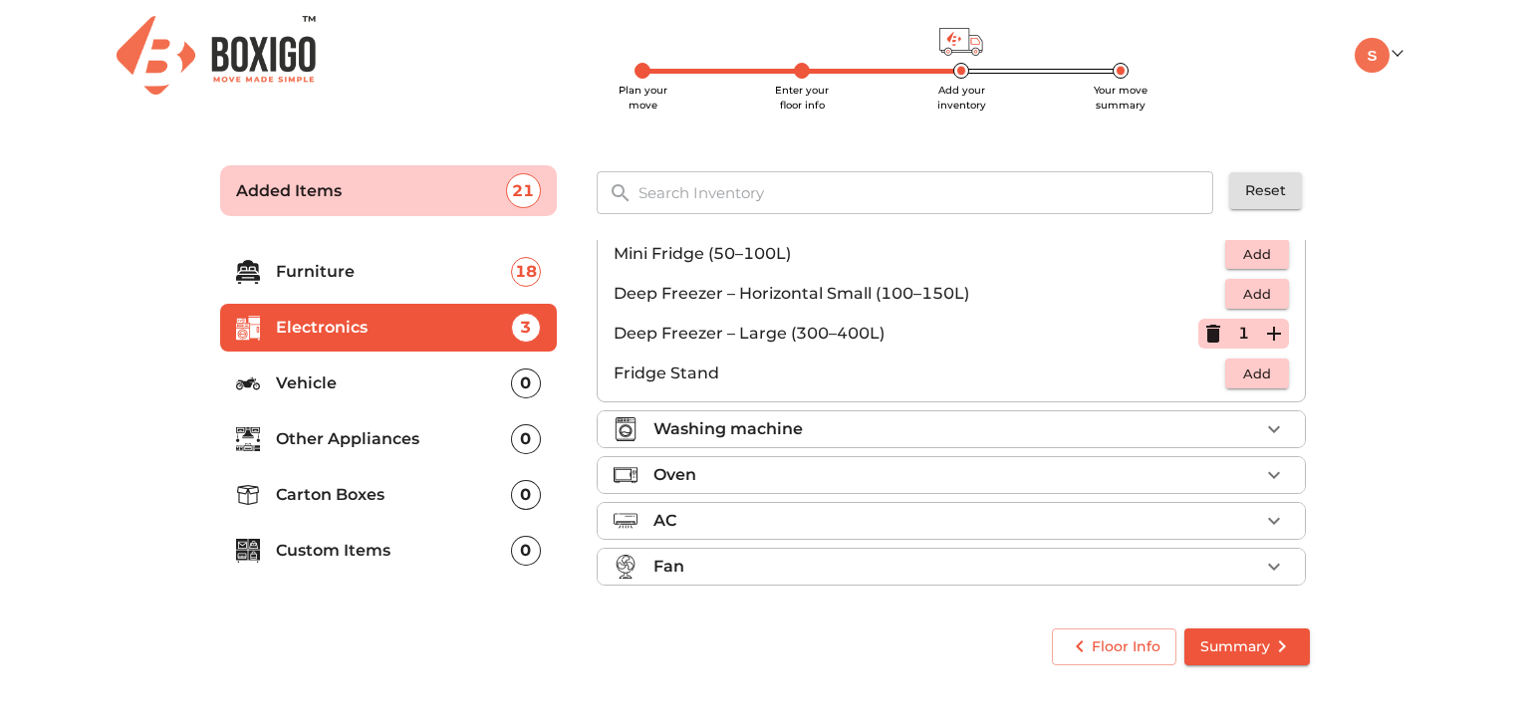
scroll to position [265, 0]
click at [1259, 435] on button "button" at bounding box center [1274, 429] width 30 height 30
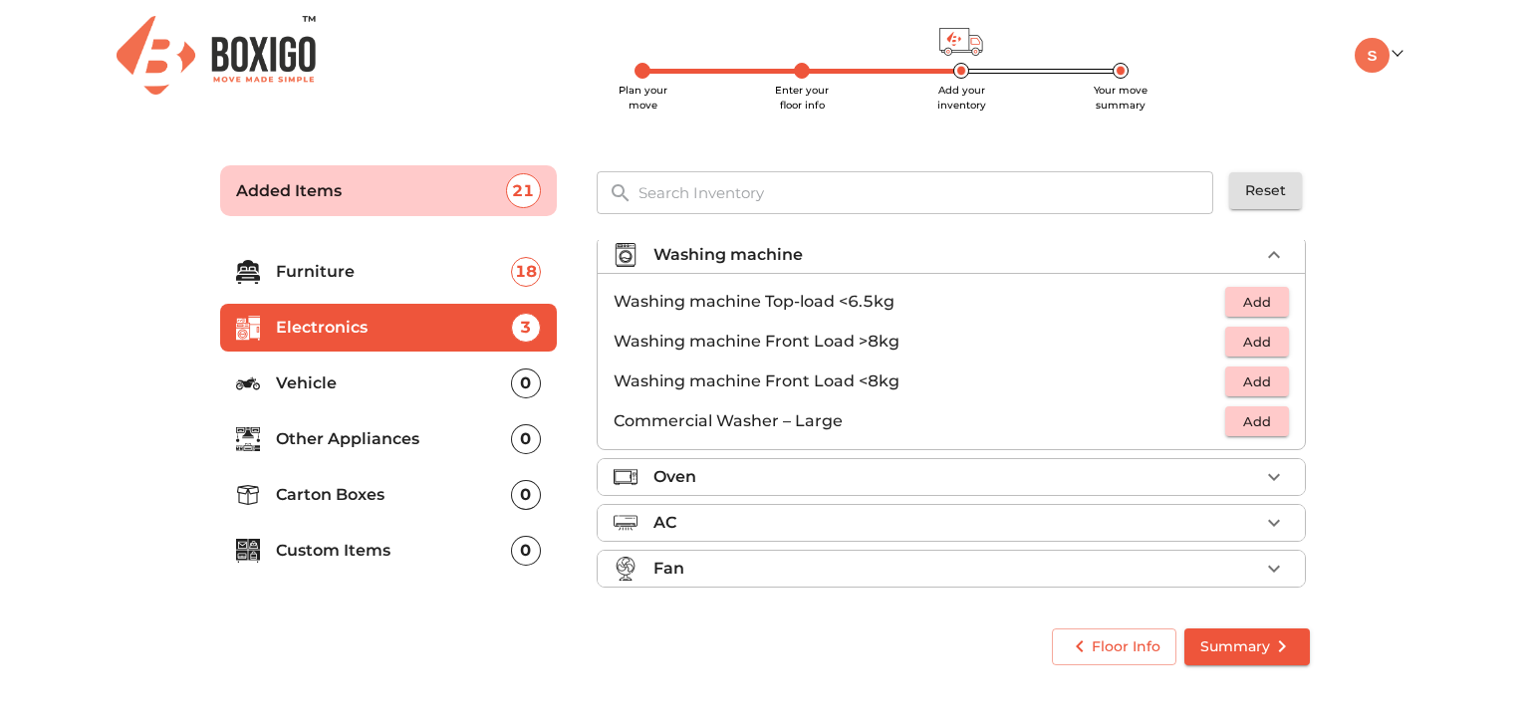
scroll to position [93, 0]
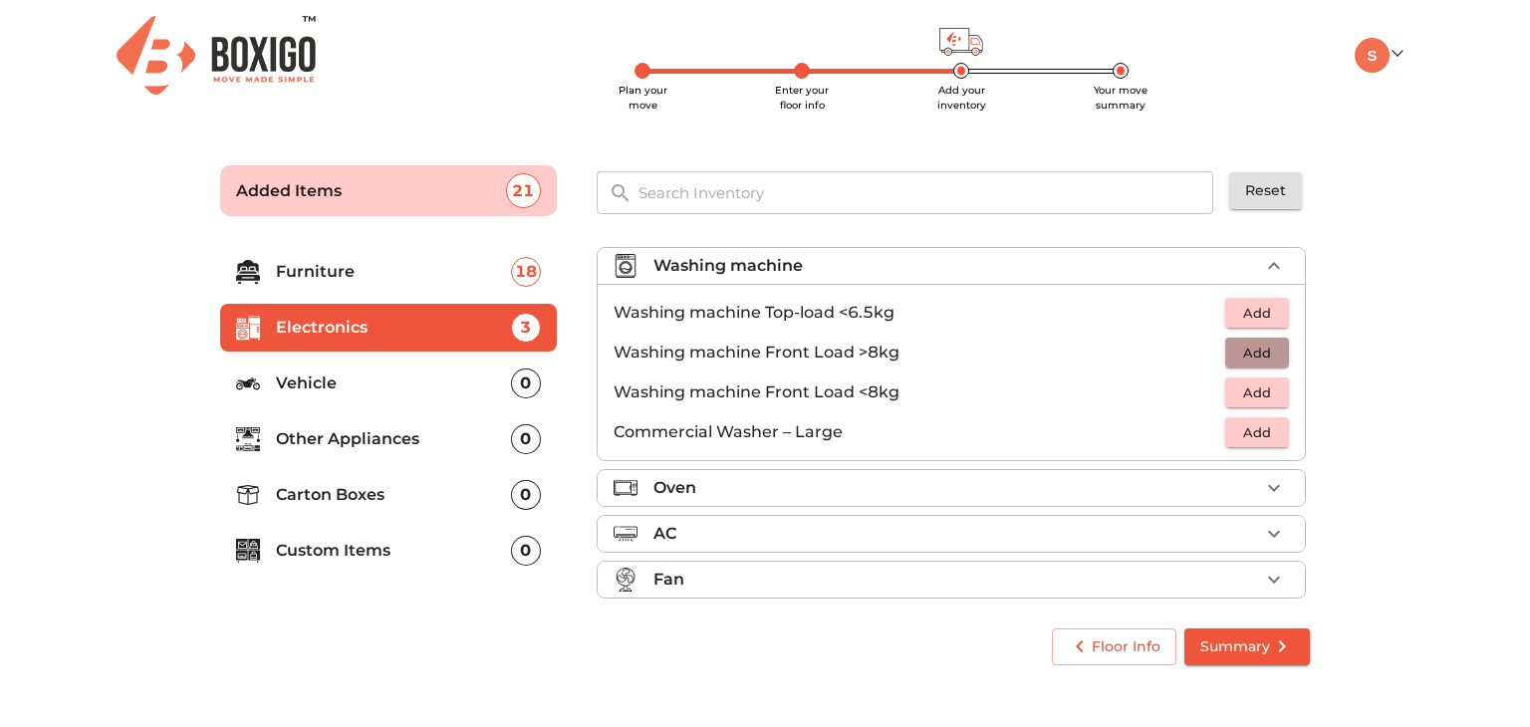
click at [1254, 349] on span "Add" at bounding box center [1257, 353] width 44 height 23
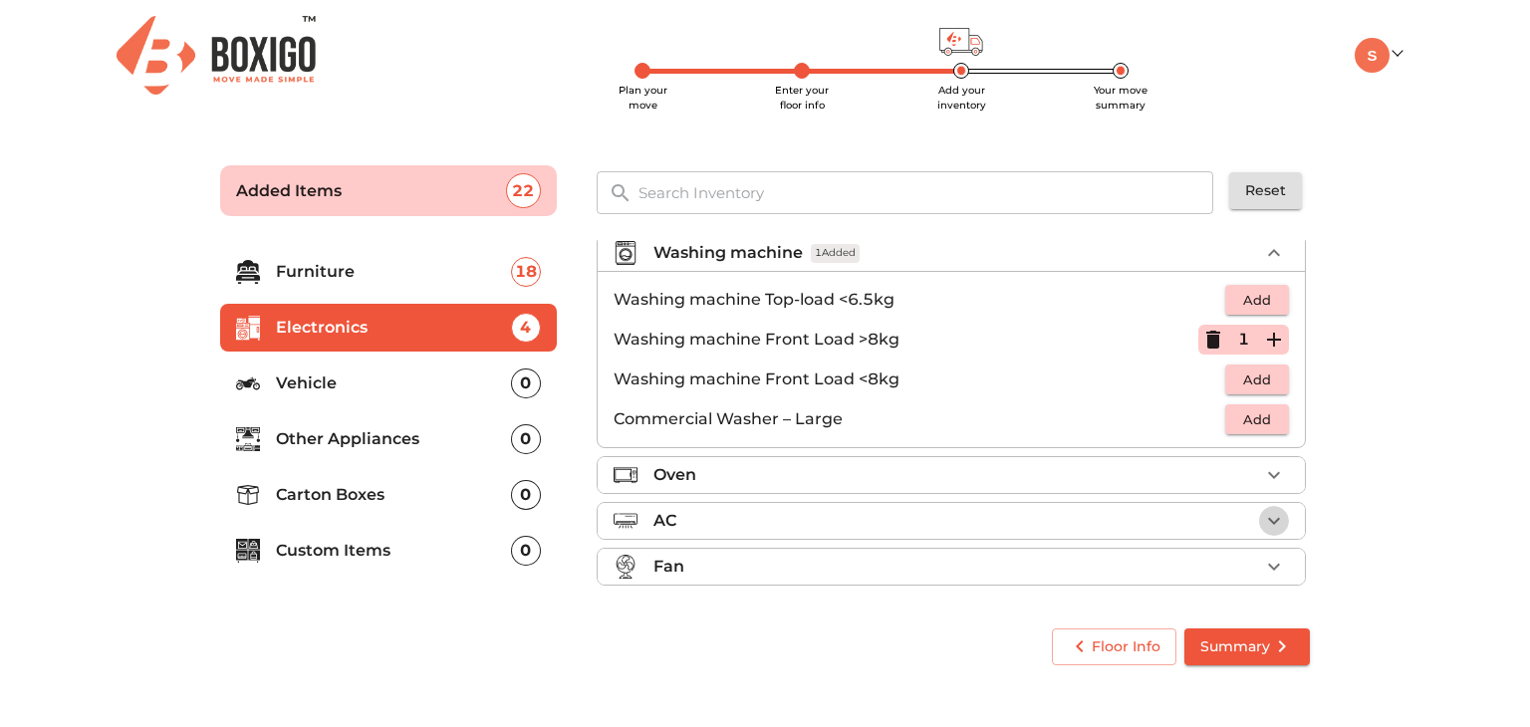
click at [1262, 519] on icon "button" at bounding box center [1274, 521] width 24 height 24
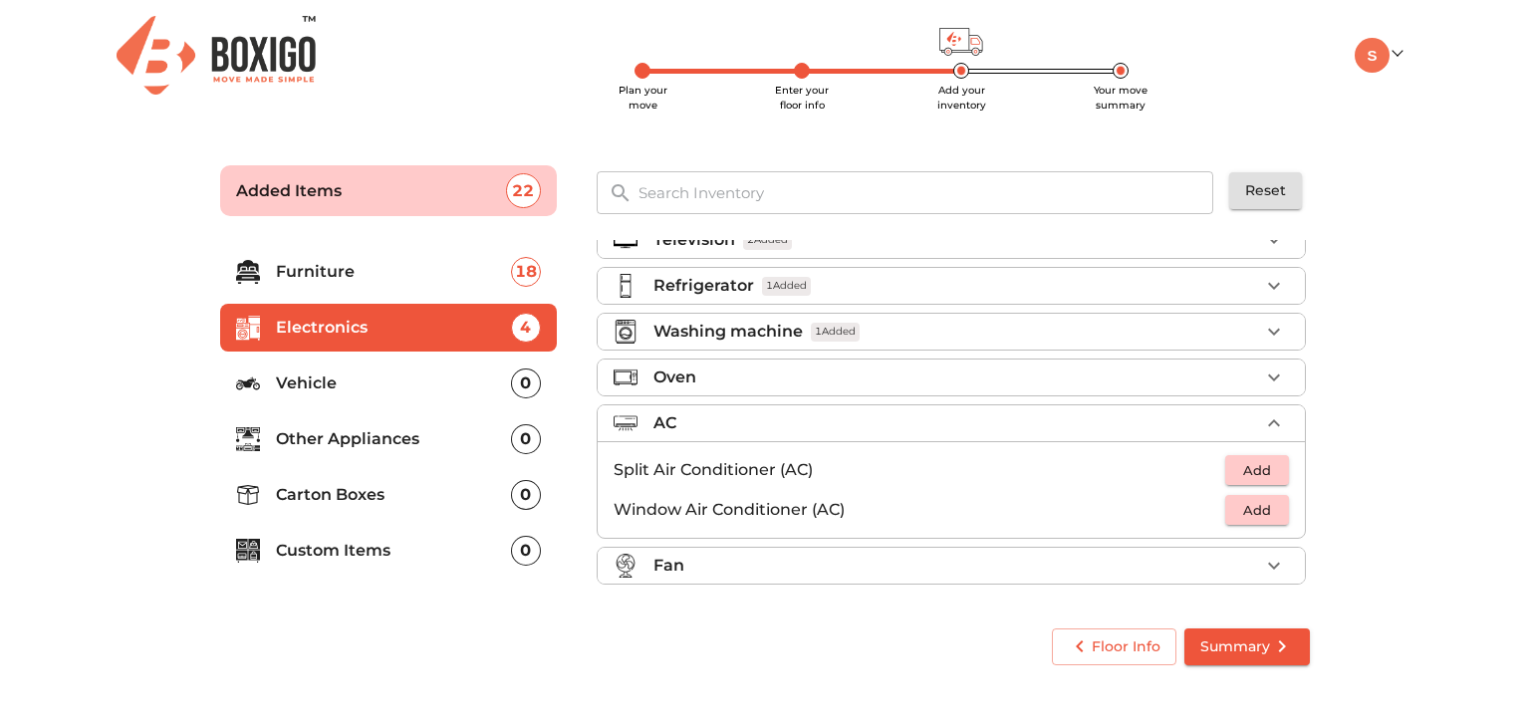
scroll to position [26, 0]
click at [1235, 475] on span "Add" at bounding box center [1257, 471] width 44 height 23
click at [1267, 469] on icon "button" at bounding box center [1274, 471] width 14 height 14
click at [1269, 559] on icon "button" at bounding box center [1274, 567] width 24 height 24
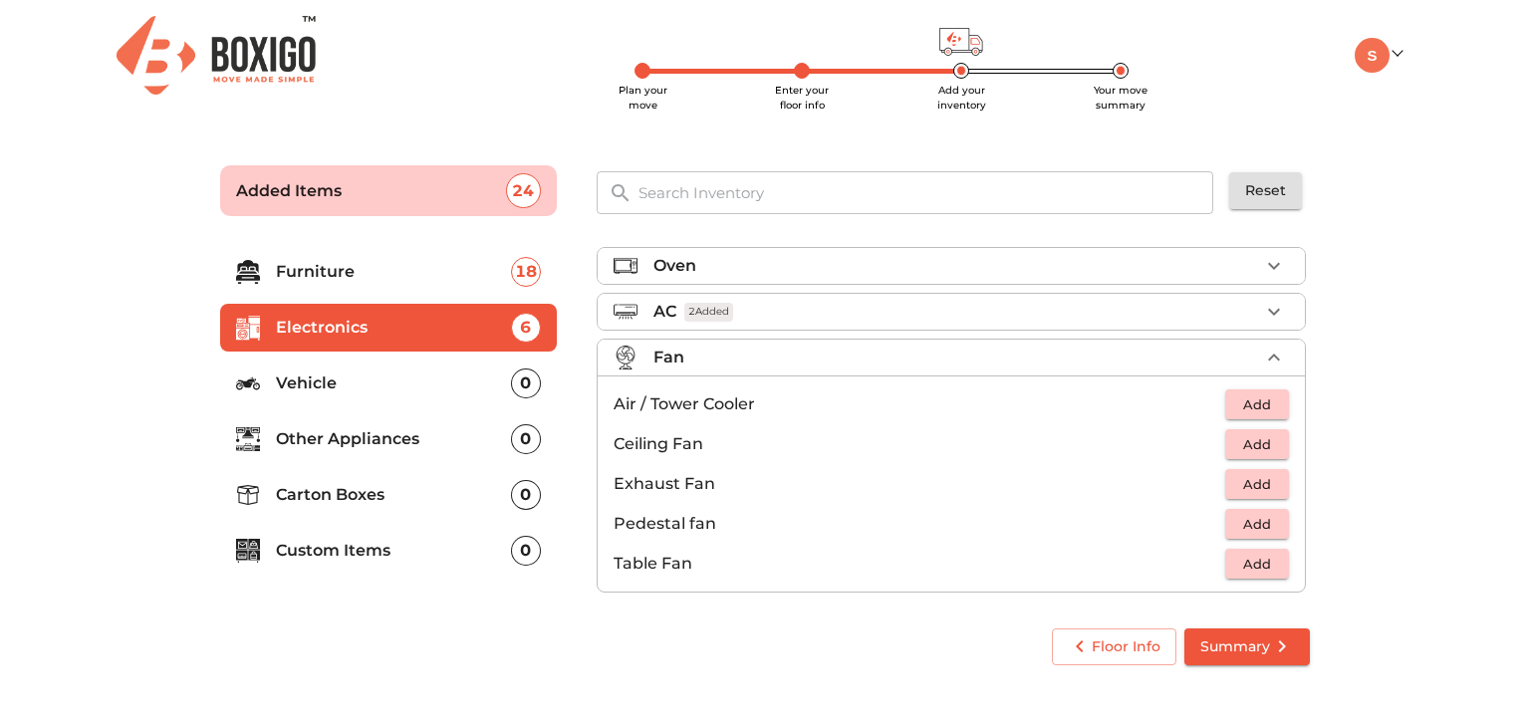
scroll to position [139, 0]
click at [450, 437] on p "Other Appliances" at bounding box center [393, 439] width 235 height 24
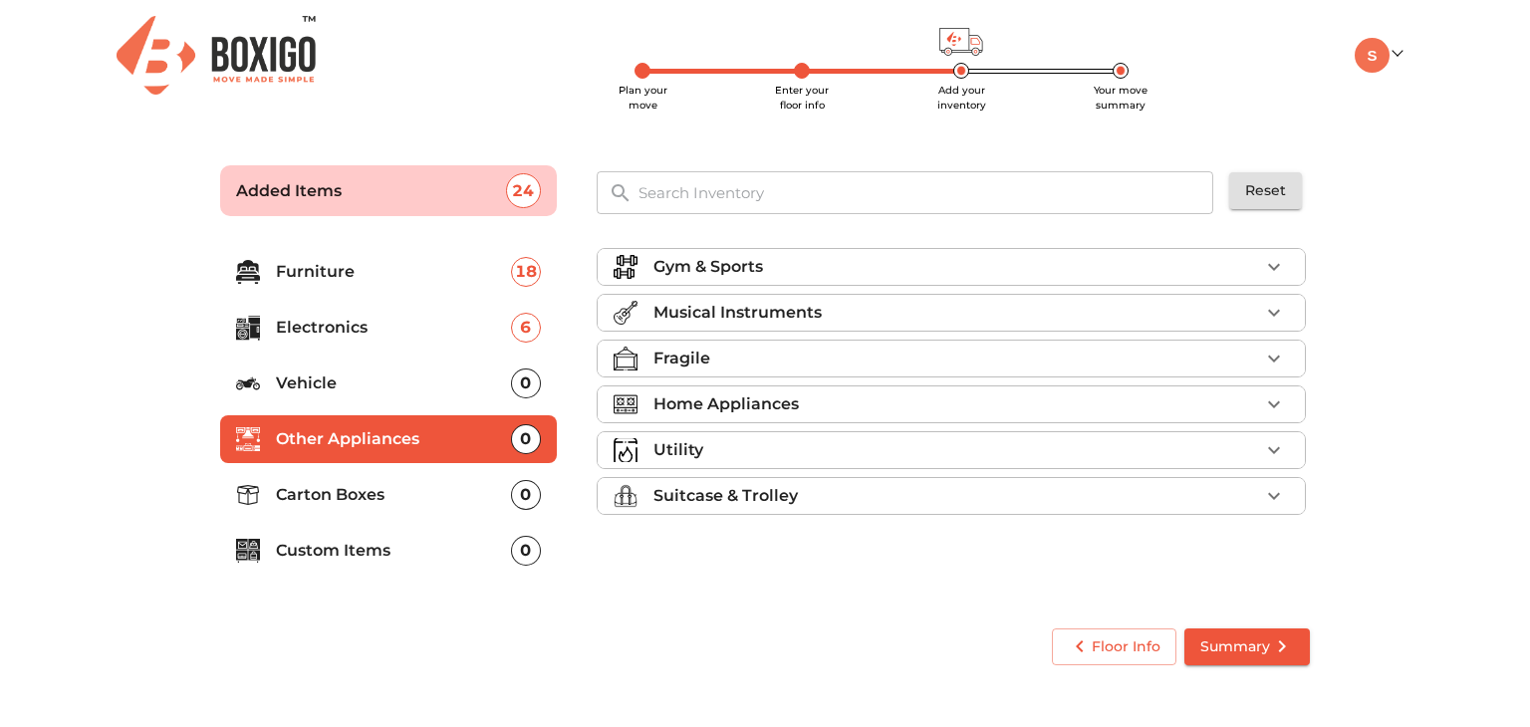
click at [1226, 356] on div "Fragile" at bounding box center [956, 359] width 606 height 24
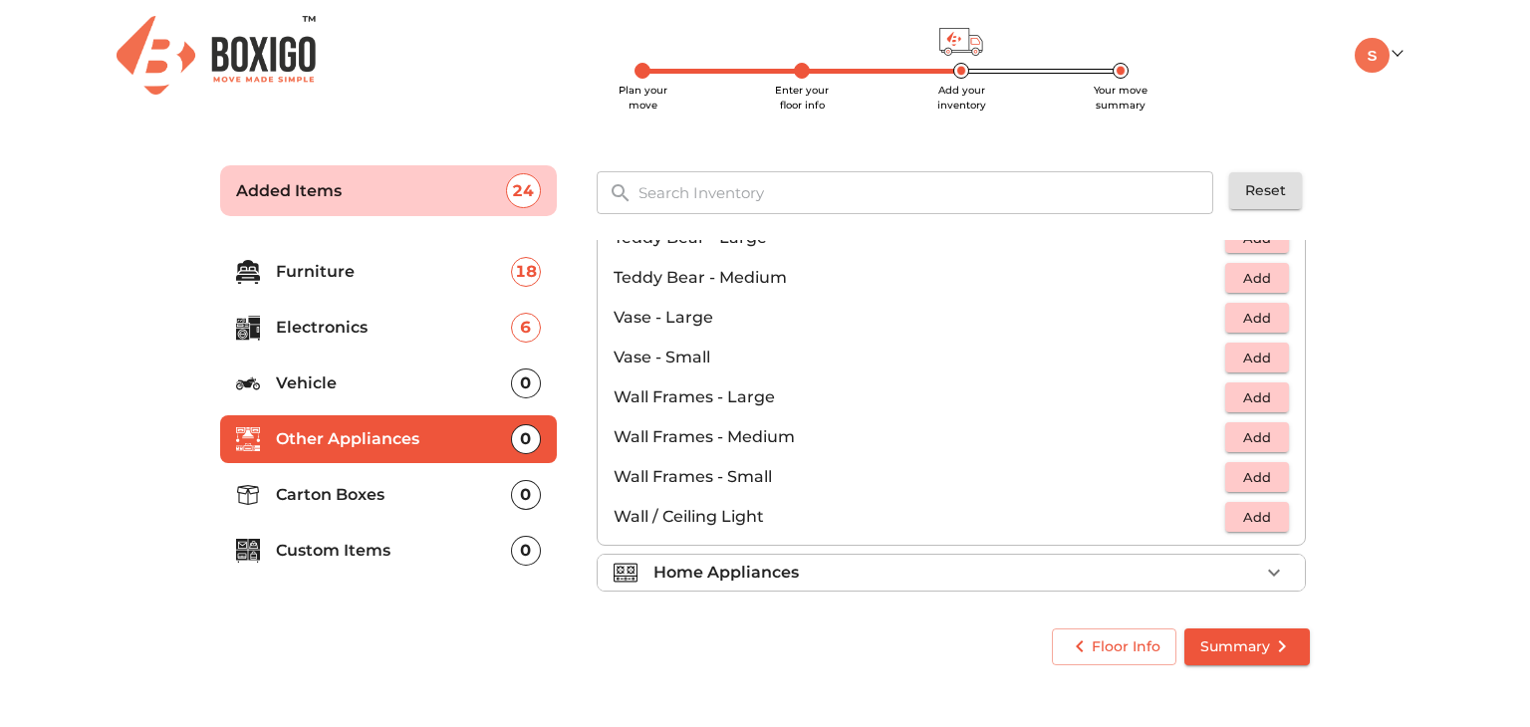
scroll to position [1341, 0]
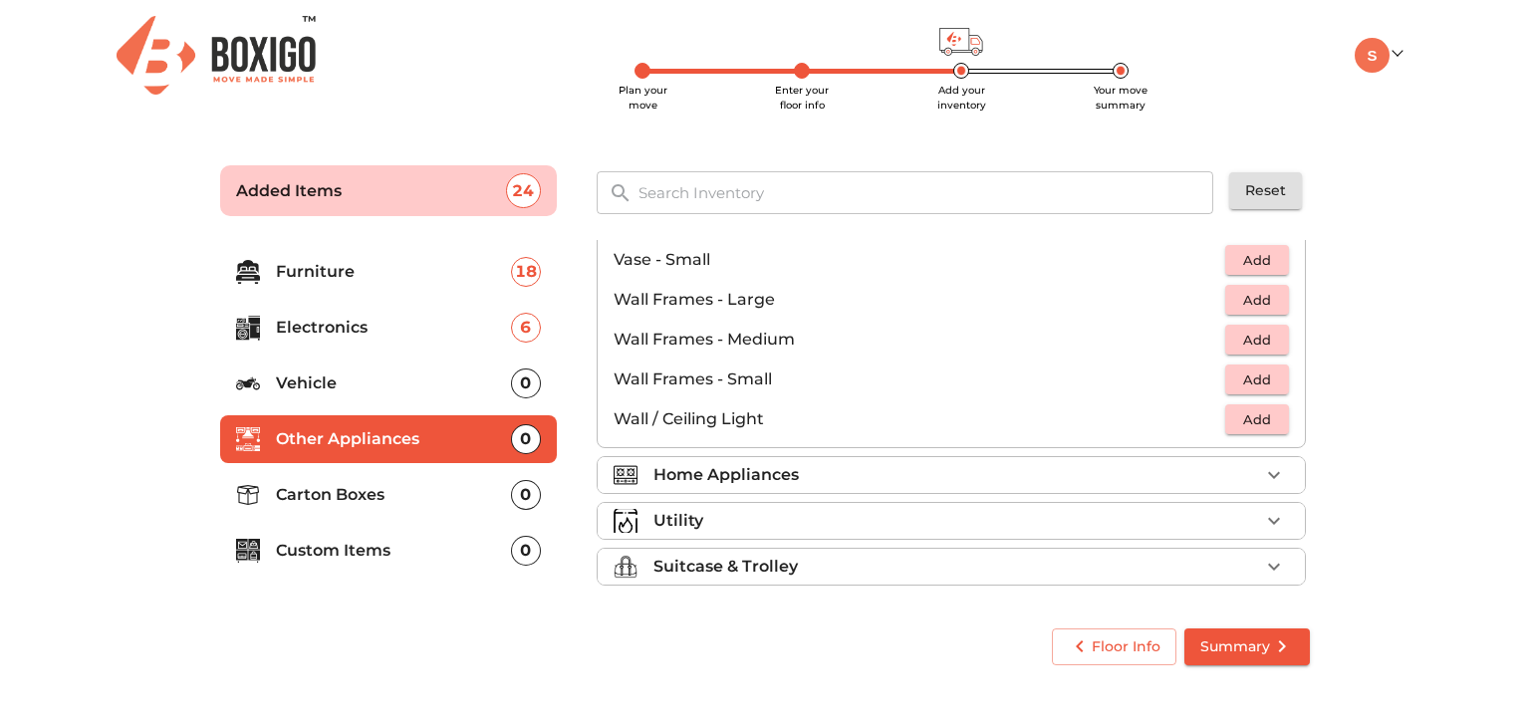
click at [1248, 479] on div "Home Appliances" at bounding box center [956, 475] width 606 height 24
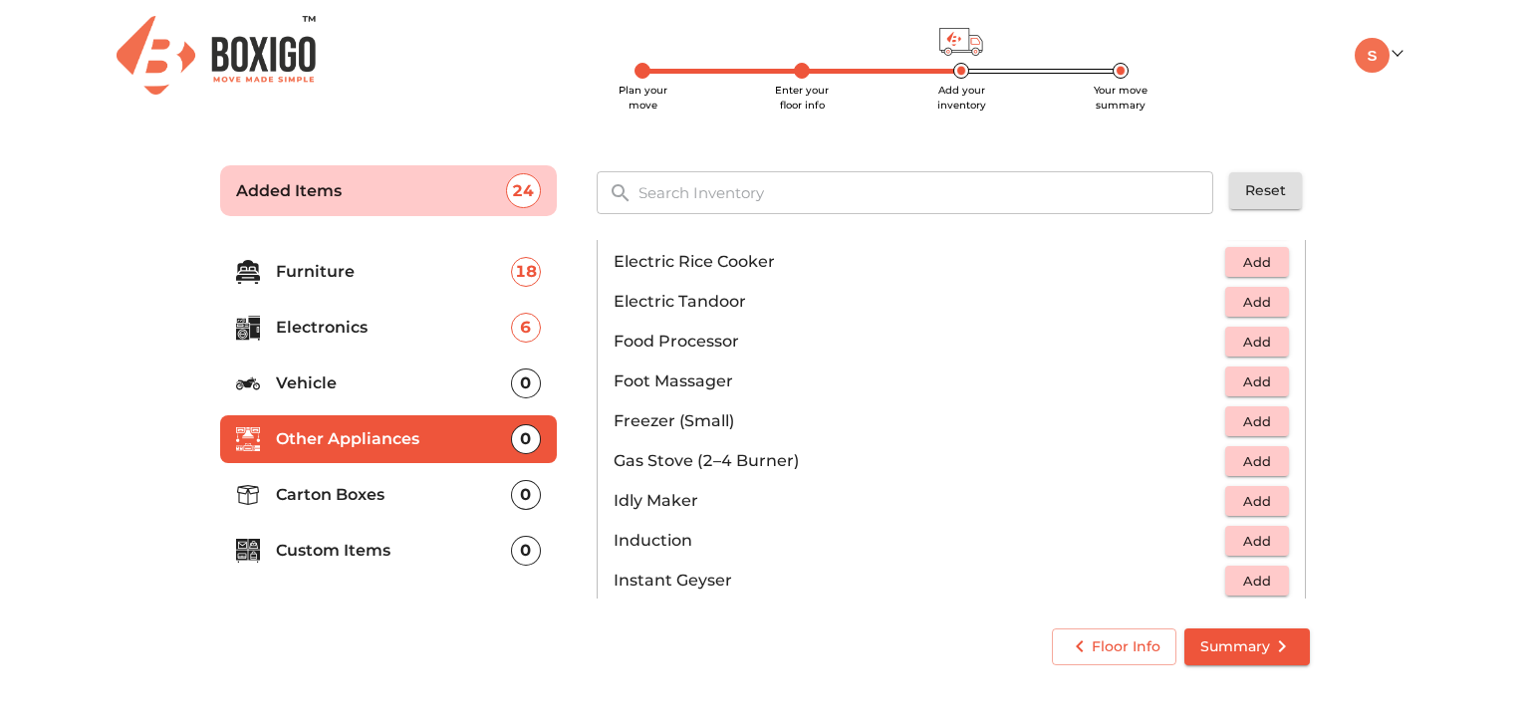
scroll to position [667, 0]
click at [1247, 468] on span "Add" at bounding box center [1257, 461] width 44 height 23
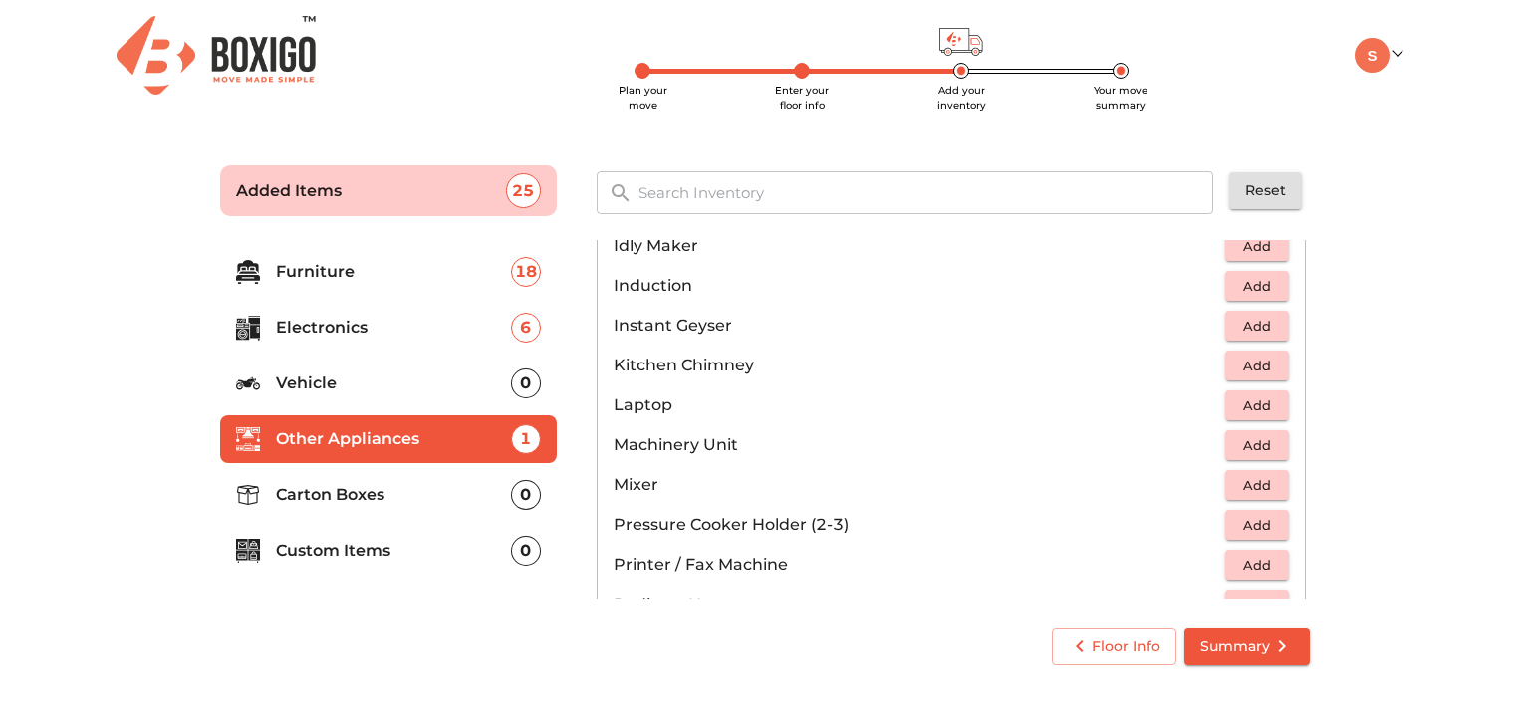
scroll to position [923, 0]
click at [1262, 401] on span "Add" at bounding box center [1257, 404] width 44 height 23
click at [1267, 401] on icon "button" at bounding box center [1274, 404] width 14 height 14
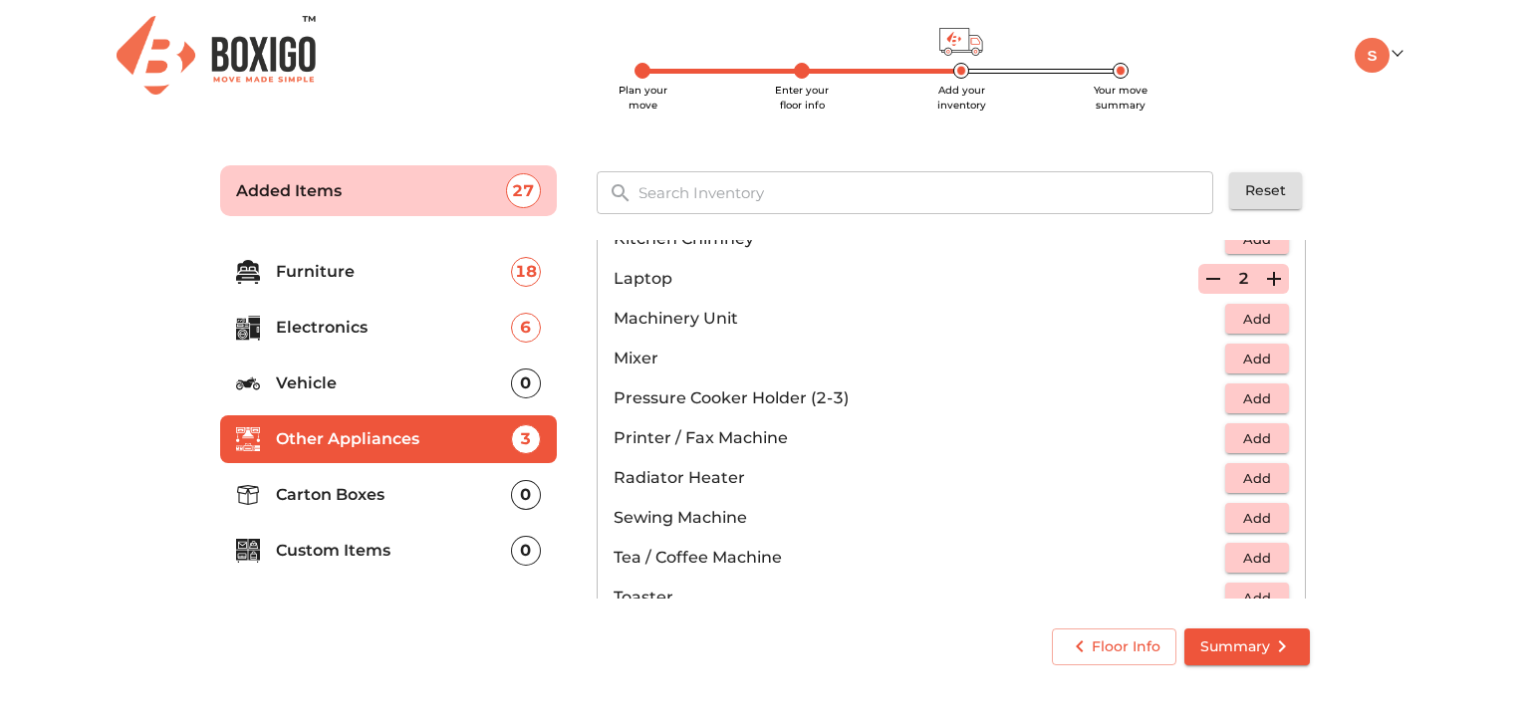
scroll to position [1053, 0]
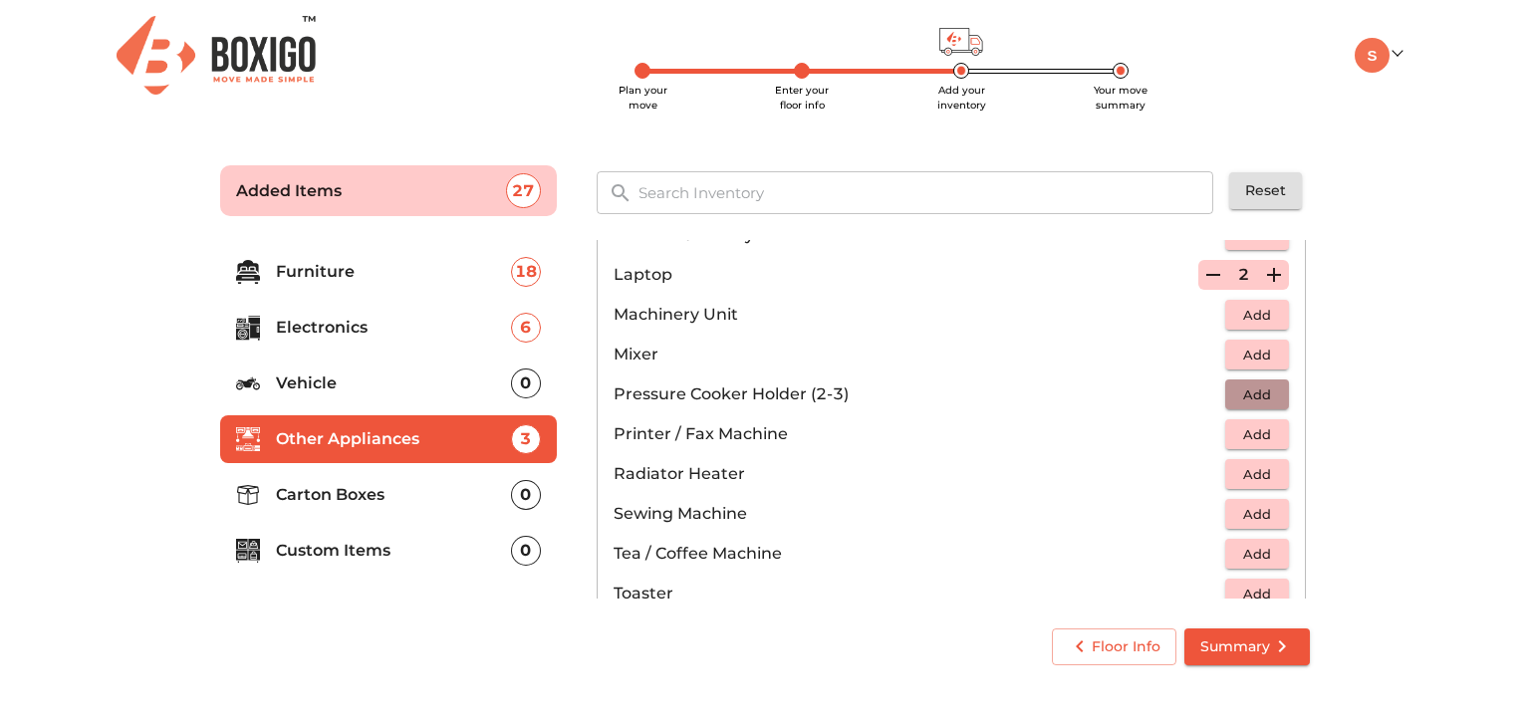
click at [1250, 384] on span "Add" at bounding box center [1257, 394] width 44 height 23
click at [1266, 389] on icon "button" at bounding box center [1274, 394] width 24 height 24
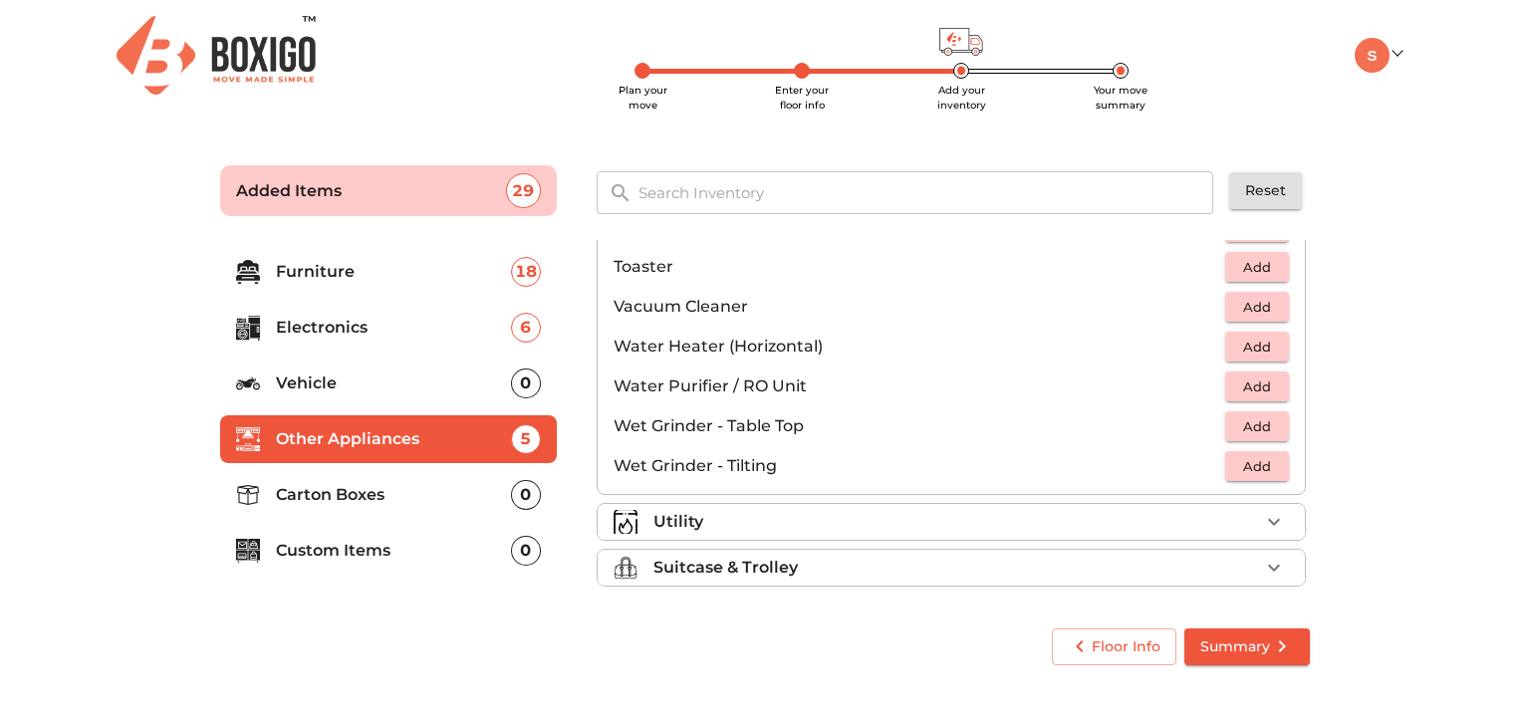
scroll to position [1381, 0]
click at [1259, 513] on button "button" at bounding box center [1274, 521] width 30 height 30
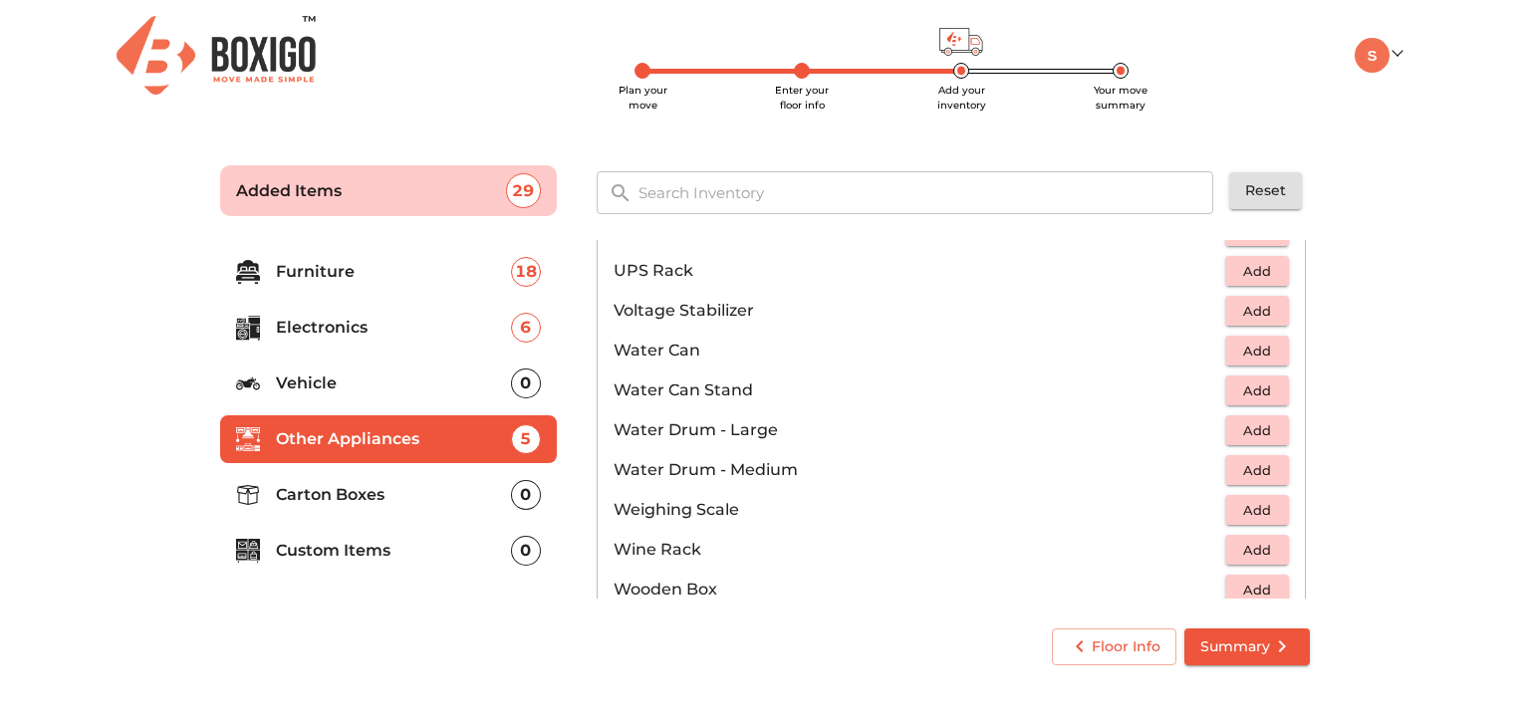
scroll to position [1500, 0]
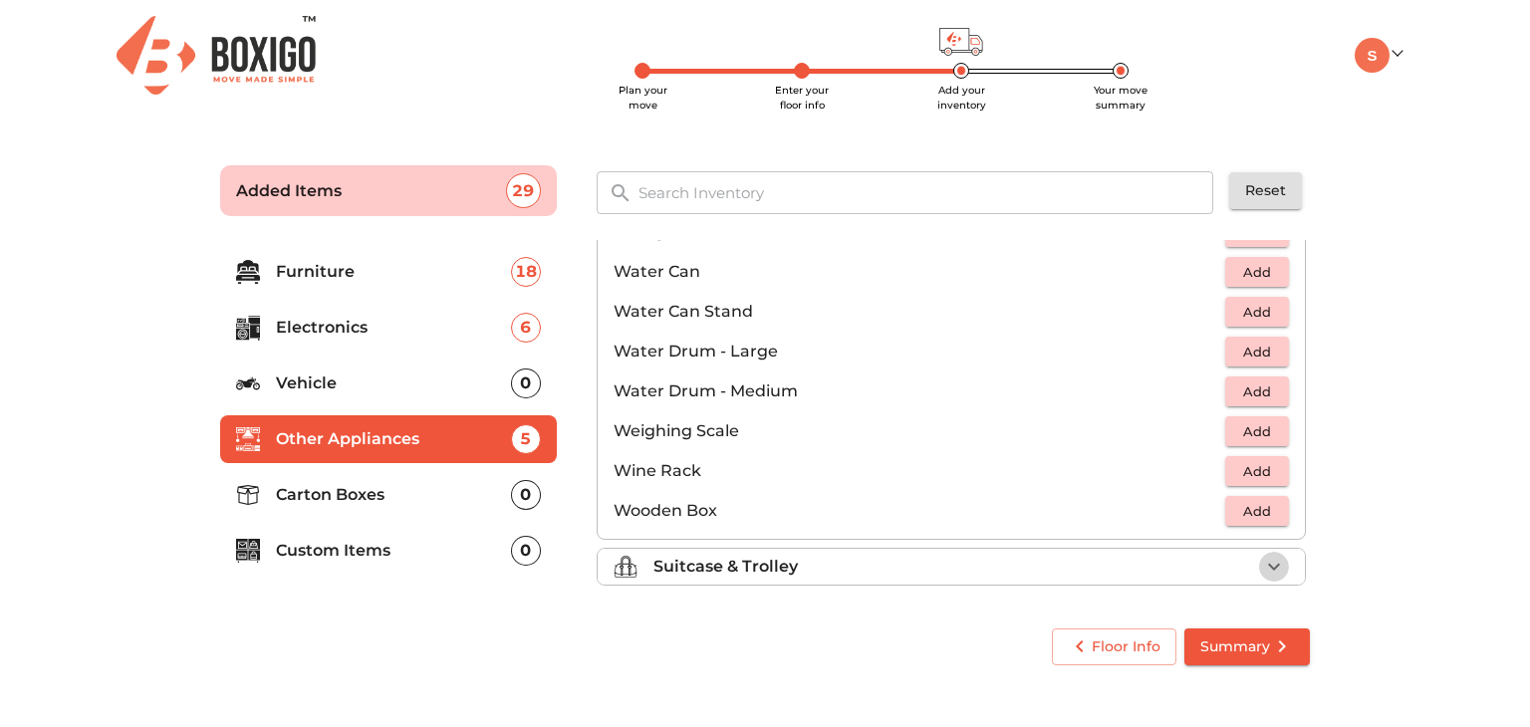
click at [1271, 563] on icon "button" at bounding box center [1274, 567] width 24 height 24
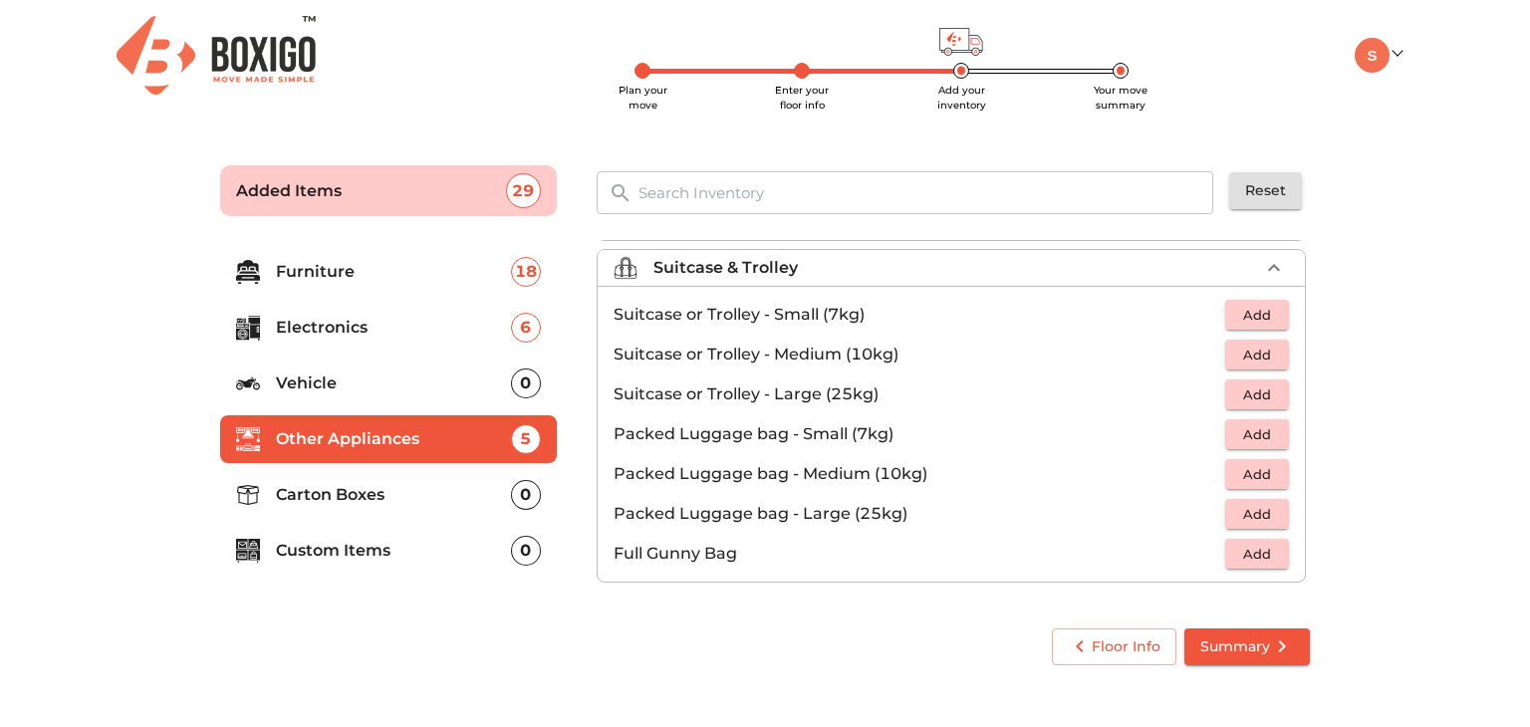
scroll to position [225, 0]
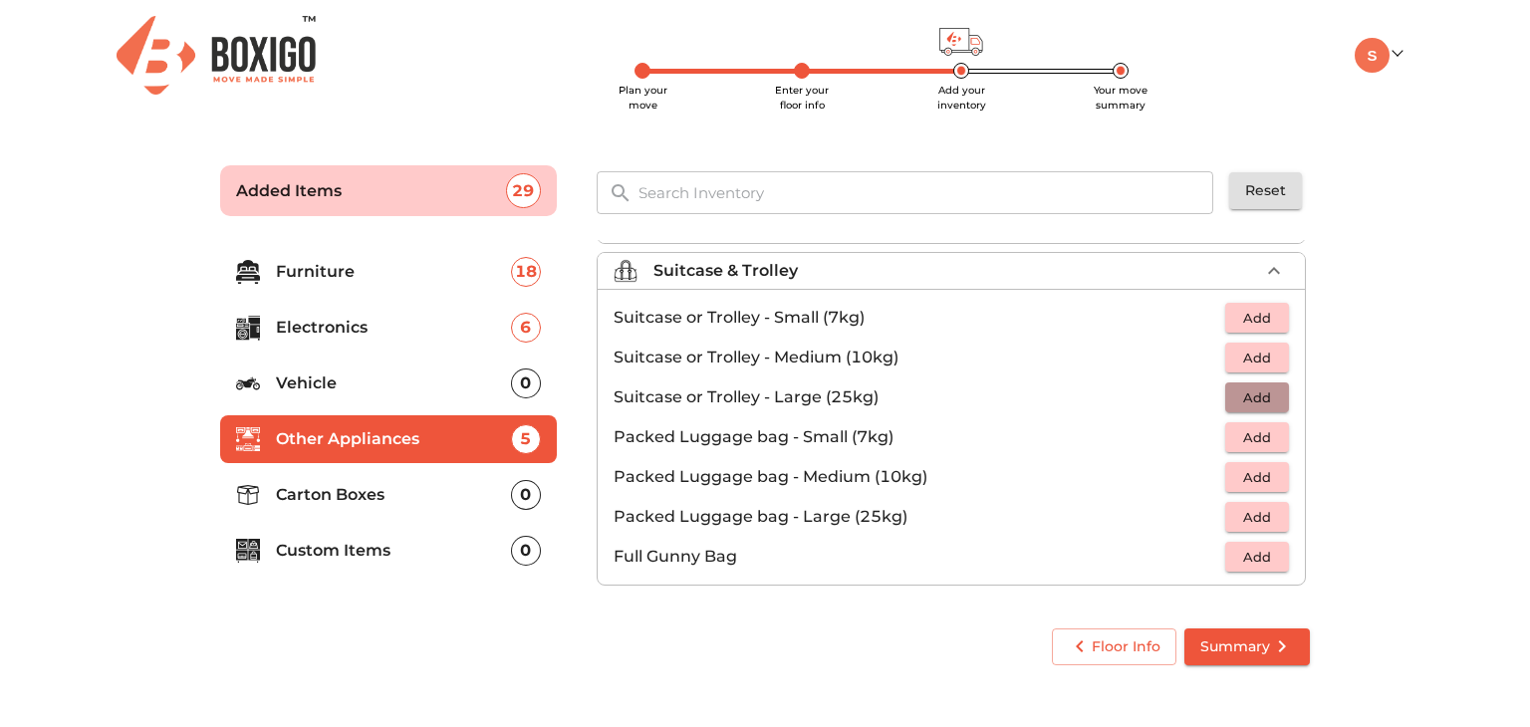
click at [1248, 392] on span "Add" at bounding box center [1257, 397] width 44 height 23
click at [1267, 395] on icon "button" at bounding box center [1274, 397] width 14 height 14
click at [446, 495] on p "Carton Boxes" at bounding box center [393, 495] width 235 height 24
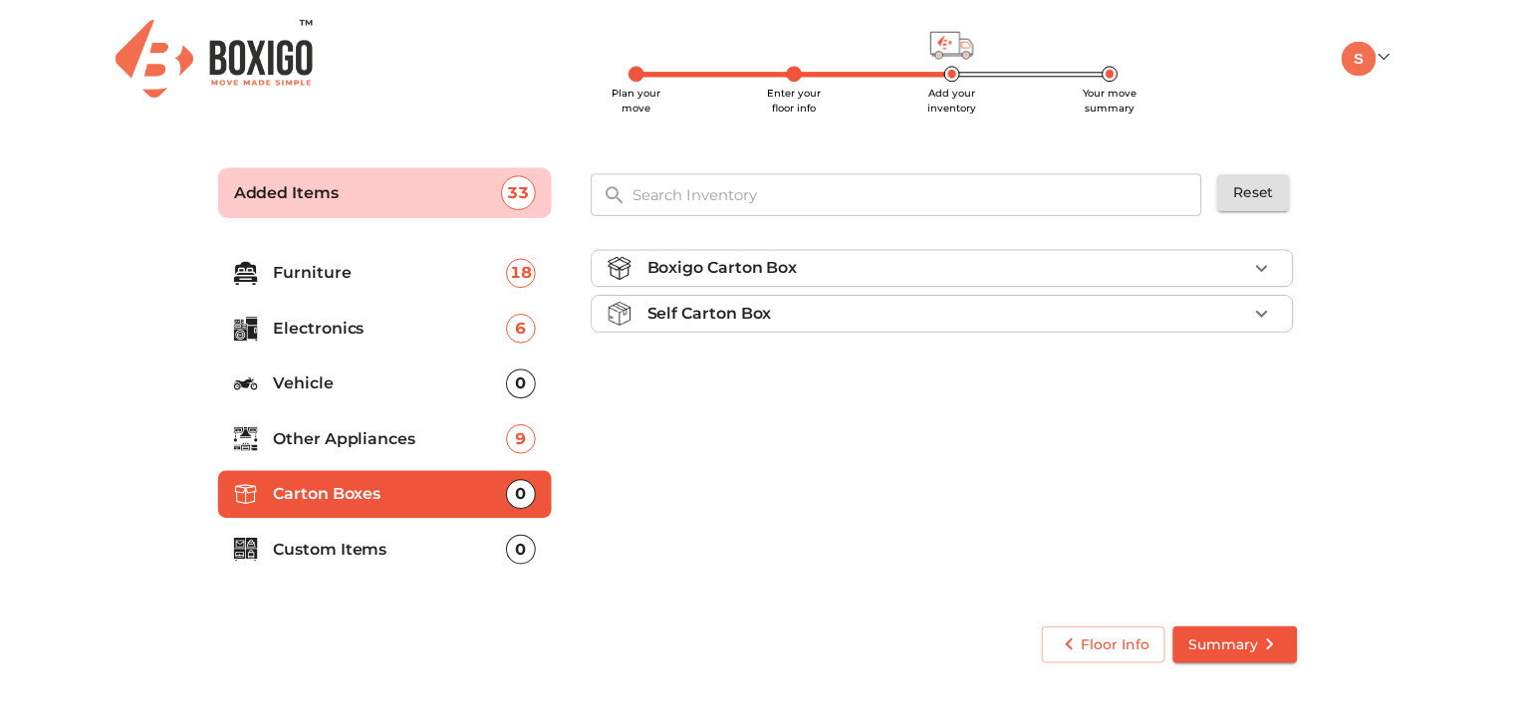
scroll to position [0, 0]
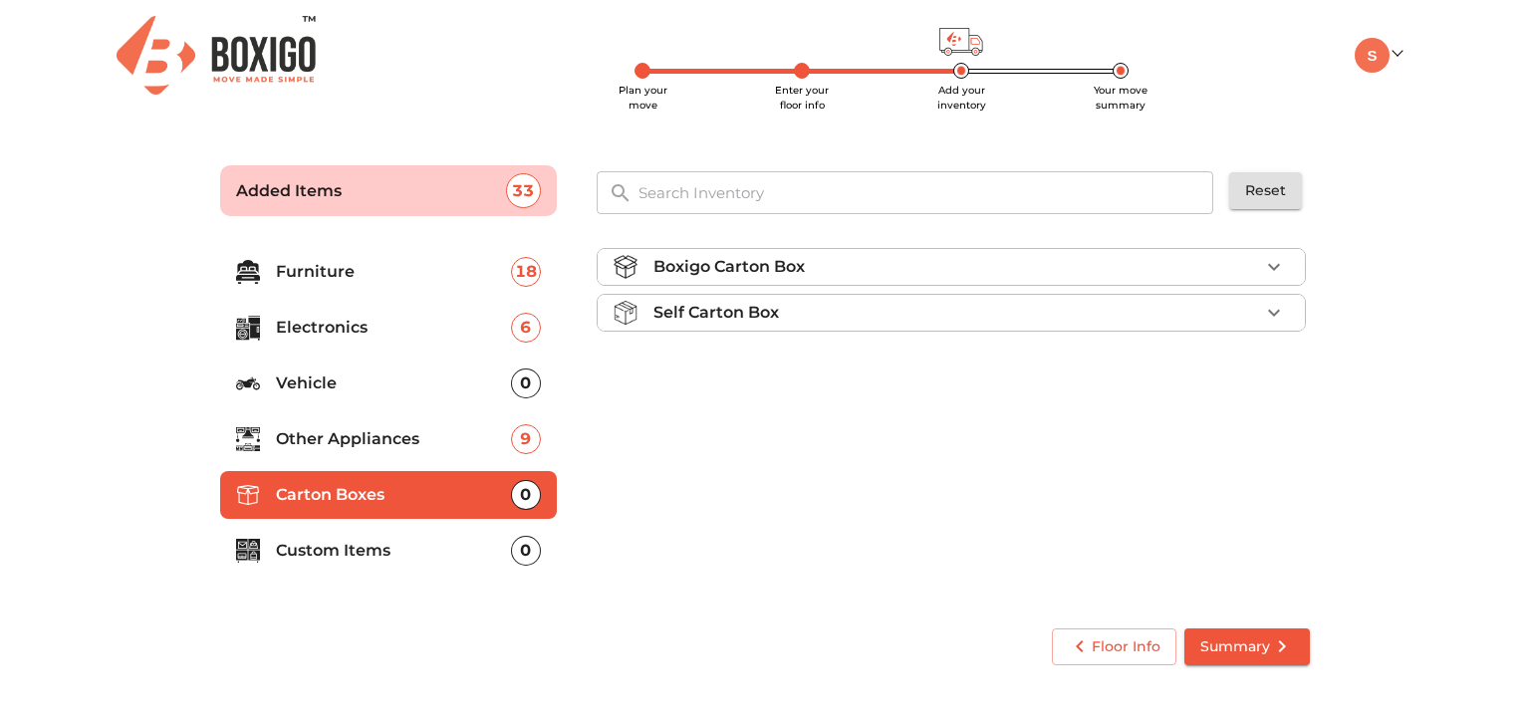
click at [1271, 285] on ul "Boxigo Carton Box Self Carton Box" at bounding box center [951, 294] width 709 height 108
click at [1279, 272] on icon "button" at bounding box center [1274, 267] width 24 height 24
click at [1266, 318] on span "Add" at bounding box center [1257, 314] width 44 height 23
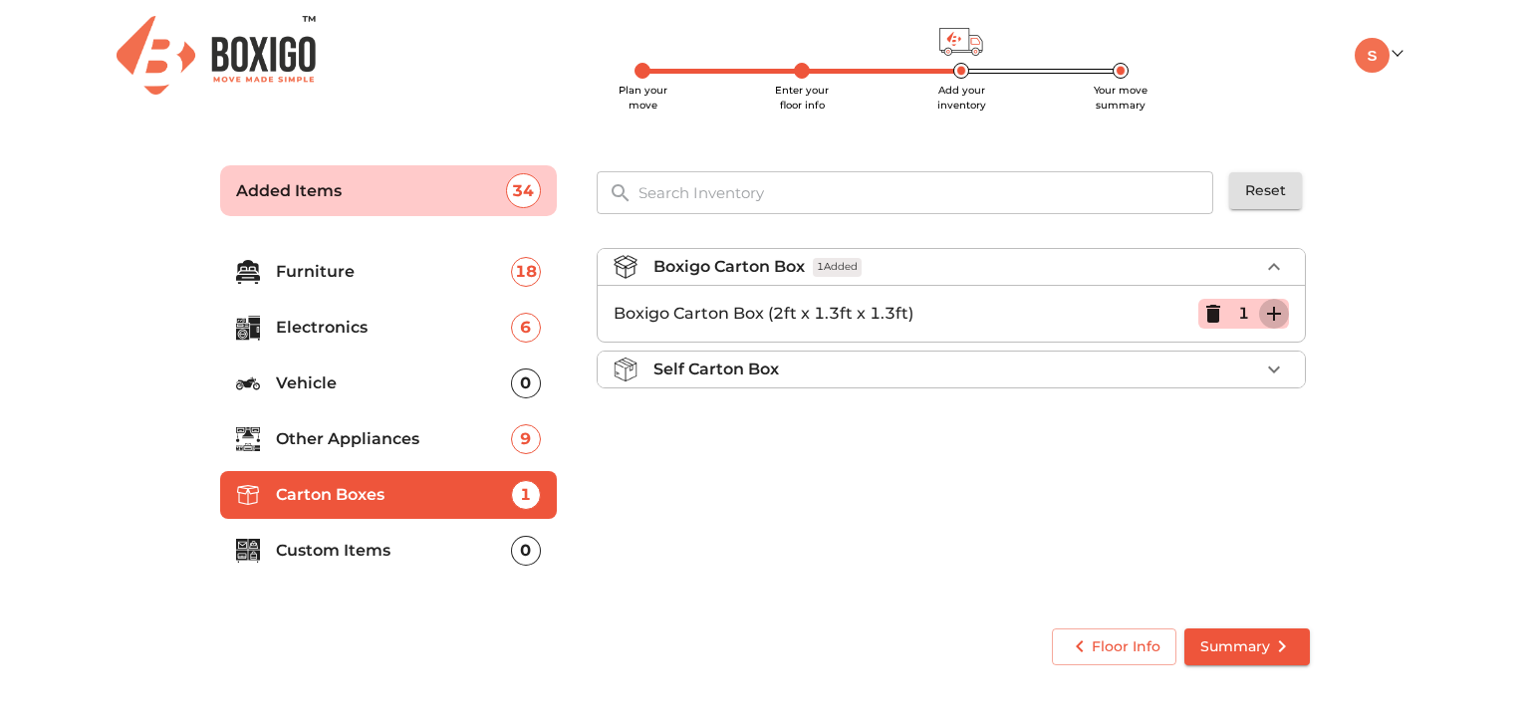
click at [1266, 318] on icon "button" at bounding box center [1274, 314] width 24 height 24
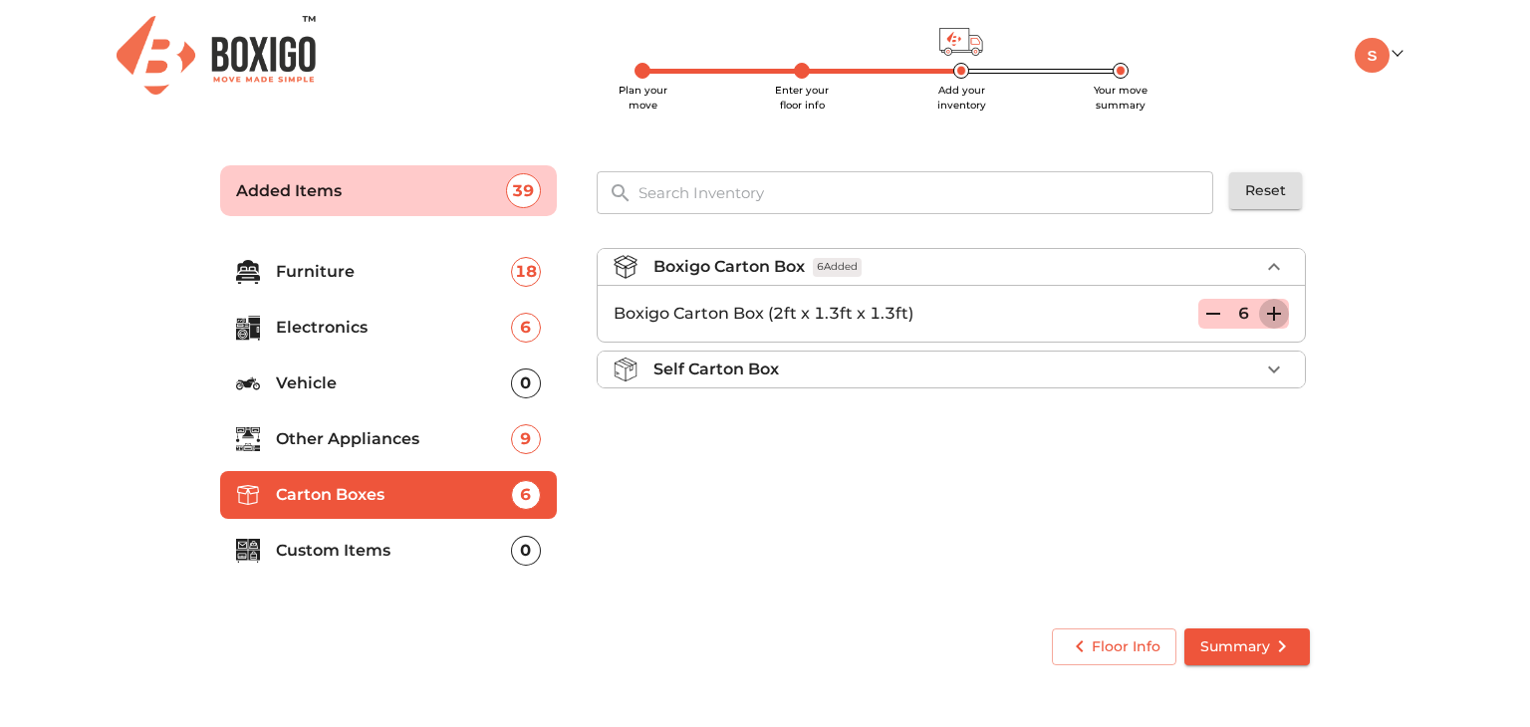
click at [1266, 318] on icon "button" at bounding box center [1274, 314] width 24 height 24
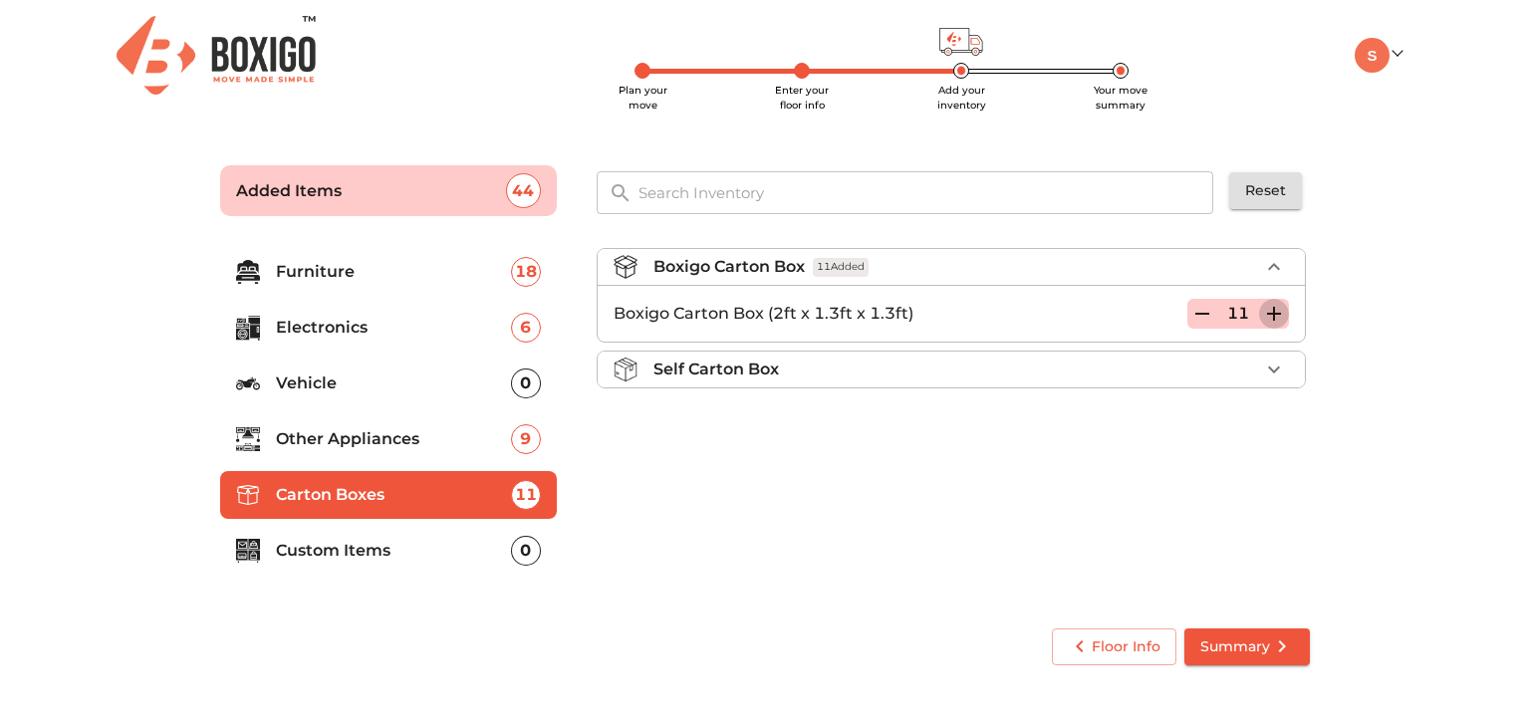
click at [1266, 318] on icon "button" at bounding box center [1274, 314] width 24 height 24
click at [1200, 318] on icon "button" at bounding box center [1202, 314] width 24 height 24
click at [1264, 648] on span "Summary" at bounding box center [1247, 646] width 94 height 25
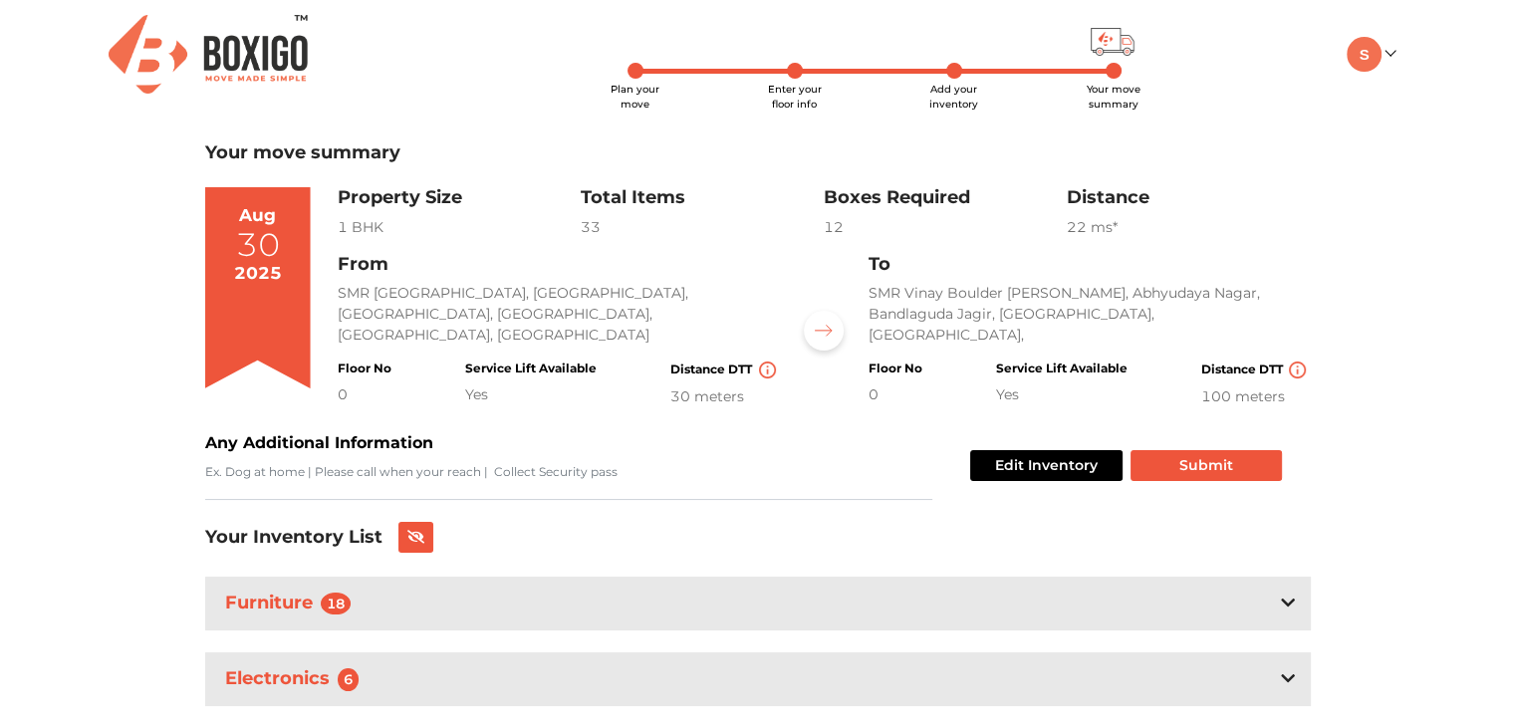
scroll to position [199, 0]
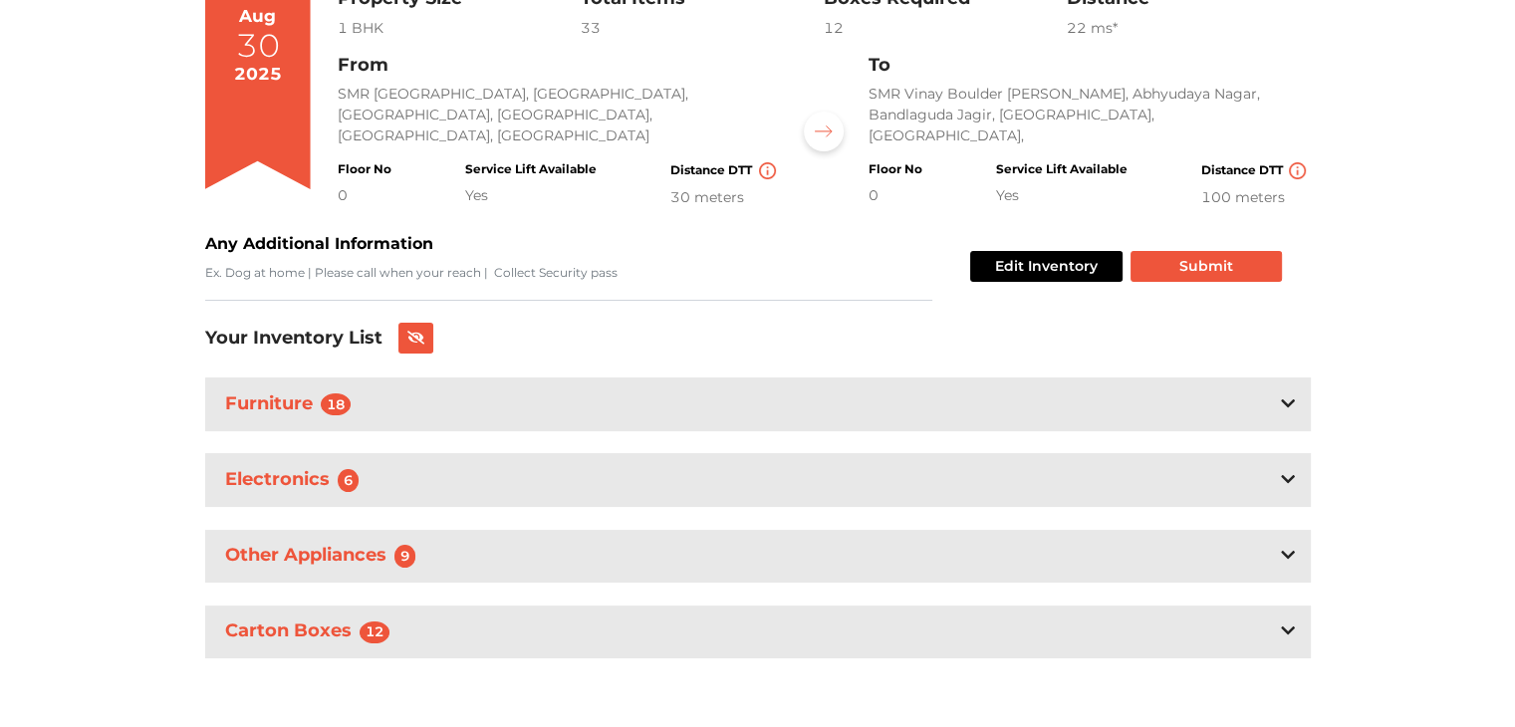
click at [1150, 404] on div "Furniture 18" at bounding box center [758, 404] width 1106 height 53
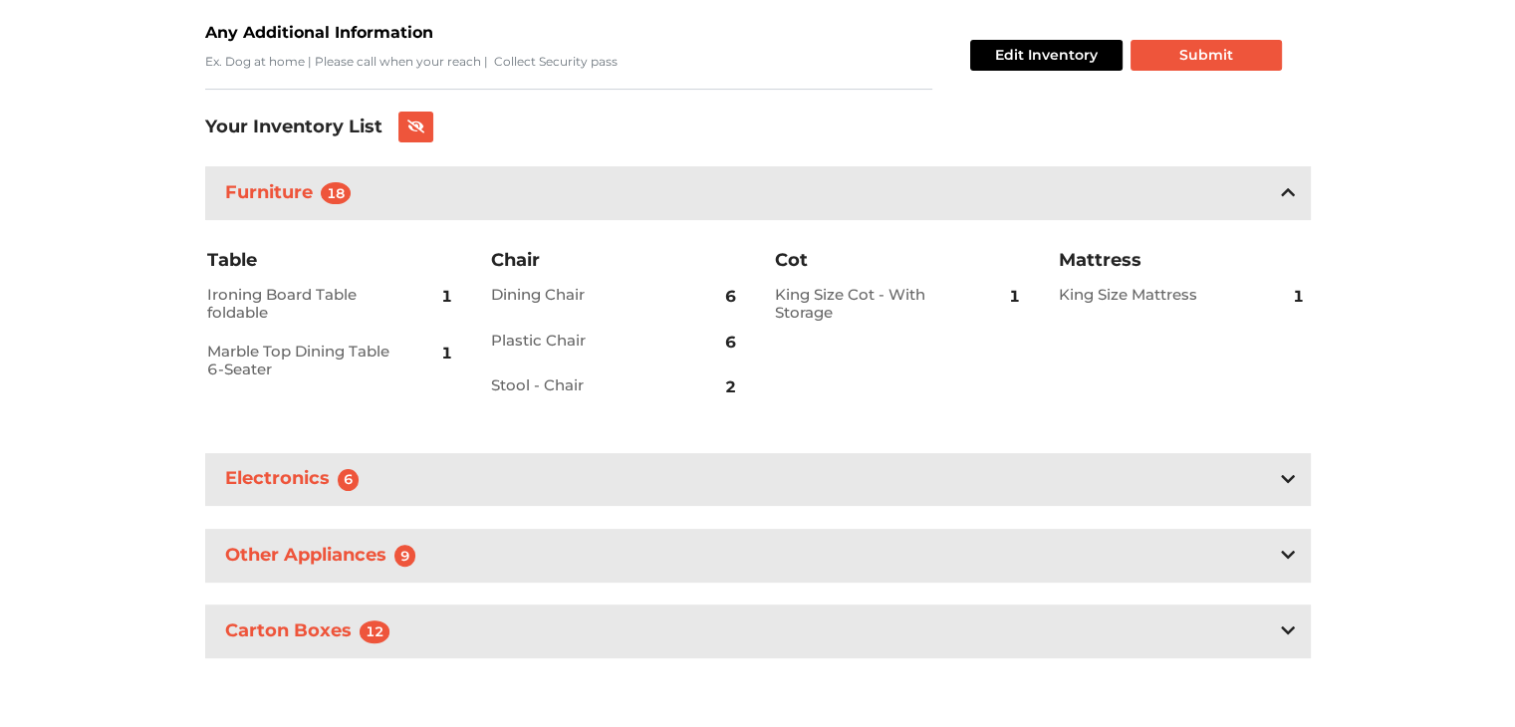
scroll to position [409, 0]
click at [1234, 497] on div "Electronics 6" at bounding box center [758, 480] width 1106 height 53
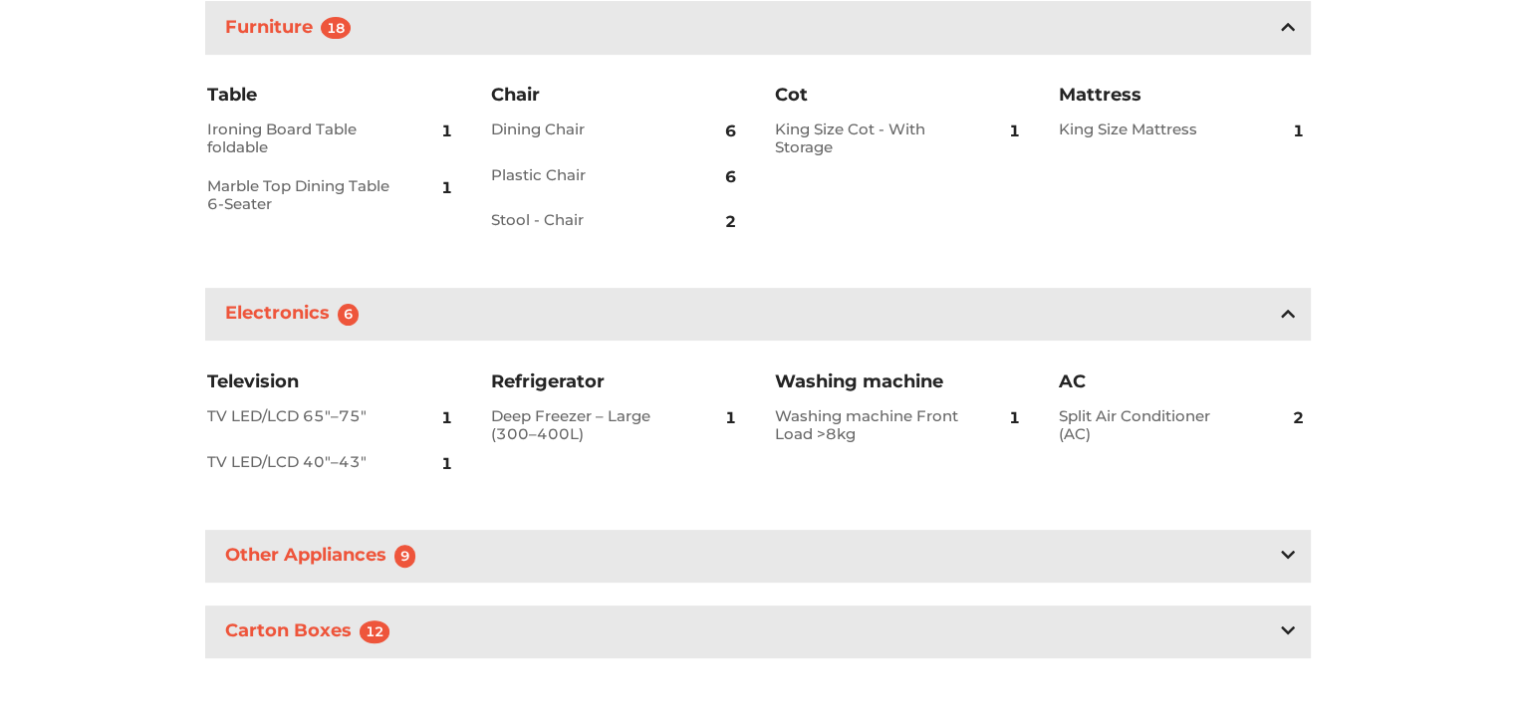
scroll to position [574, 0]
click at [1246, 560] on div "Other Appliances 9" at bounding box center [758, 558] width 1106 height 53
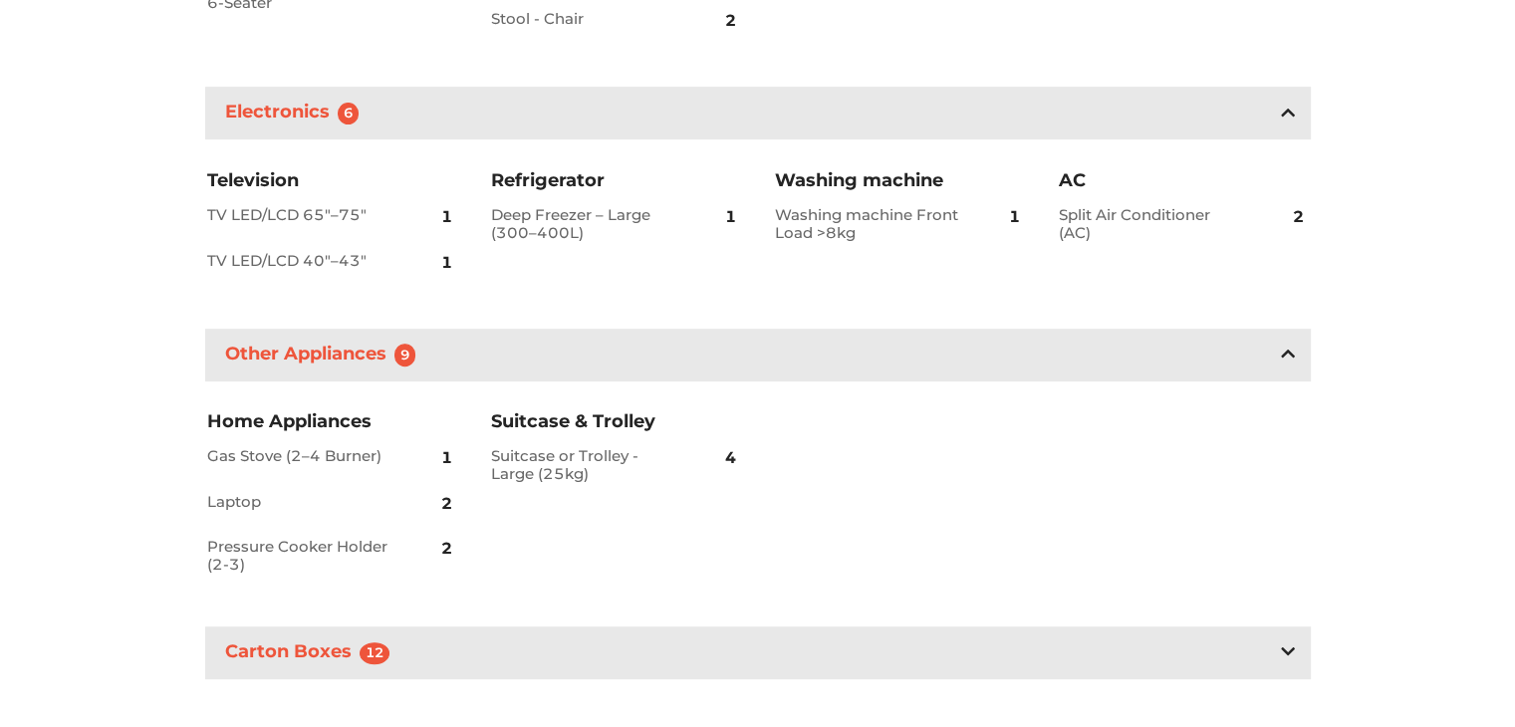
scroll to position [798, 0]
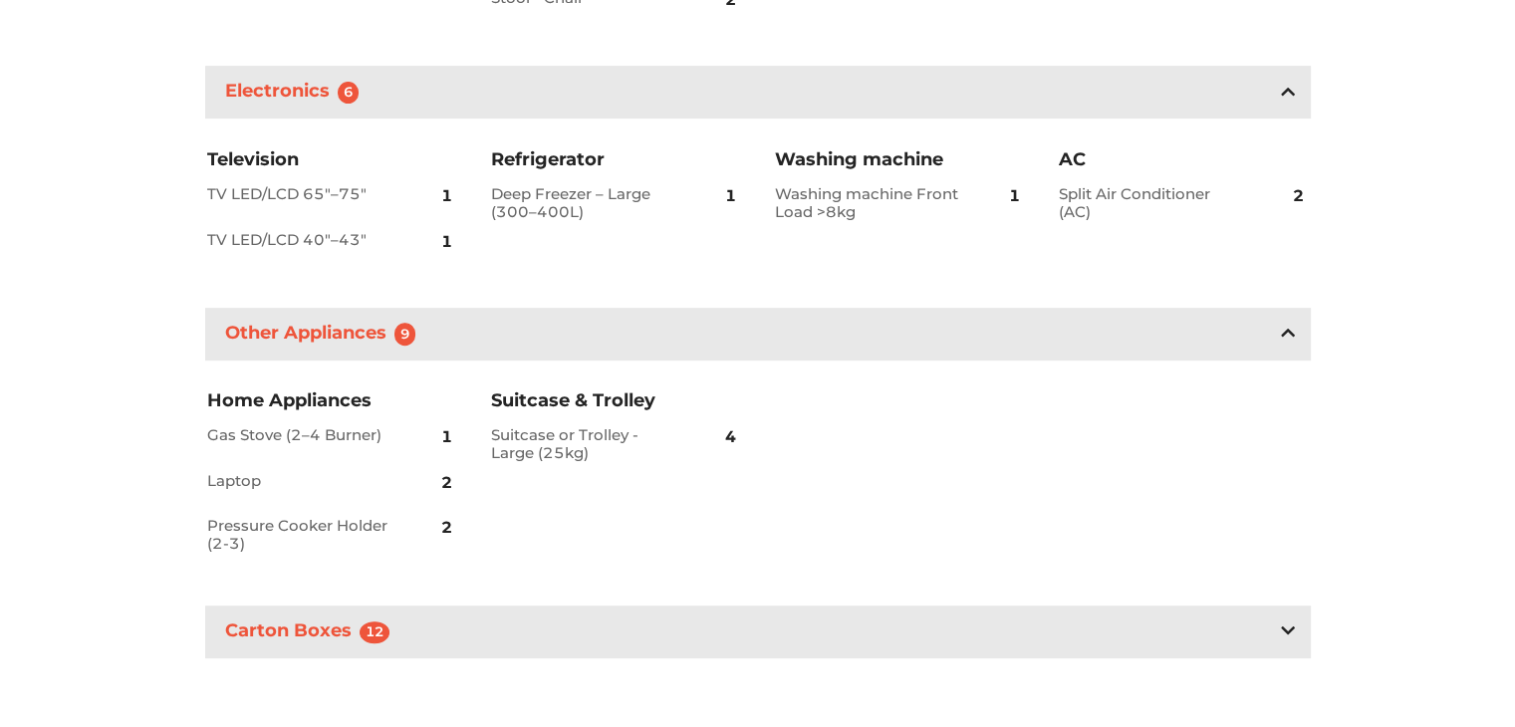
click at [1267, 629] on div "Carton Boxes 12" at bounding box center [758, 632] width 1106 height 53
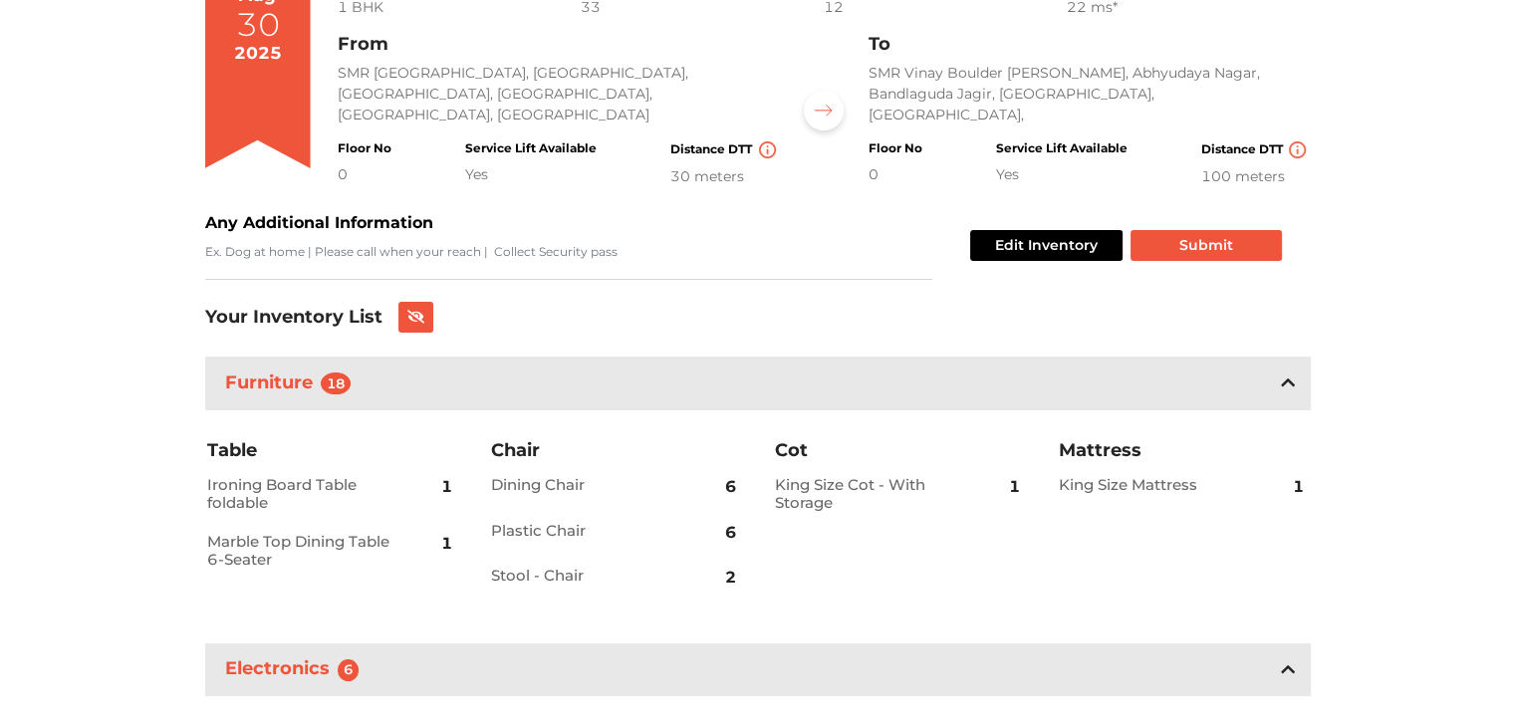
scroll to position [0, 0]
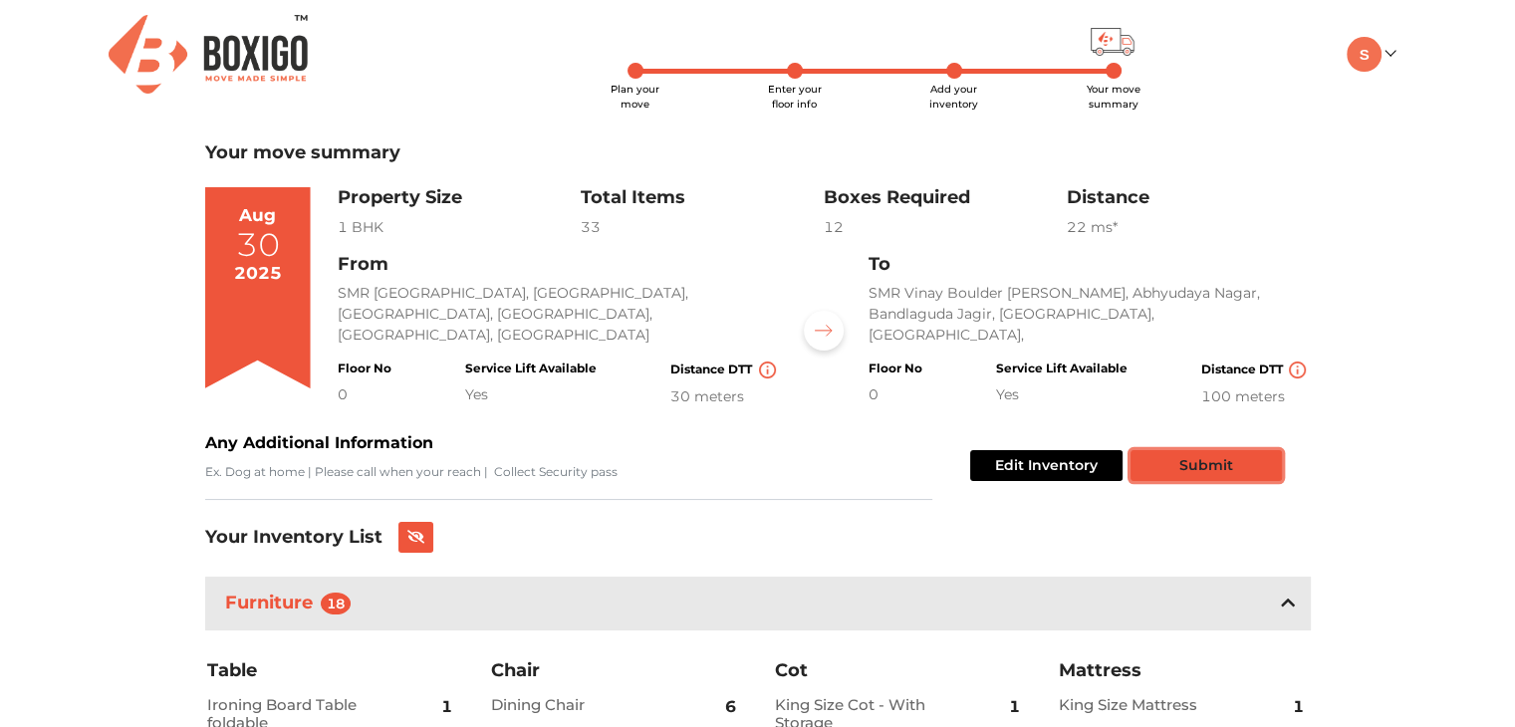
click at [1251, 476] on button "Submit" at bounding box center [1206, 465] width 151 height 31
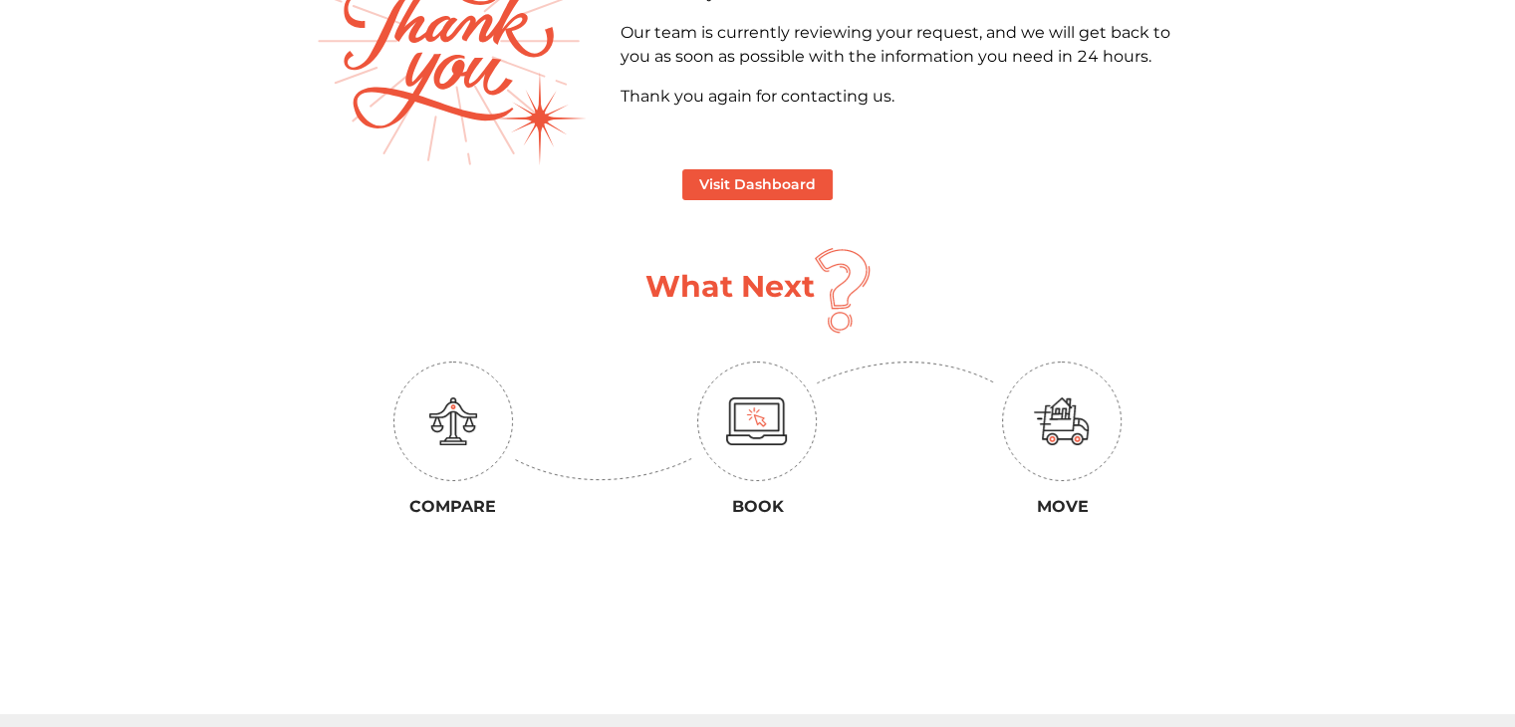
scroll to position [215, 0]
click at [793, 192] on button "Visit Dashboard" at bounding box center [757, 185] width 150 height 31
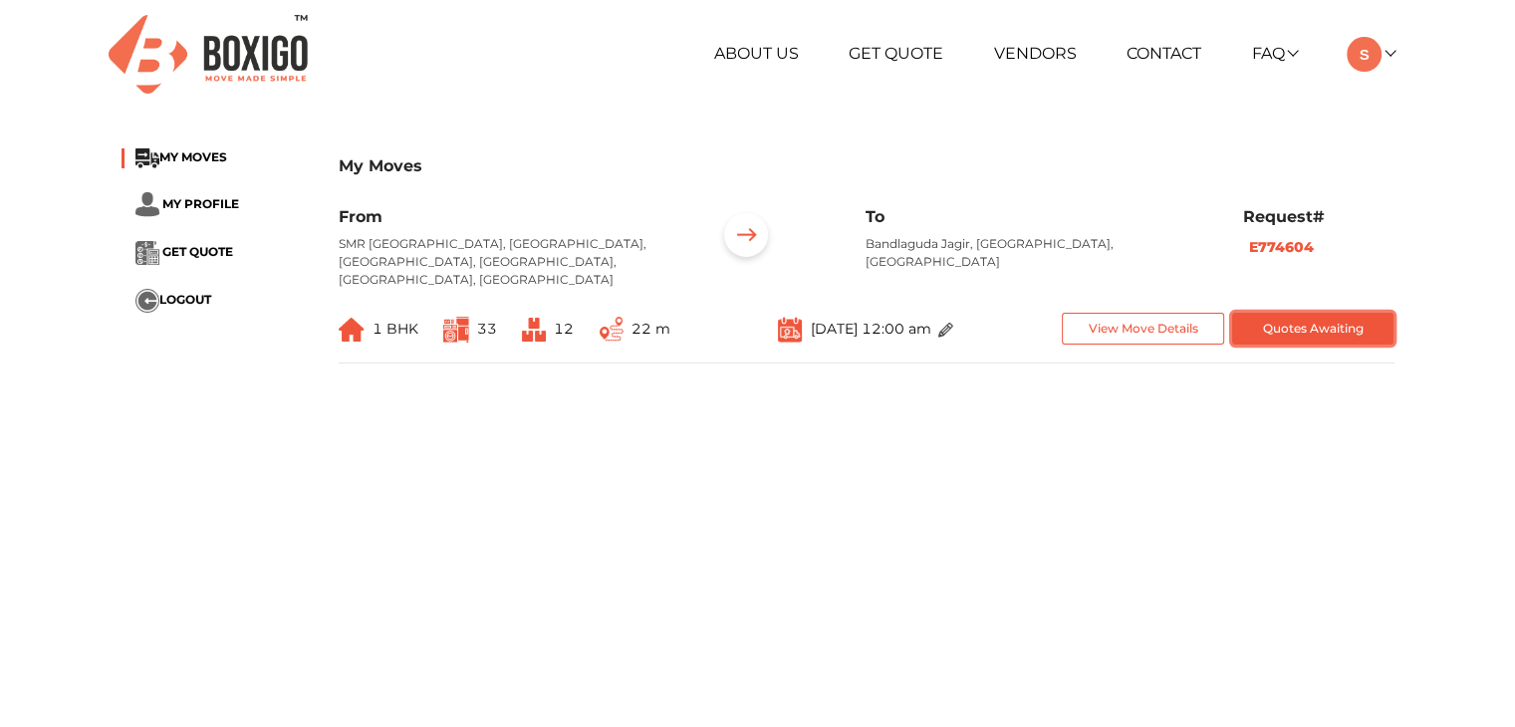
click at [1345, 313] on button "Quotes Awaiting" at bounding box center [1313, 329] width 162 height 33
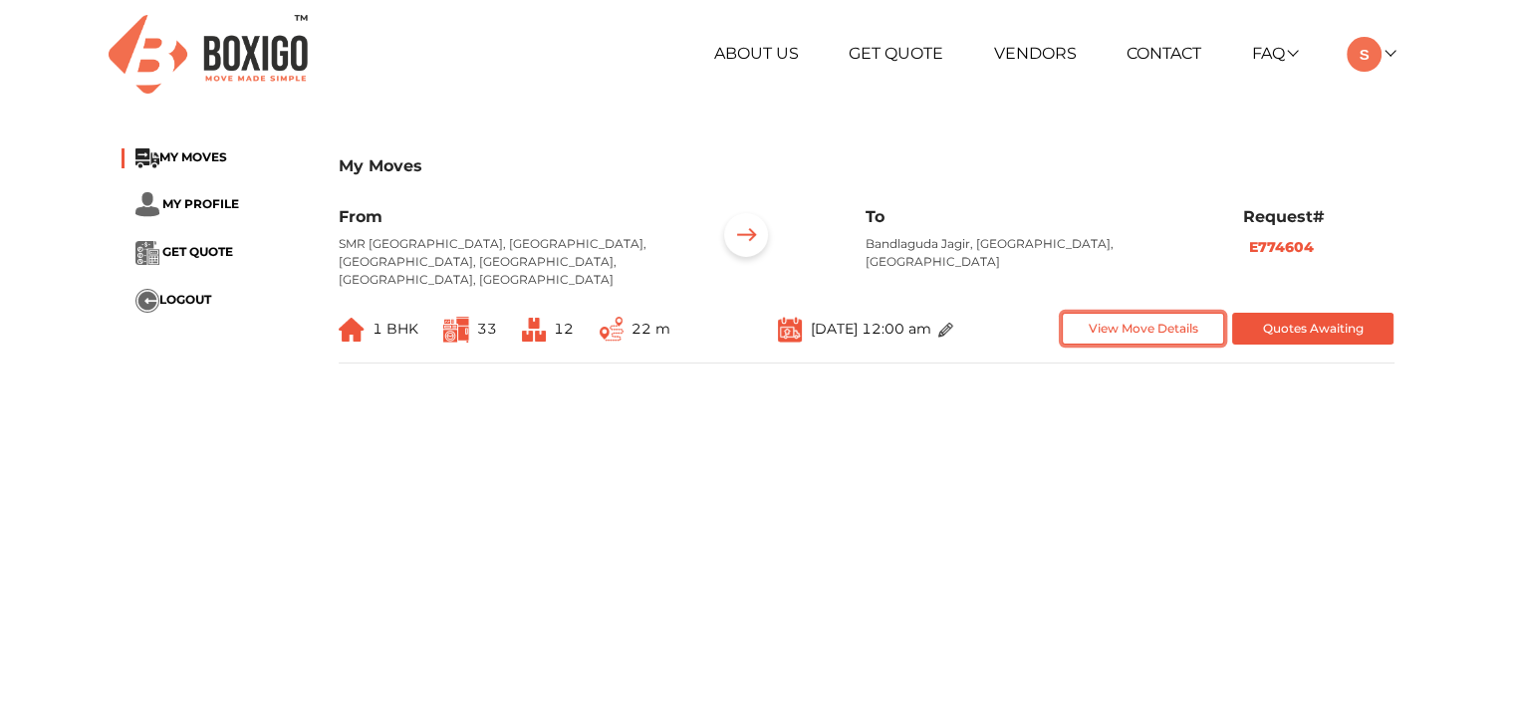
click at [1106, 313] on button "View Move Details" at bounding box center [1143, 329] width 162 height 33
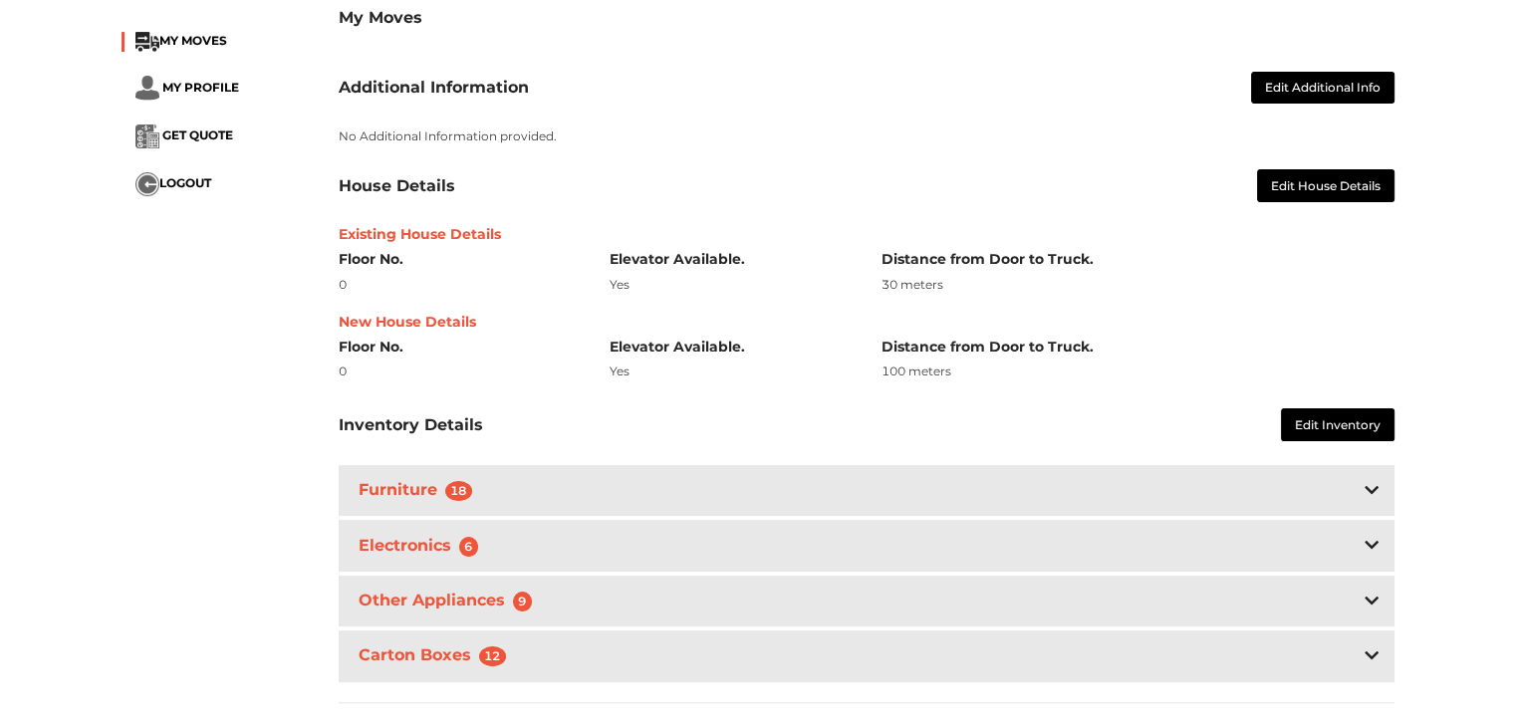
scroll to position [309, 0]
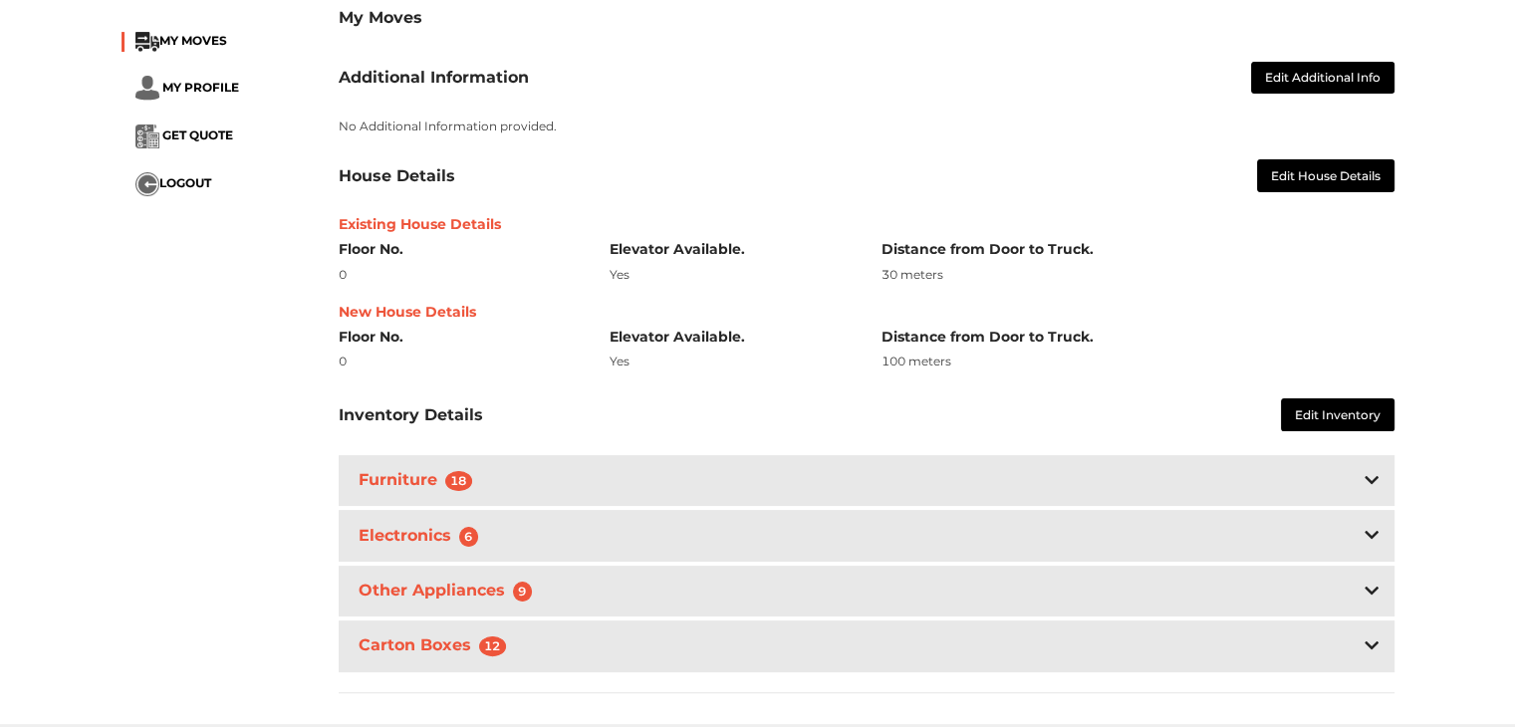
click at [546, 470] on div "Furniture 18" at bounding box center [867, 480] width 1056 height 51
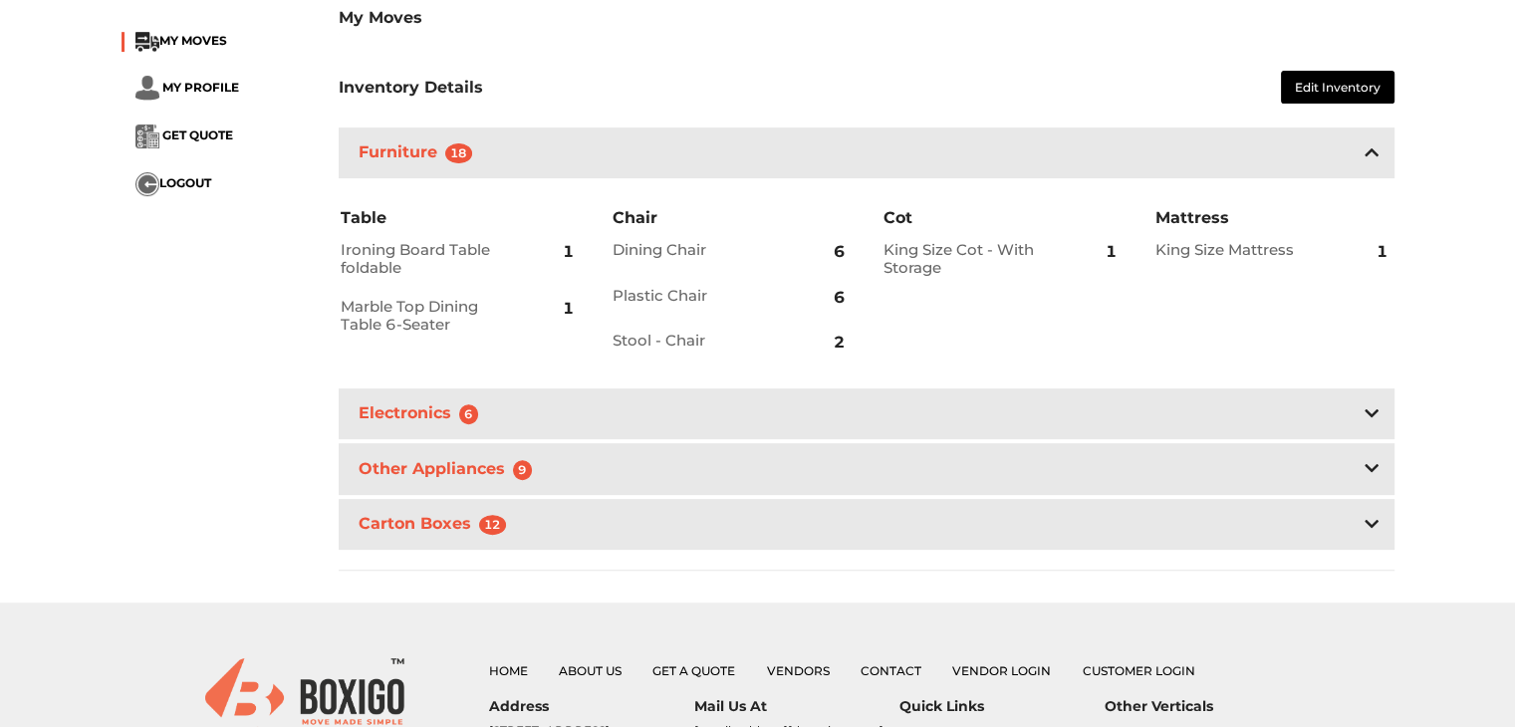
scroll to position [637, 0]
click at [839, 411] on div "Electronics 6" at bounding box center [867, 412] width 1056 height 51
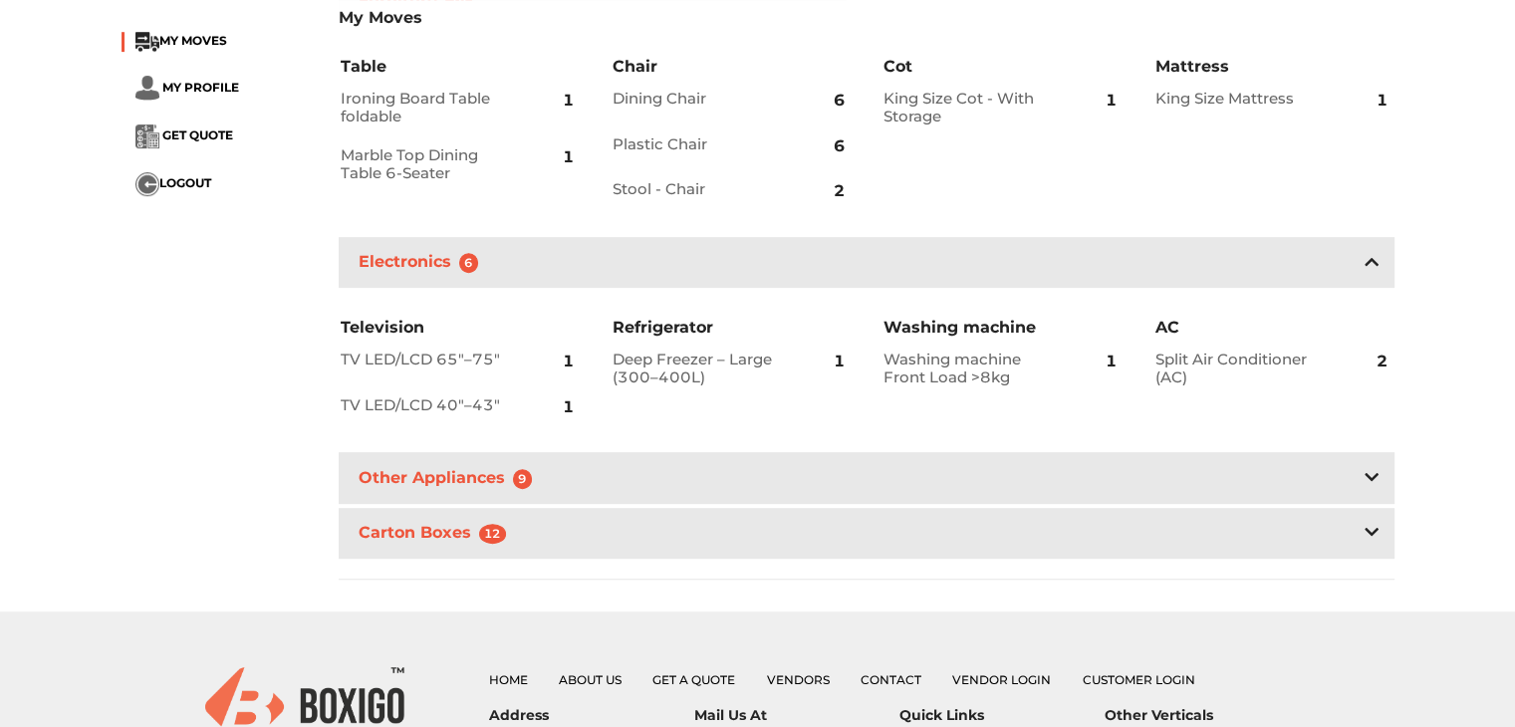
scroll to position [789, 0]
click at [852, 463] on div "Other Appliances 9" at bounding box center [867, 476] width 1056 height 51
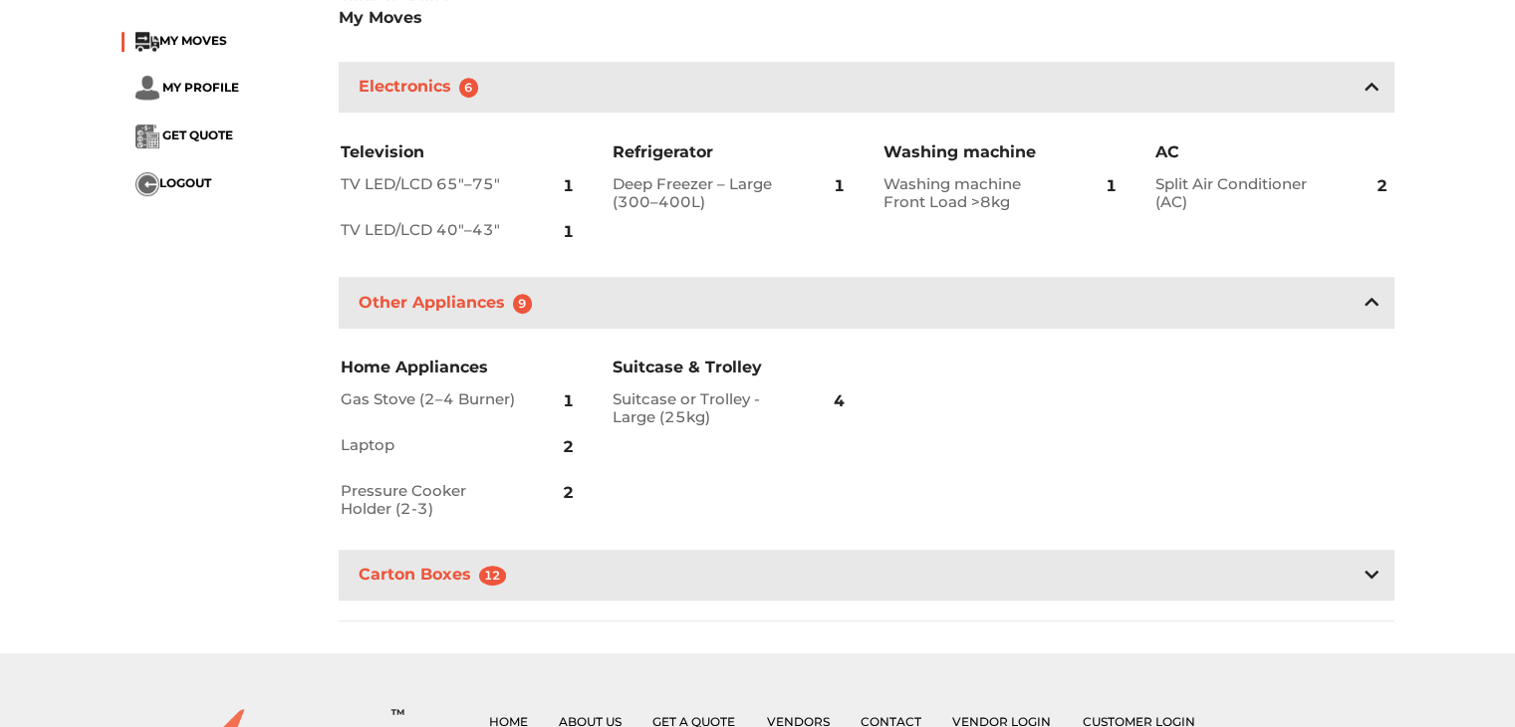
scroll to position [968, 0]
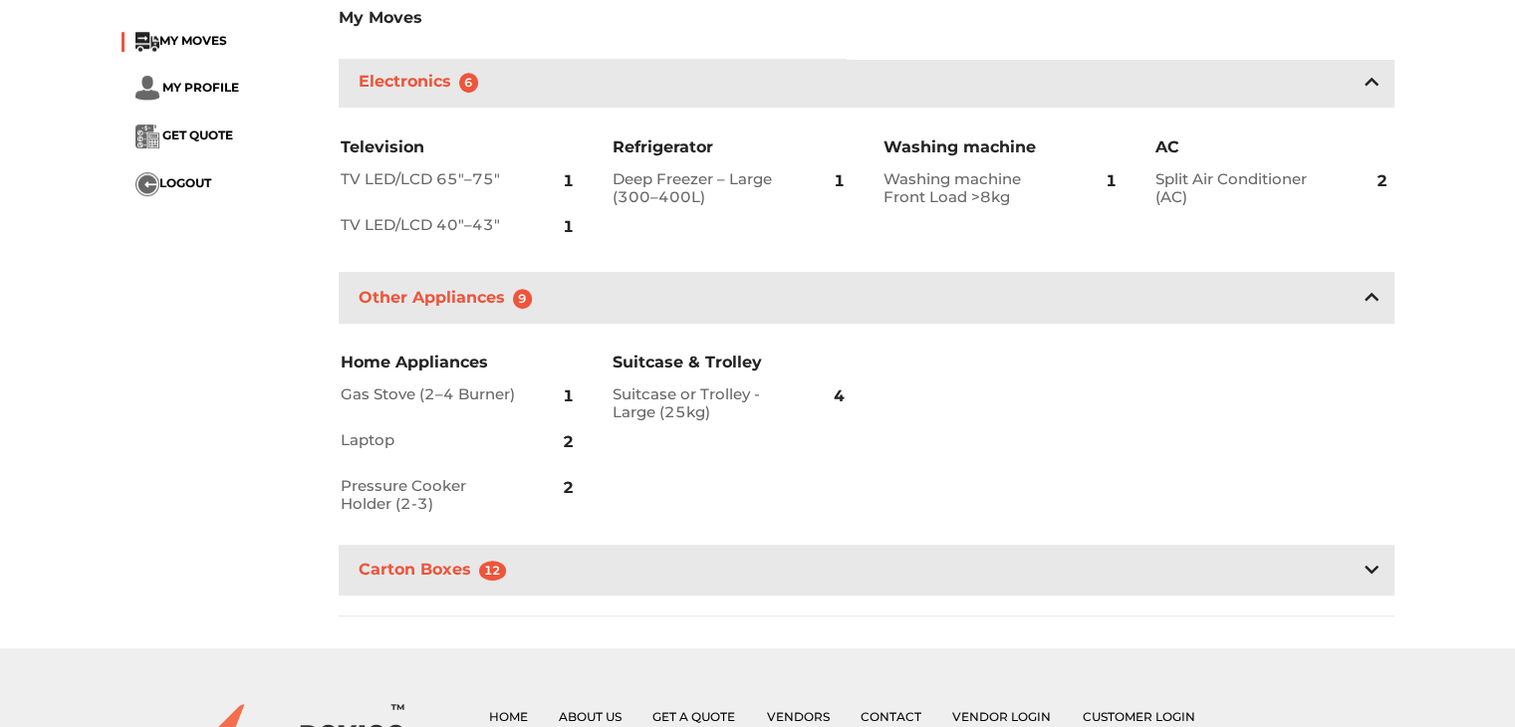
click at [862, 545] on div "Carton Boxes 12" at bounding box center [867, 570] width 1056 height 51
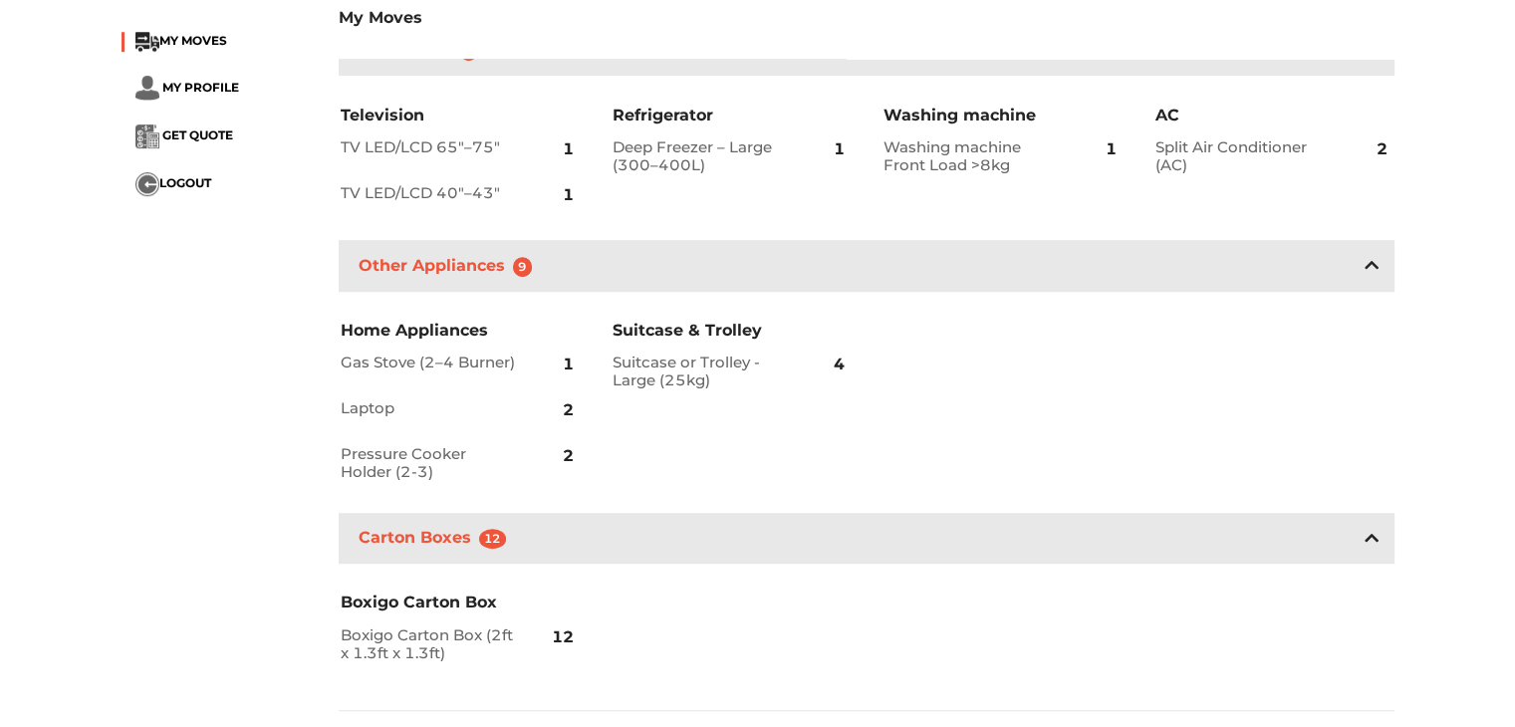
scroll to position [1008, 0]
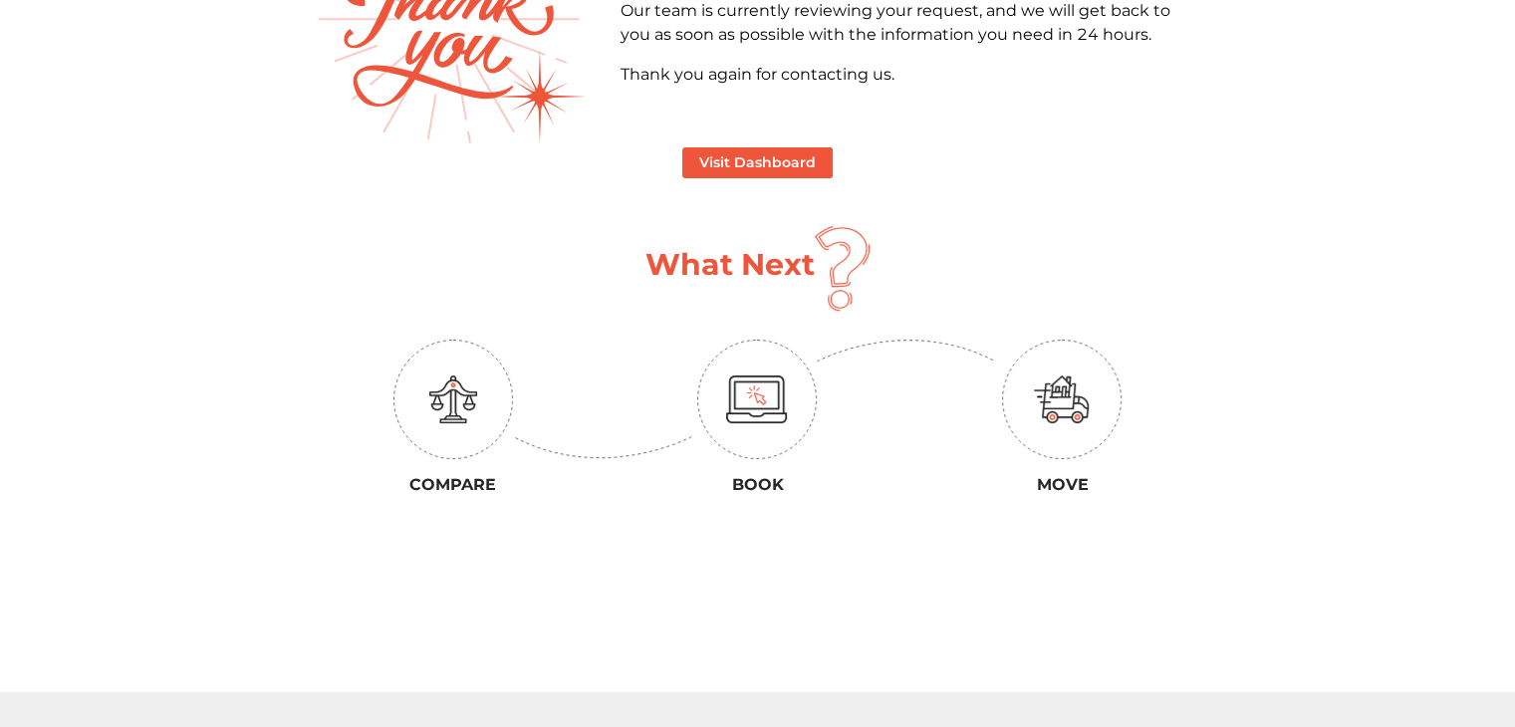
scroll to position [215, 0]
